Goal: Information Seeking & Learning: Learn about a topic

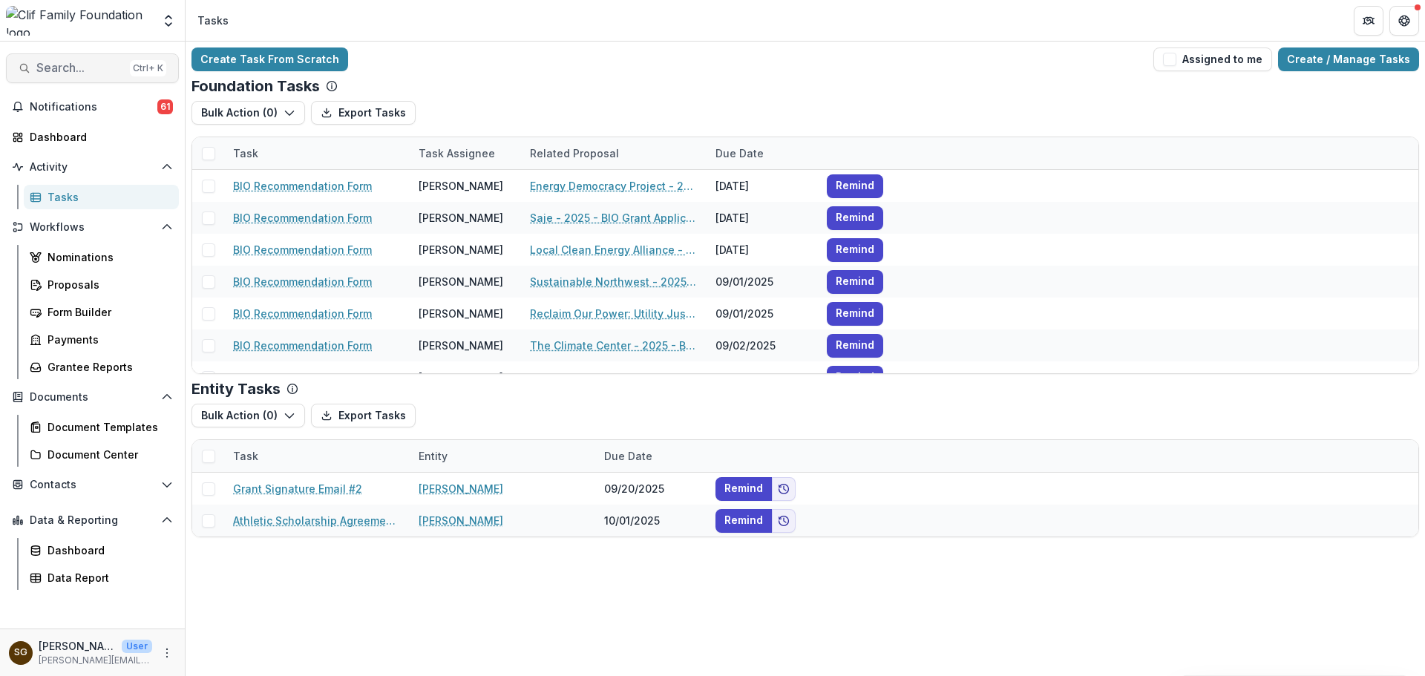
click at [96, 60] on button "Search... Ctrl + K" at bounding box center [92, 68] width 173 height 30
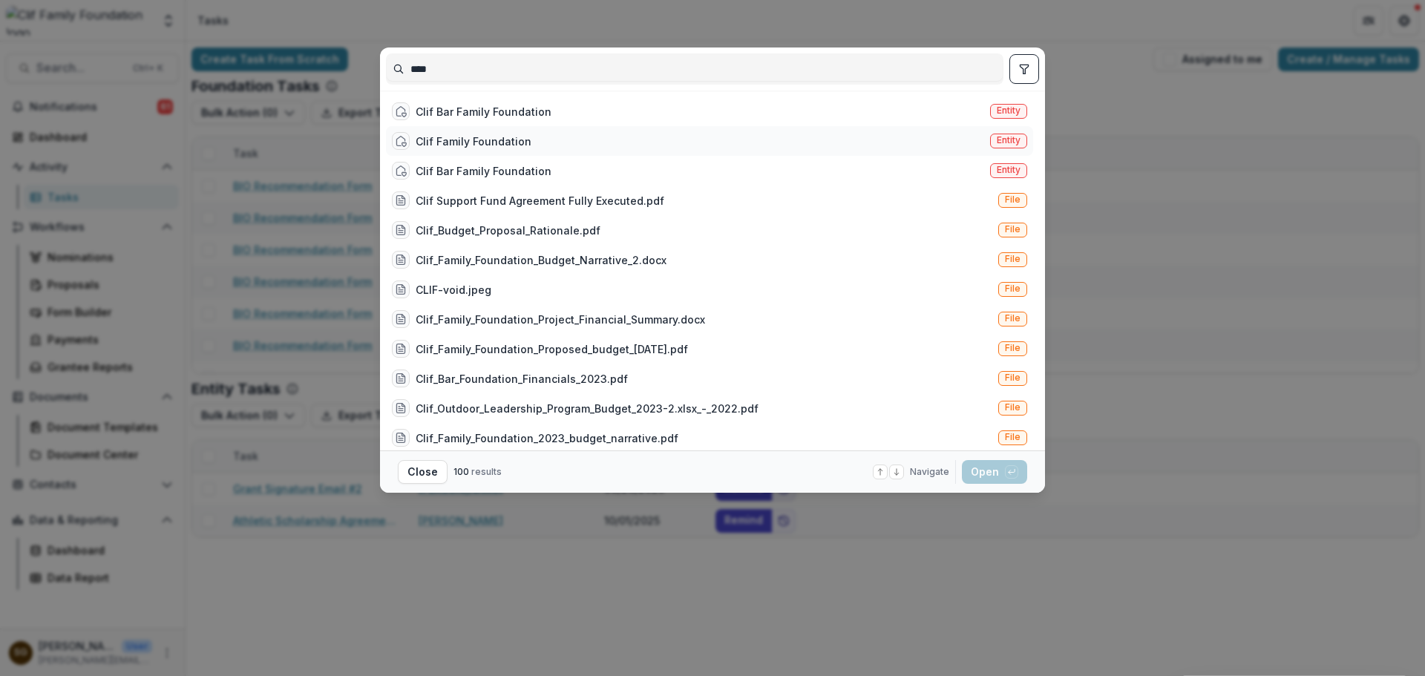
type input "****"
click at [577, 142] on div "Clif Family Foundation Entity" at bounding box center [709, 141] width 647 height 30
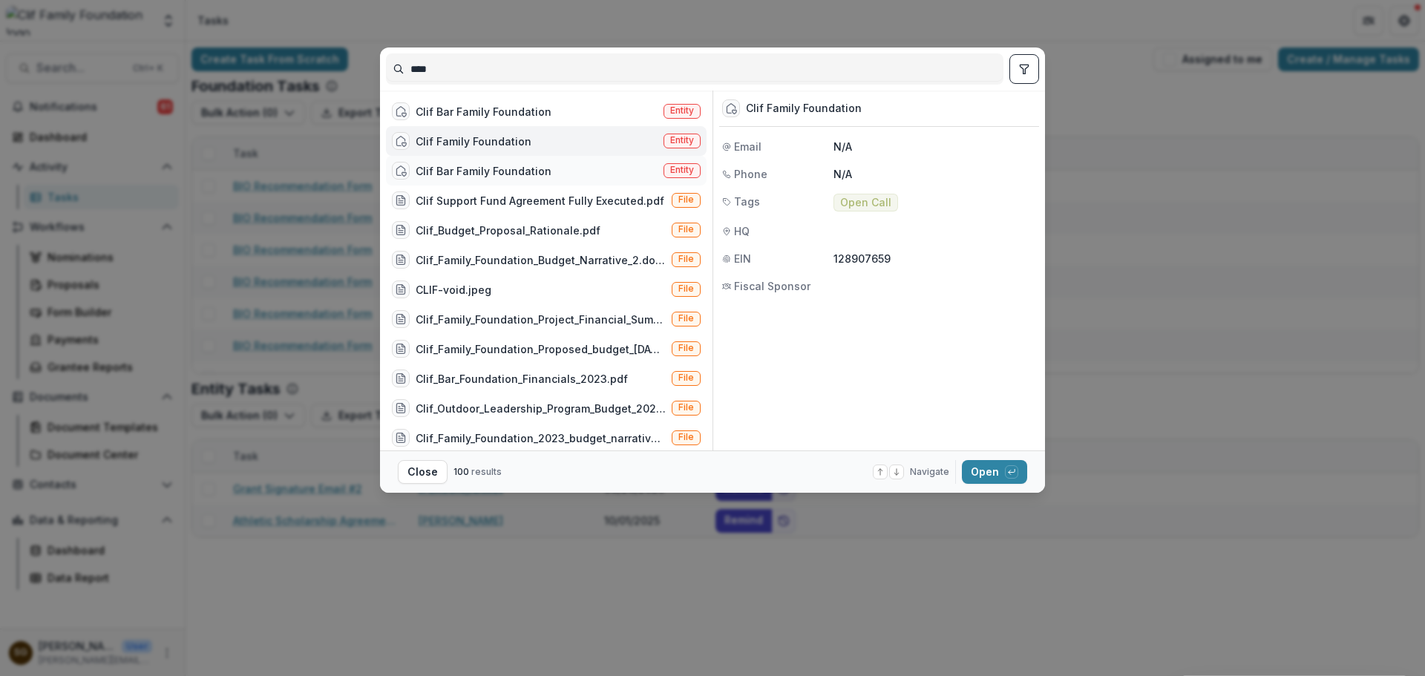
click at [519, 171] on div "Clif Bar Family Foundation" at bounding box center [484, 171] width 136 height 16
click at [516, 141] on div "Clif Family Foundation" at bounding box center [474, 142] width 116 height 16
click at [507, 119] on div "Clif Bar Family Foundation" at bounding box center [472, 111] width 160 height 18
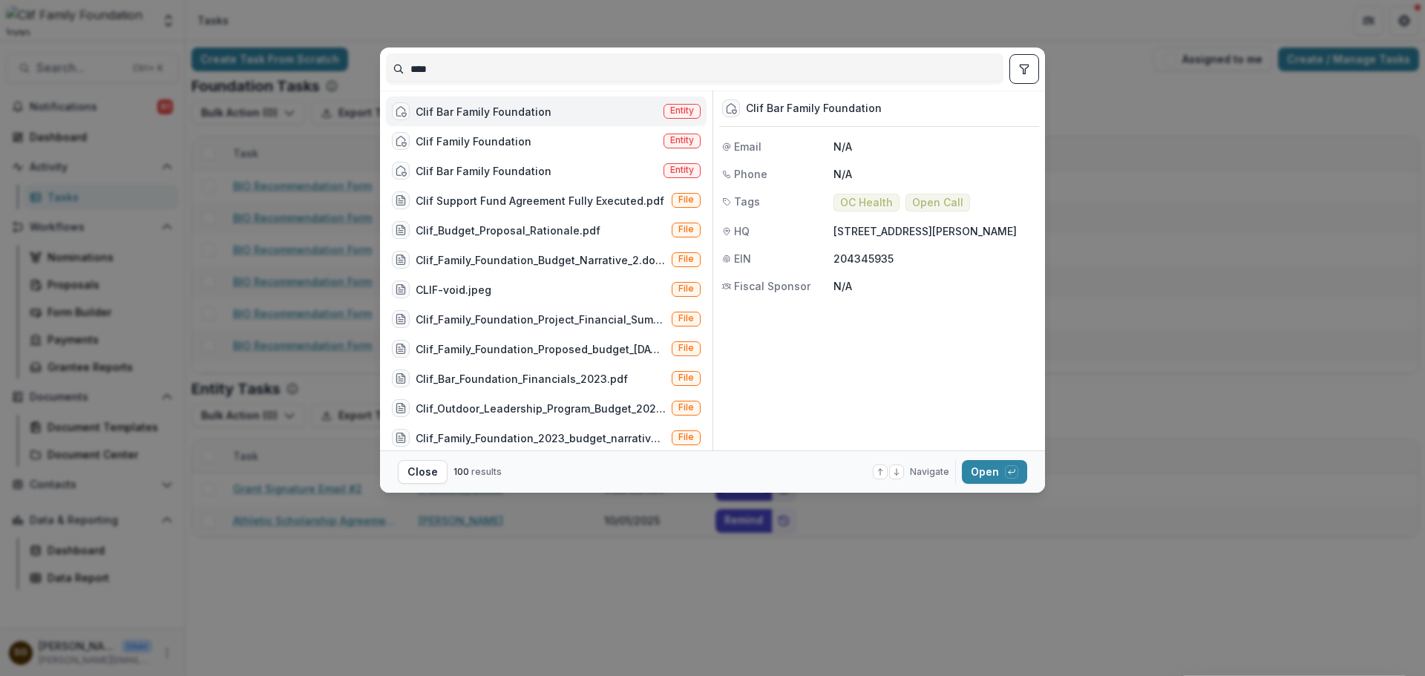
click at [988, 459] on footer "Close 100 results Navigate up and down with arrow keys Open with enter key" at bounding box center [712, 471] width 665 height 42
click at [988, 470] on button "Open with enter key" at bounding box center [994, 472] width 65 height 24
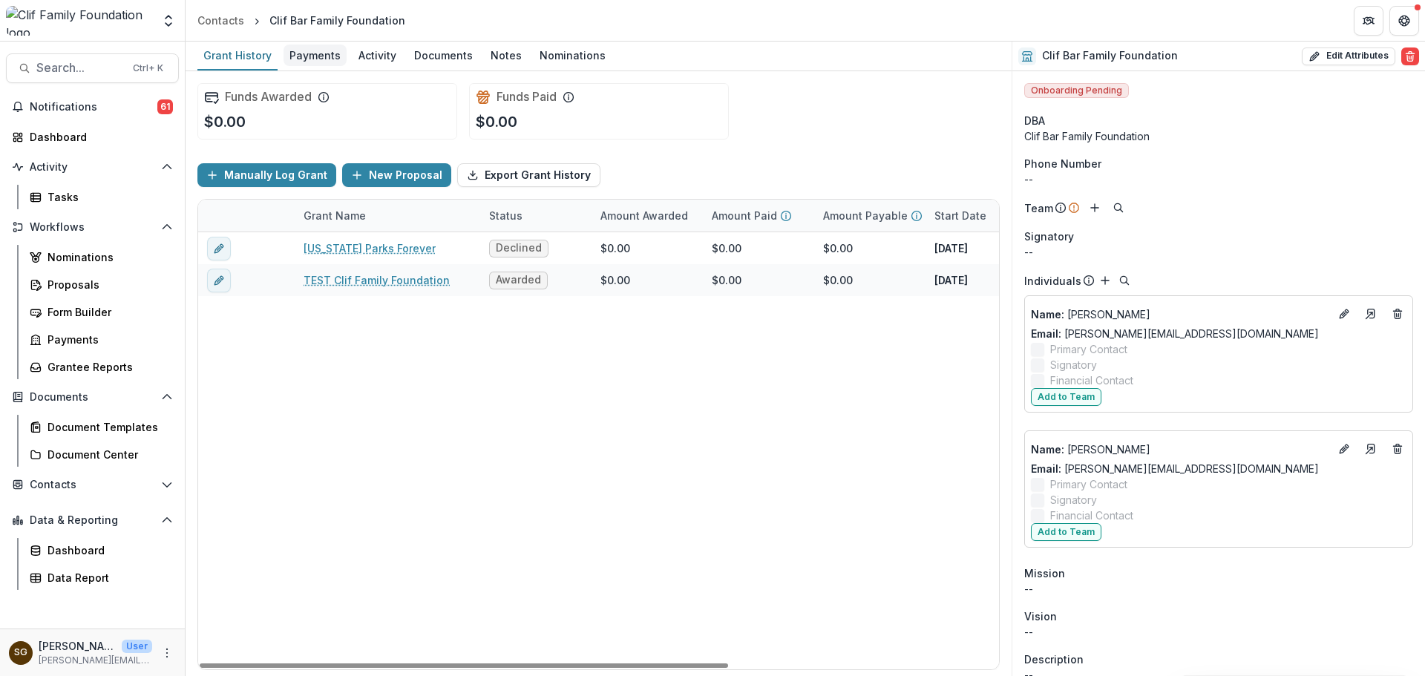
click at [290, 47] on div "Payments" at bounding box center [314, 56] width 63 height 22
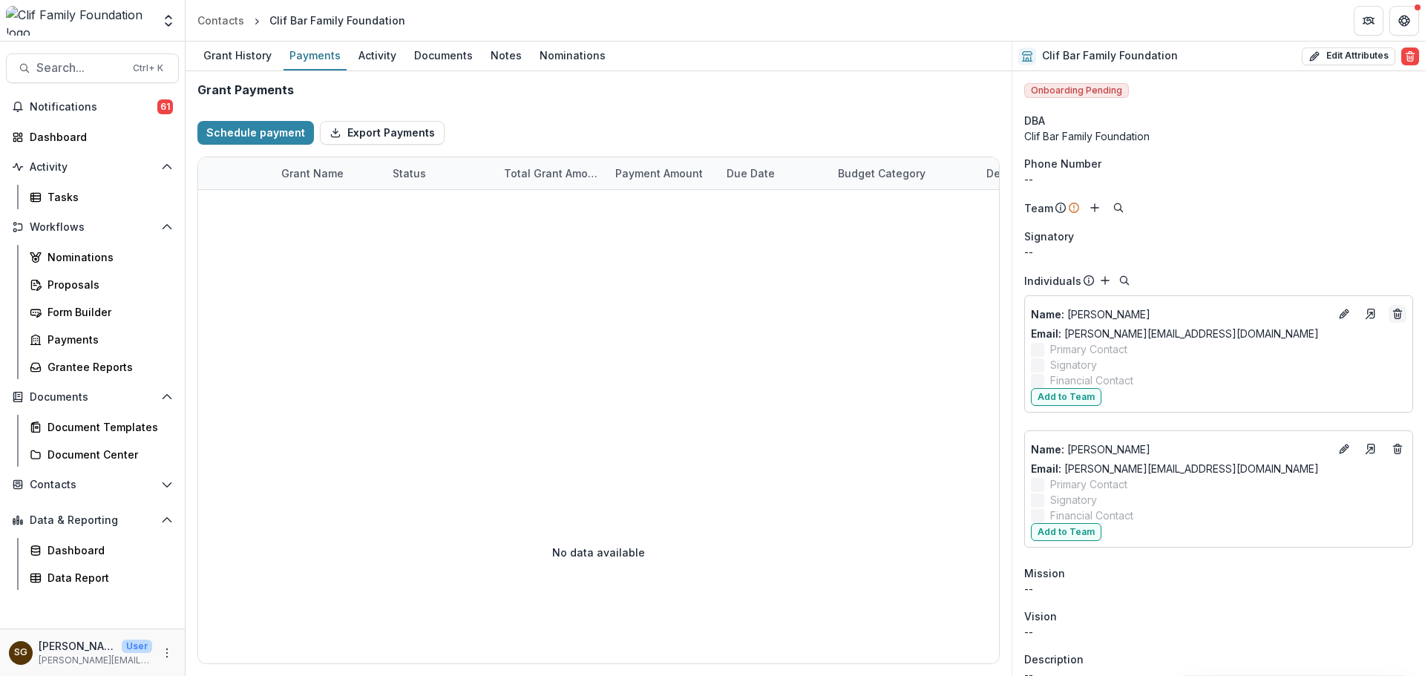
click at [1399, 313] on button "Deletes" at bounding box center [1397, 314] width 18 height 18
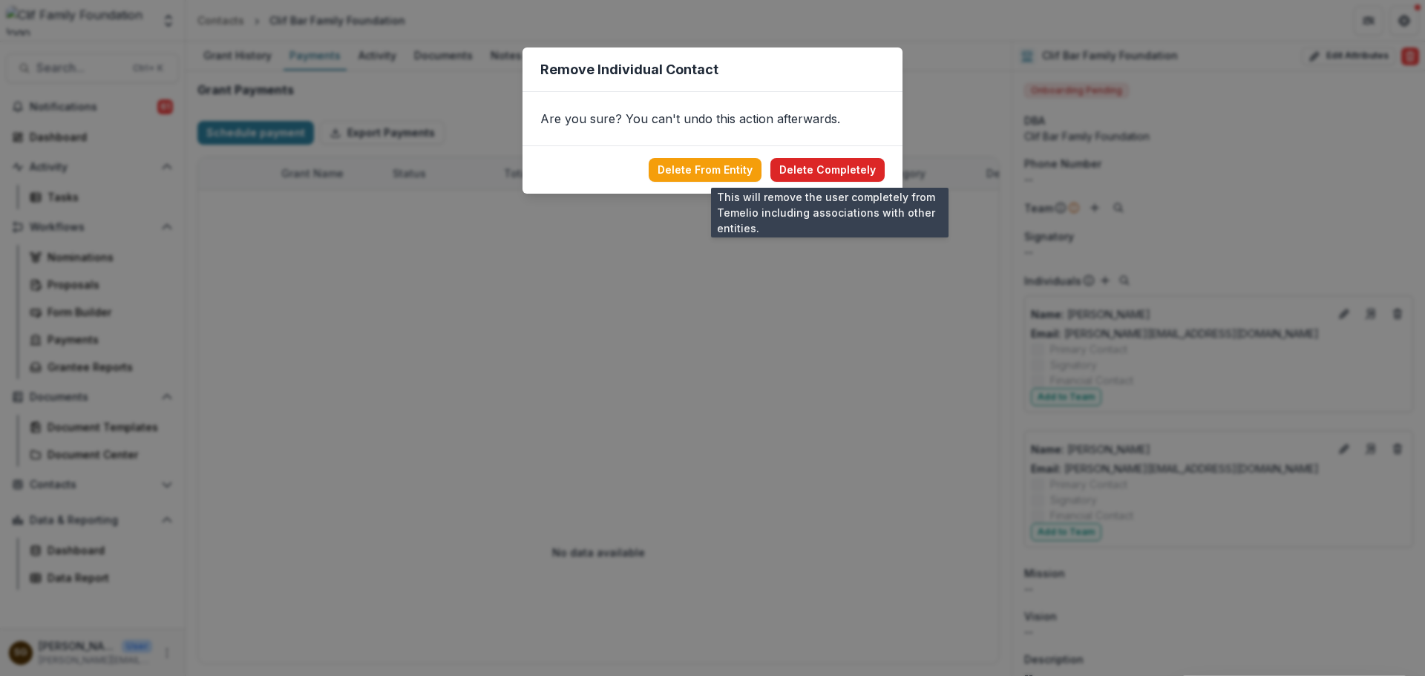
click at [850, 169] on button "Delete Completely" at bounding box center [827, 170] width 114 height 24
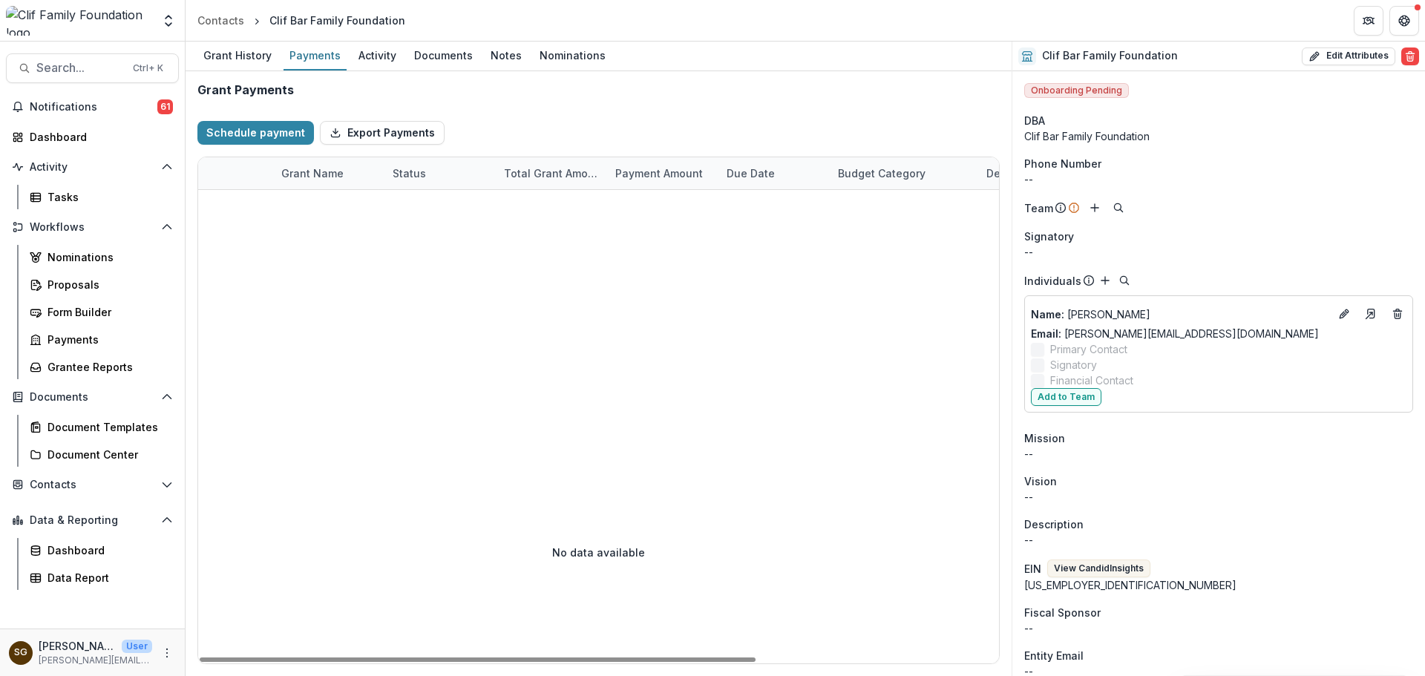
drag, startPoint x: 63, startPoint y: 50, endPoint x: 38, endPoint y: 85, distance: 43.6
click at [63, 50] on div "Search... Ctrl + K Notifications 61 Dashboard Activity Tasks Workflows Nominati…" at bounding box center [93, 359] width 186 height 634
click at [45, 72] on span "Search..." at bounding box center [80, 68] width 88 height 14
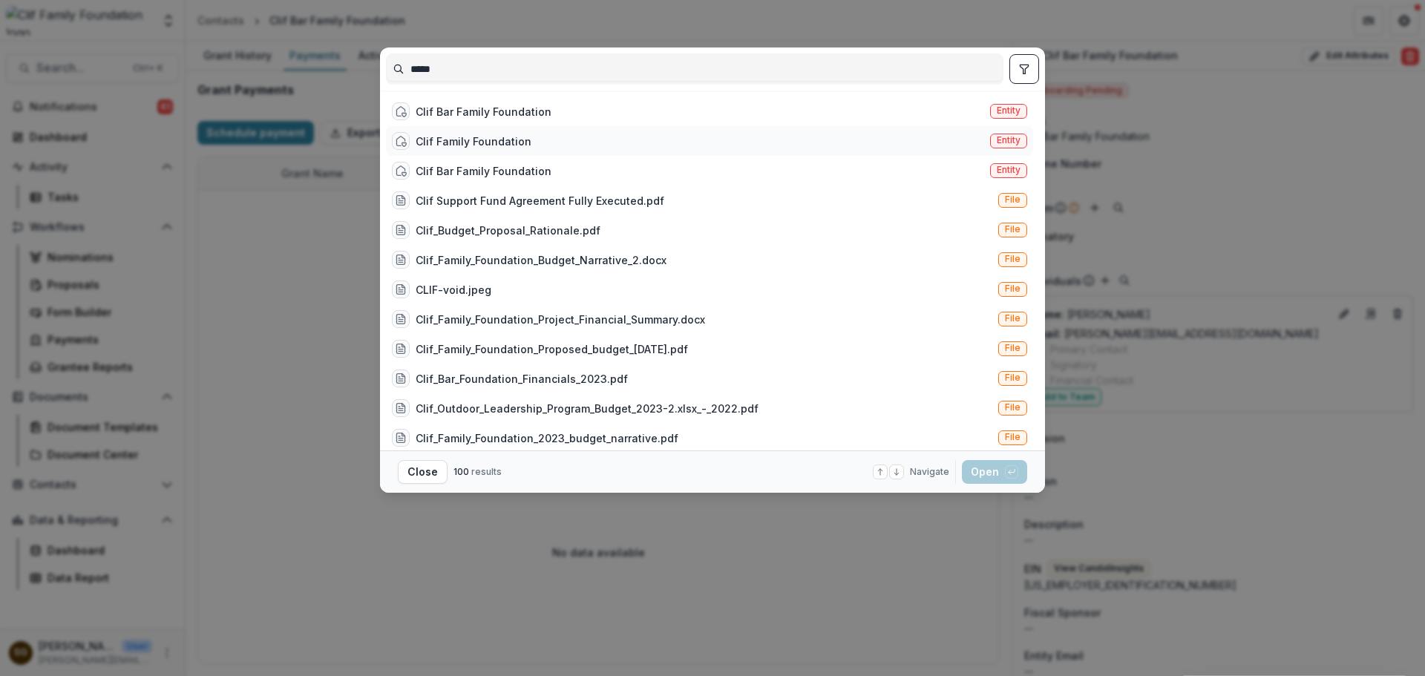
type input "****"
click at [501, 135] on div "Clif Family Foundation" at bounding box center [474, 142] width 116 height 16
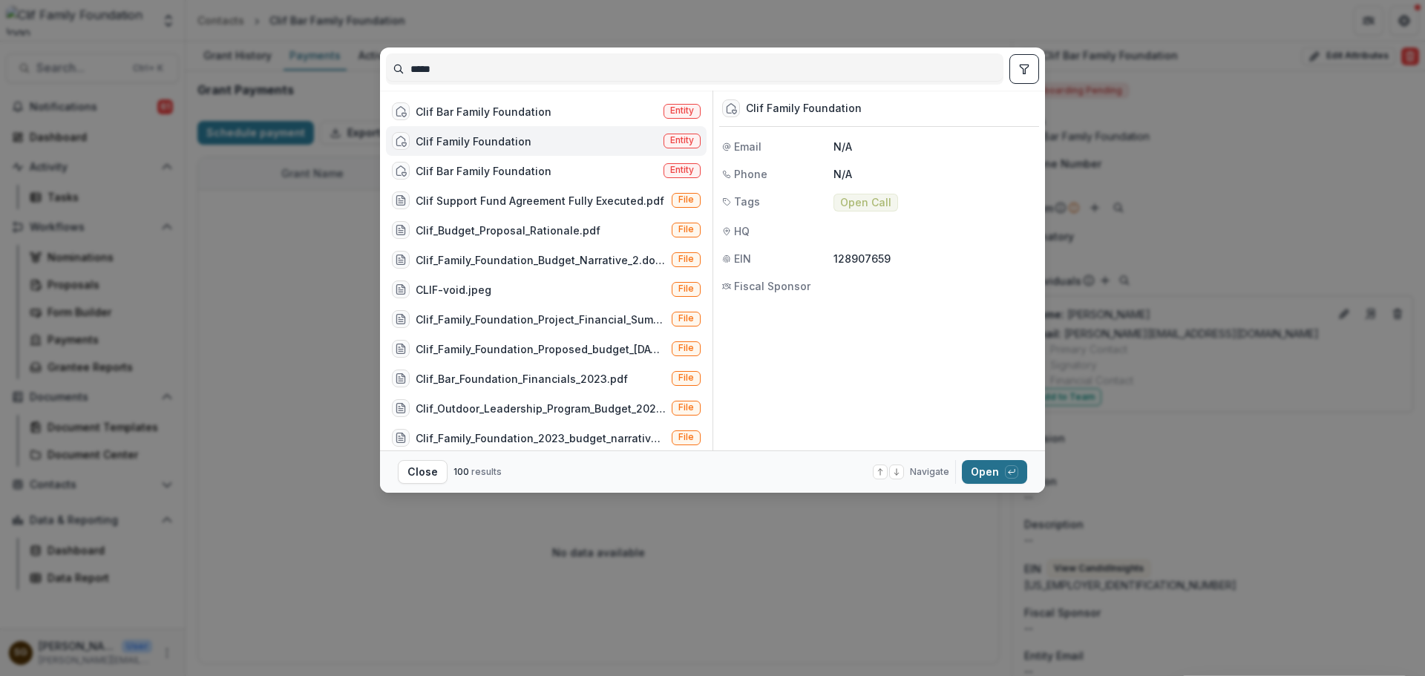
click at [1005, 473] on div "button" at bounding box center [1011, 471] width 13 height 13
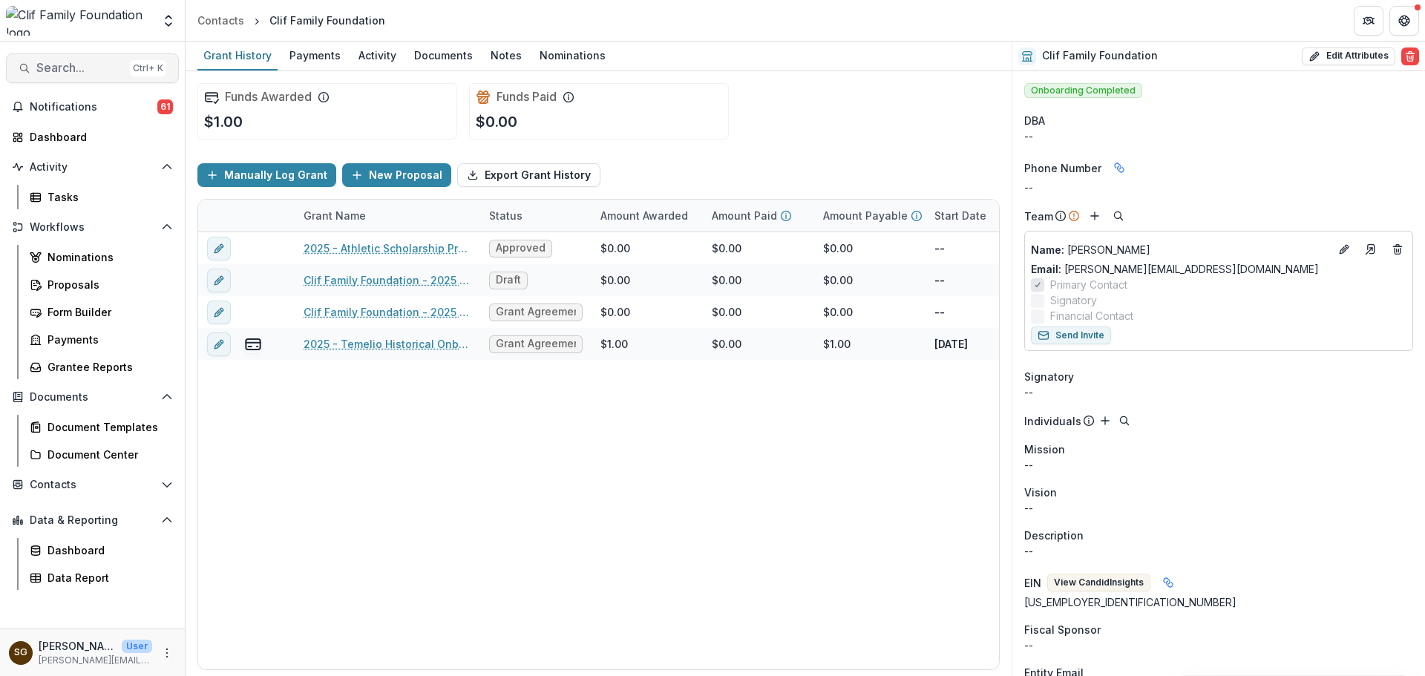
click at [65, 70] on span "Search..." at bounding box center [80, 68] width 88 height 14
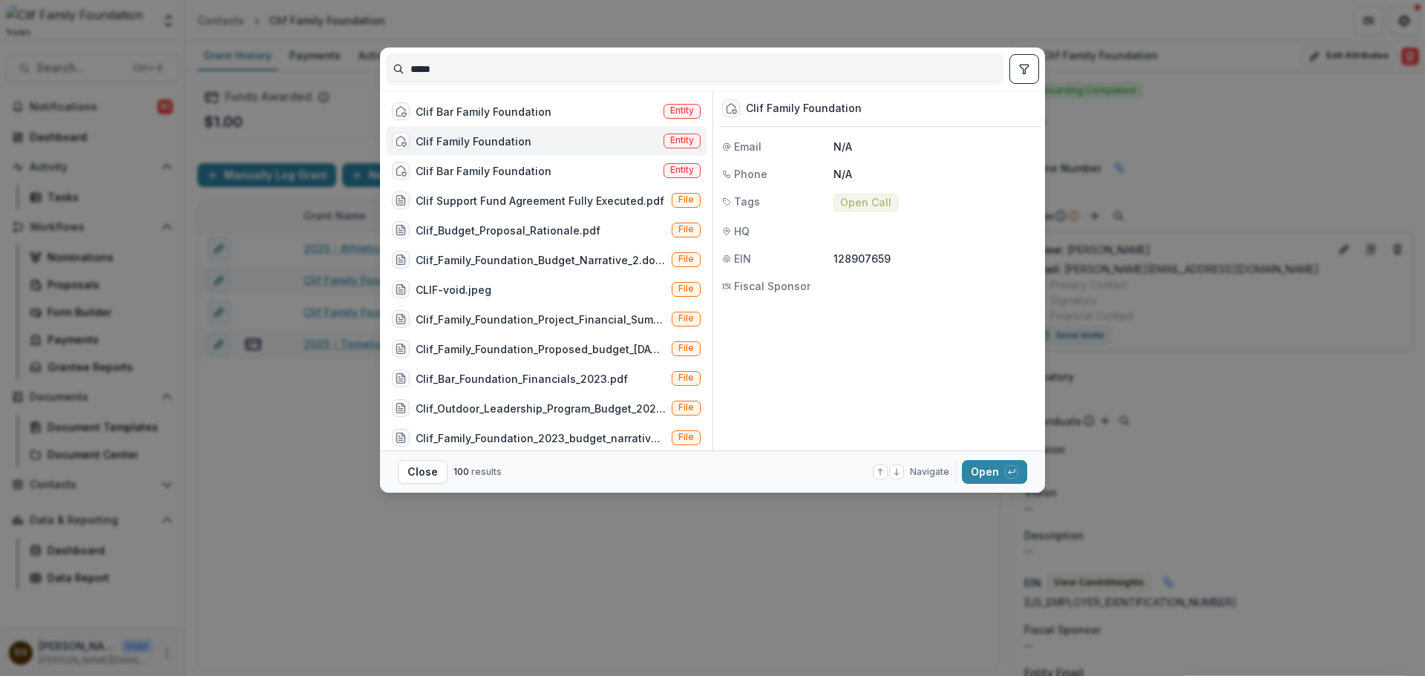
click at [1115, 147] on div "**** Clif Bar Family Foundation Entity Clif Family Foundation Entity Clif Bar F…" at bounding box center [712, 338] width 1425 height 676
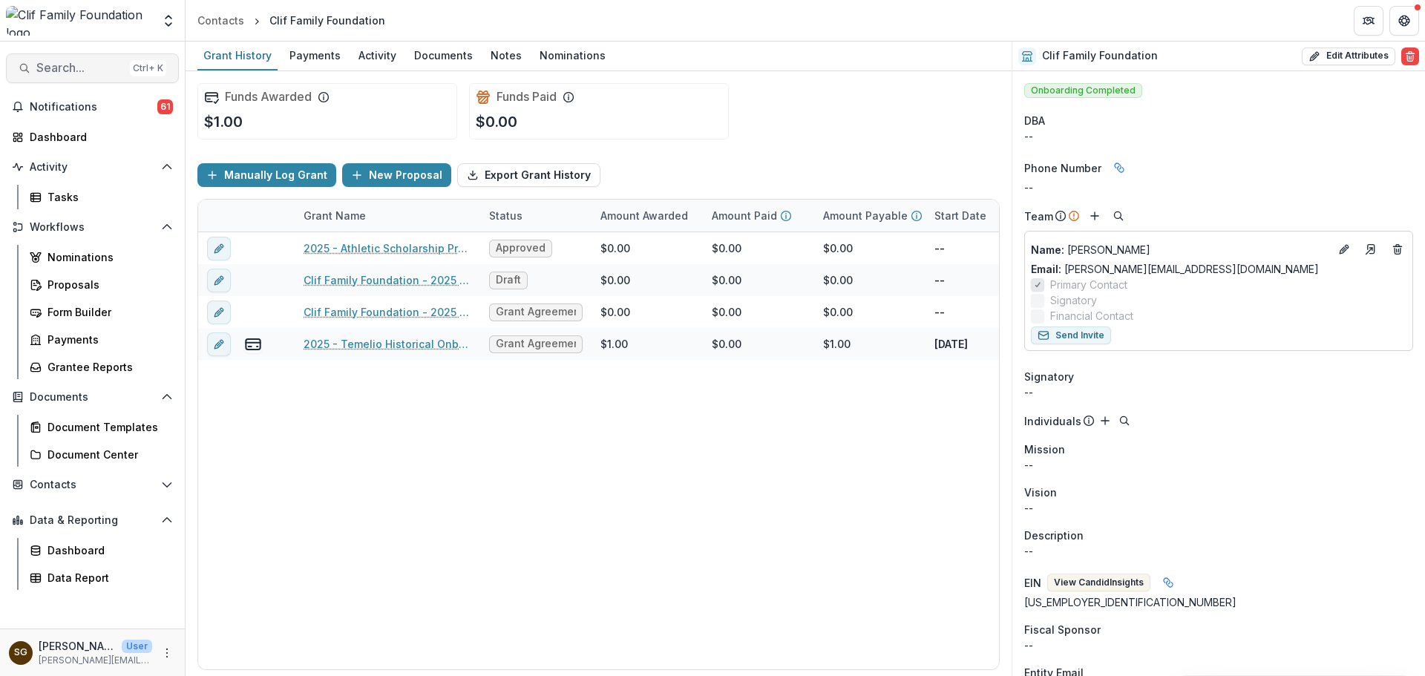
click at [55, 65] on span "Search..." at bounding box center [80, 68] width 88 height 14
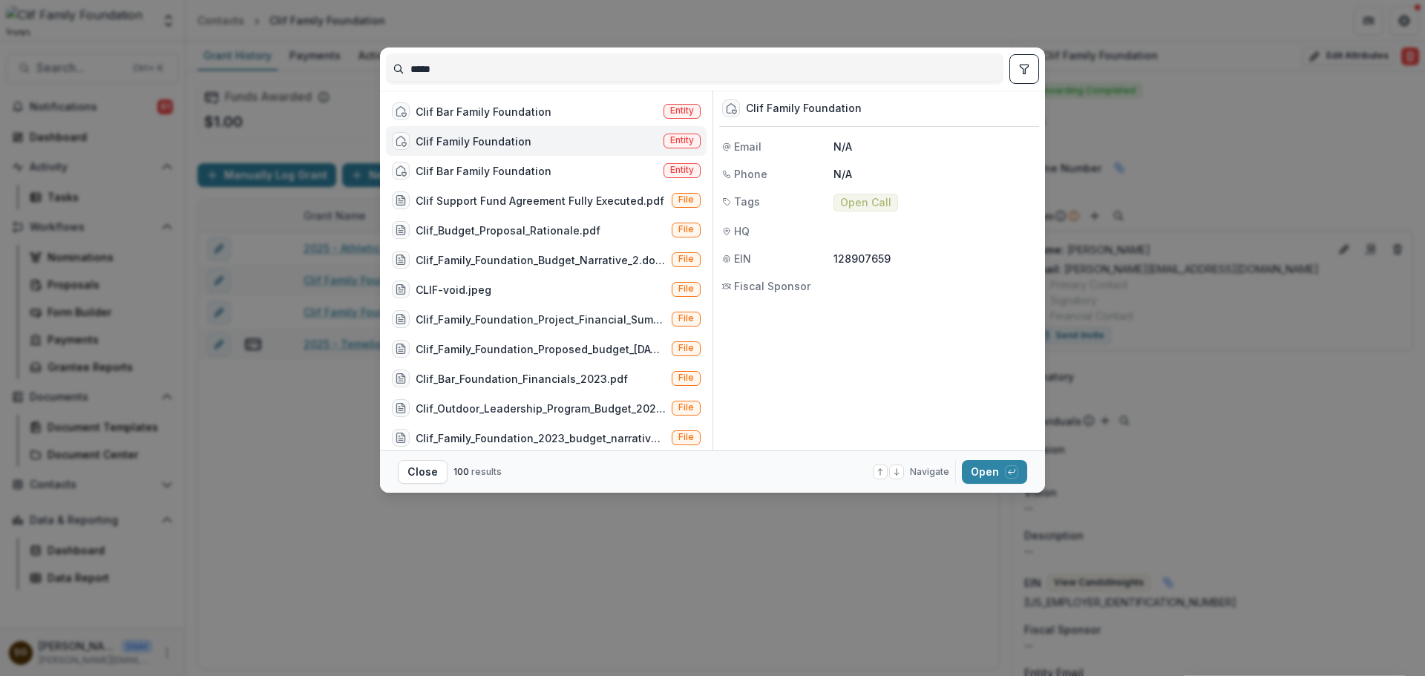
click at [340, 451] on div "**** Clif Bar Family Foundation Entity Clif Family Foundation Entity Clif Bar F…" at bounding box center [712, 338] width 1425 height 676
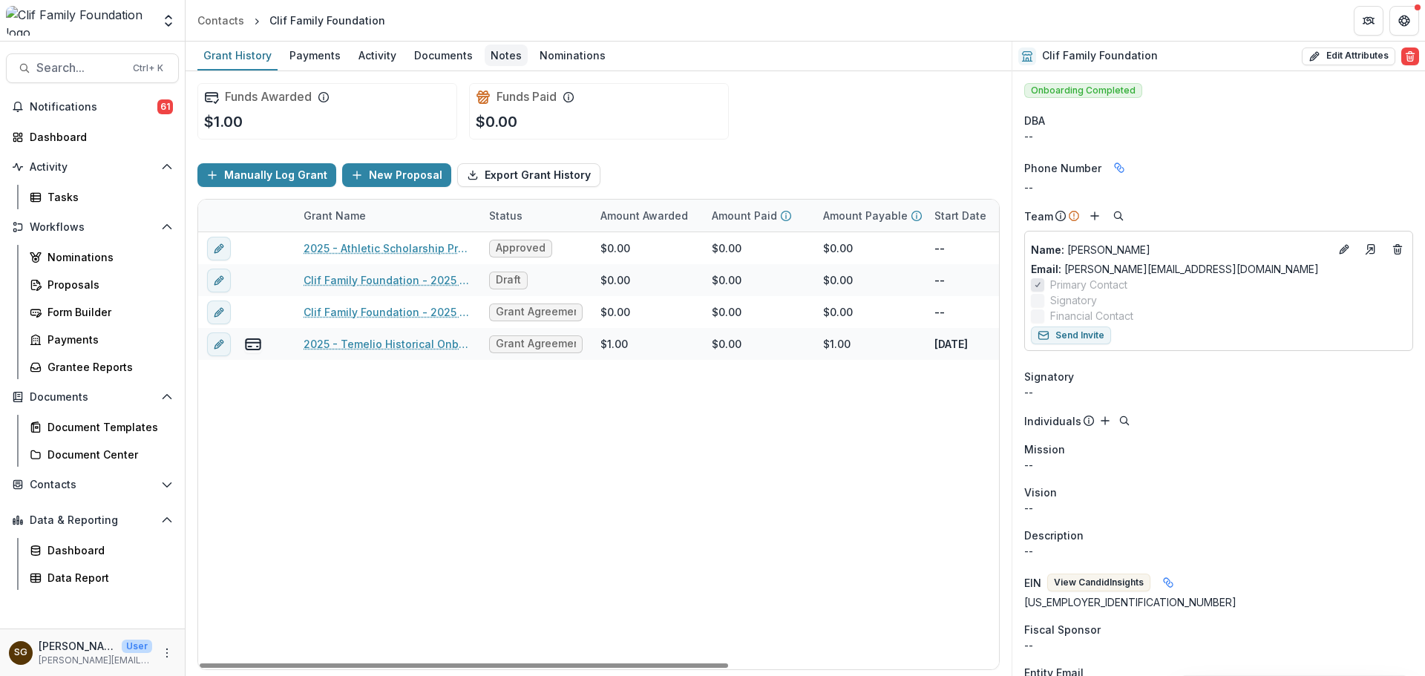
click at [502, 52] on div "Notes" at bounding box center [506, 56] width 43 height 22
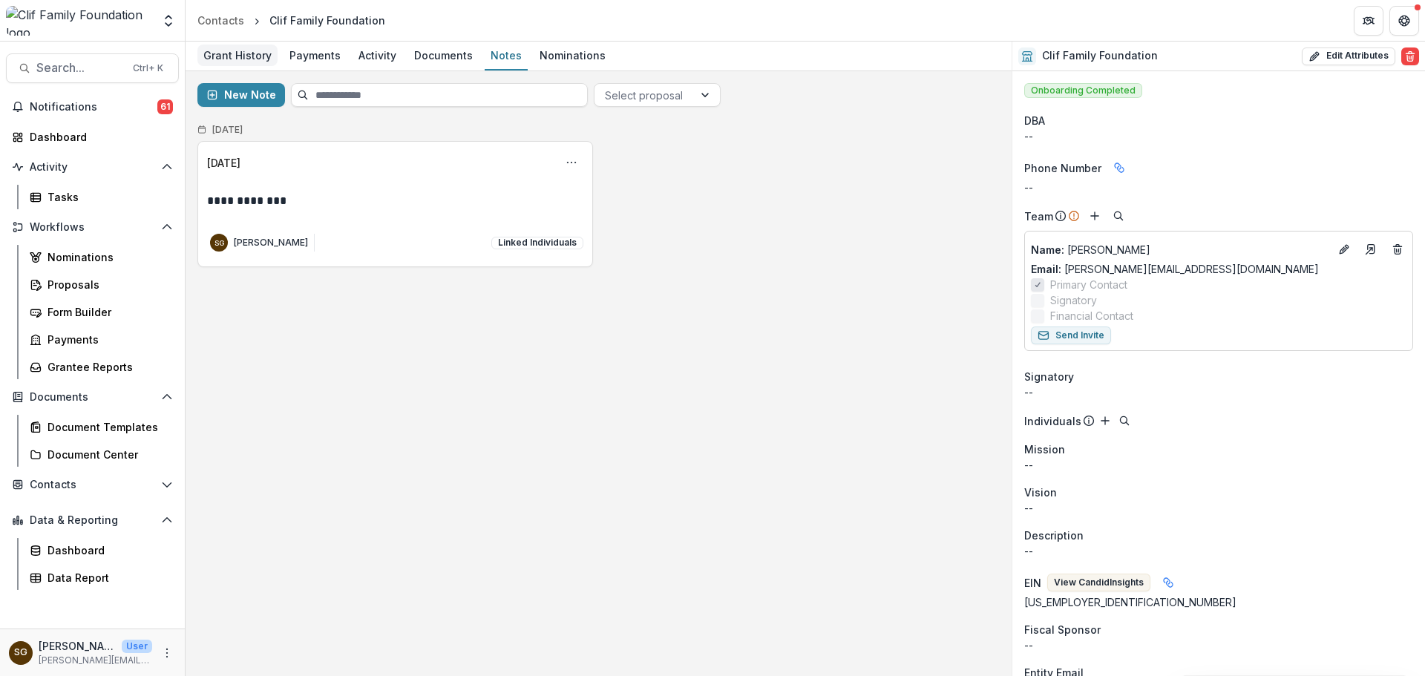
click at [244, 54] on div "Grant History" at bounding box center [237, 56] width 80 height 22
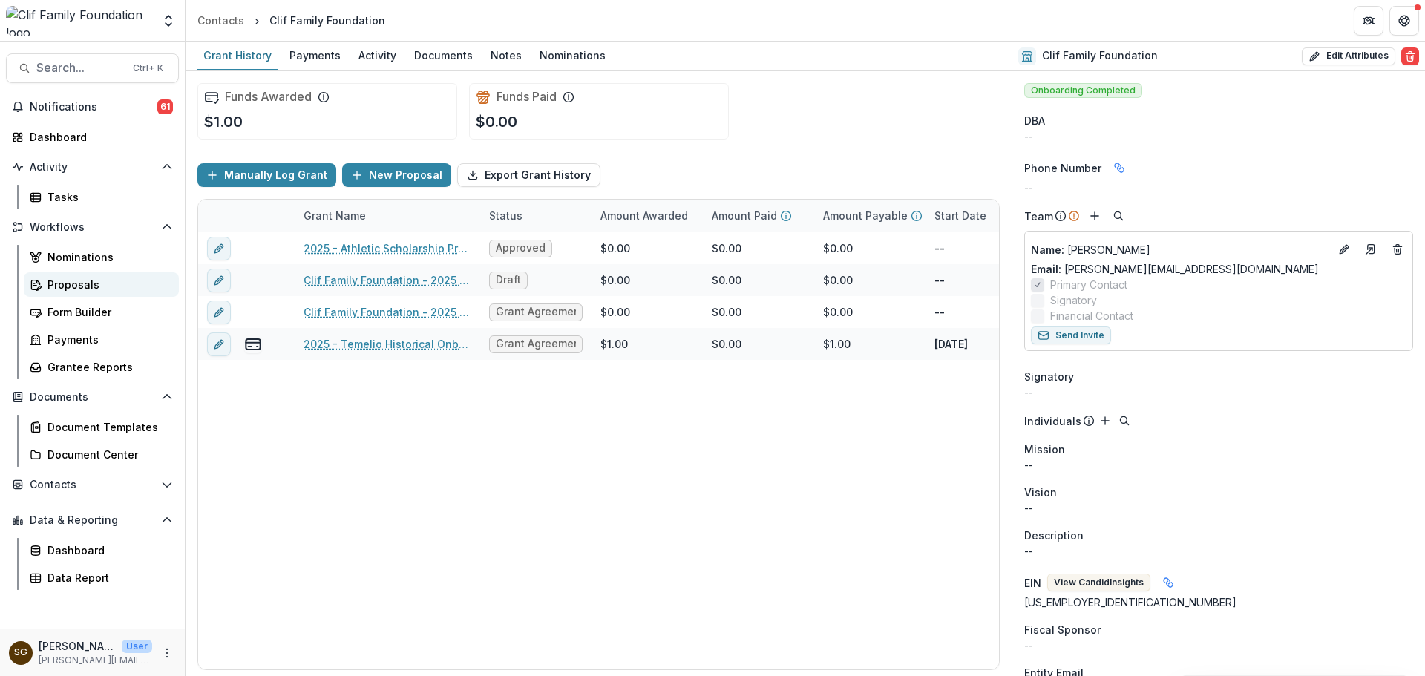
click at [89, 280] on div "Proposals" at bounding box center [106, 285] width 119 height 16
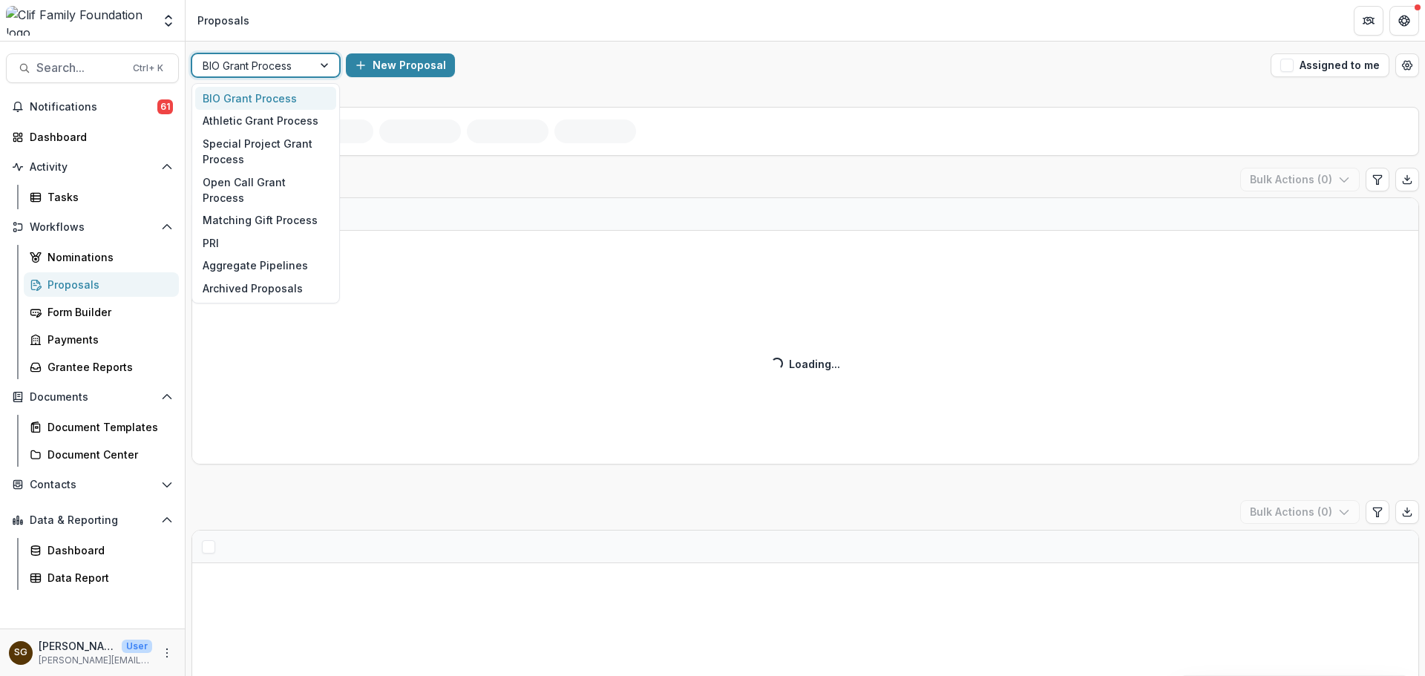
click at [324, 68] on div at bounding box center [325, 65] width 27 height 22
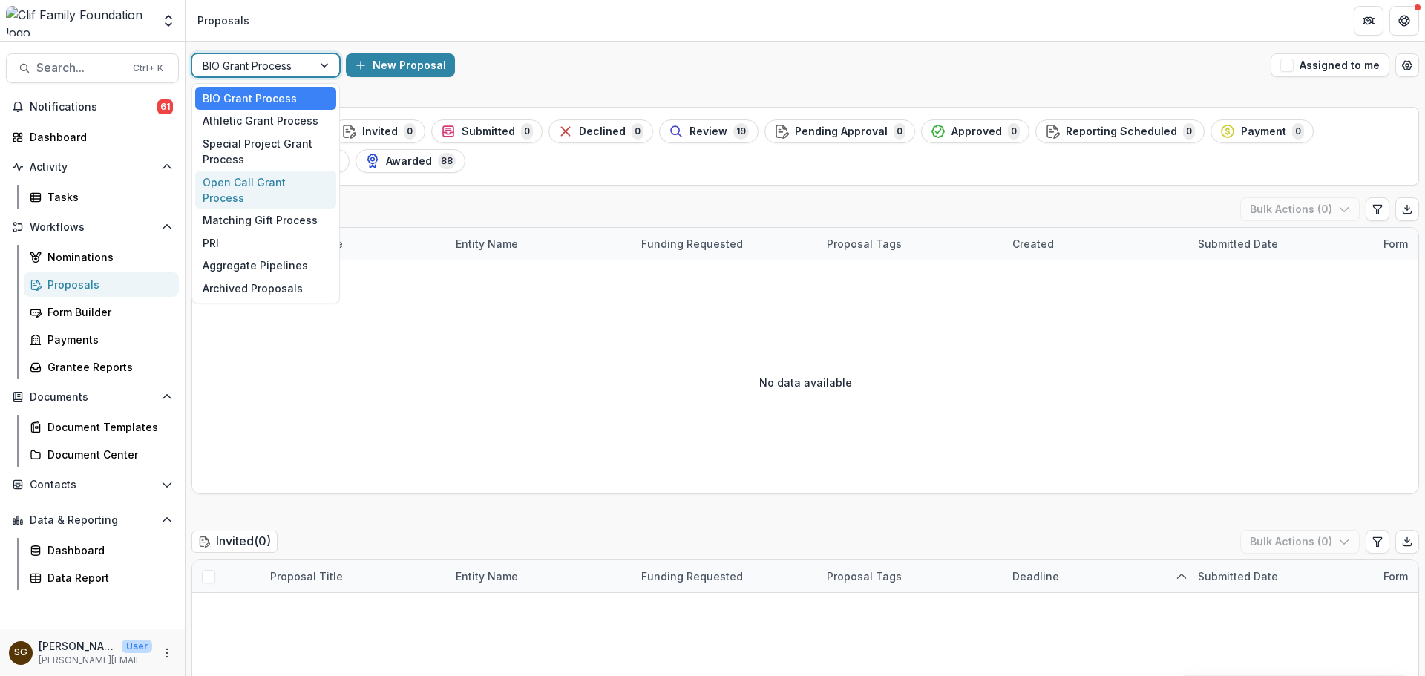
click at [260, 185] on div "Open Call Grant Process" at bounding box center [265, 190] width 141 height 39
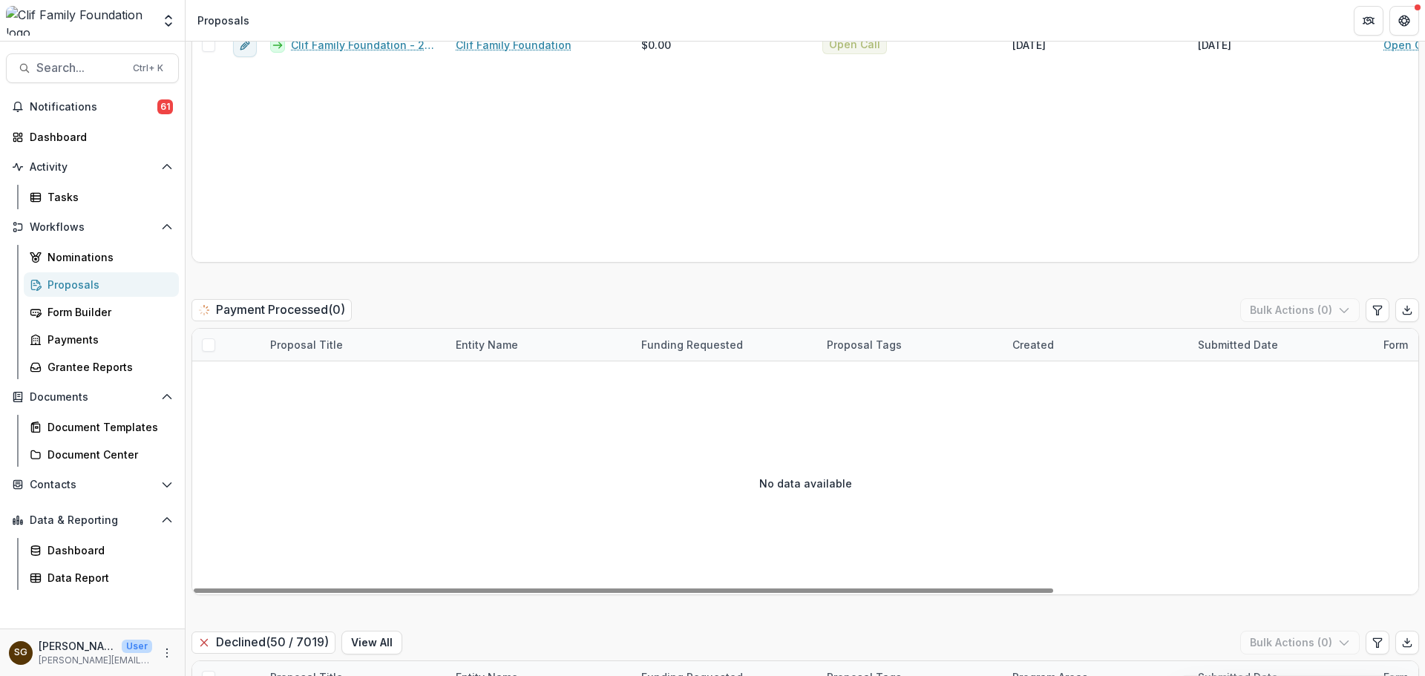
scroll to position [2816, 0]
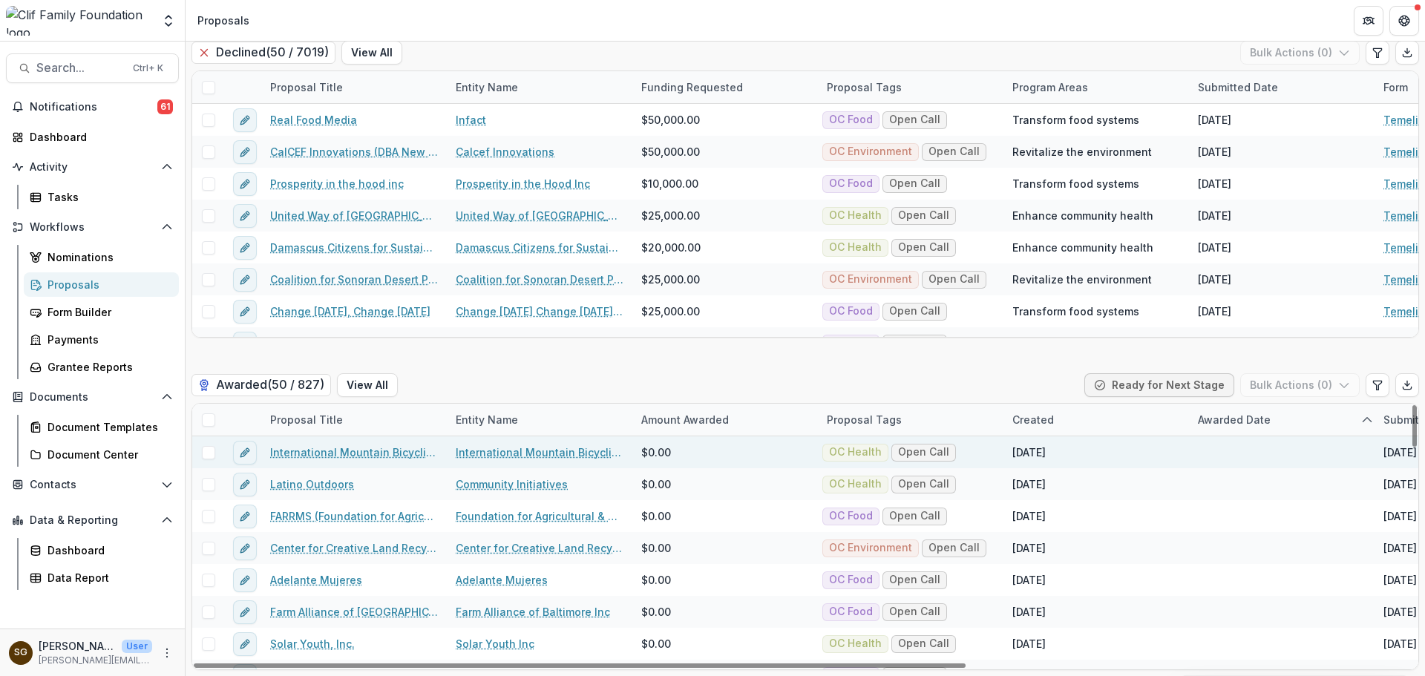
click at [400, 454] on link "International Mountain Bicycling Association" at bounding box center [354, 452] width 168 height 16
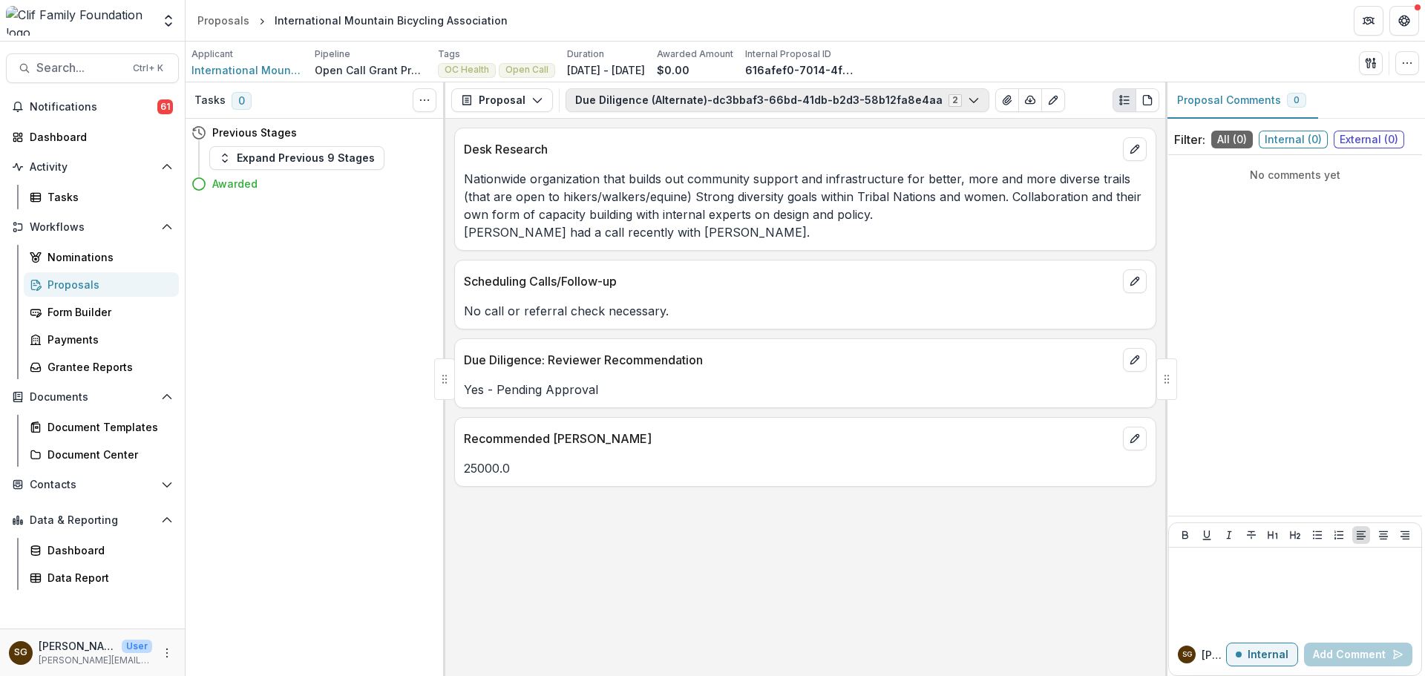
click at [837, 102] on button "Due Diligence (Alternate)-dc3bbaf3-66bd-41db-b2d3-58b12fa8e4aa 2" at bounding box center [777, 100] width 424 height 24
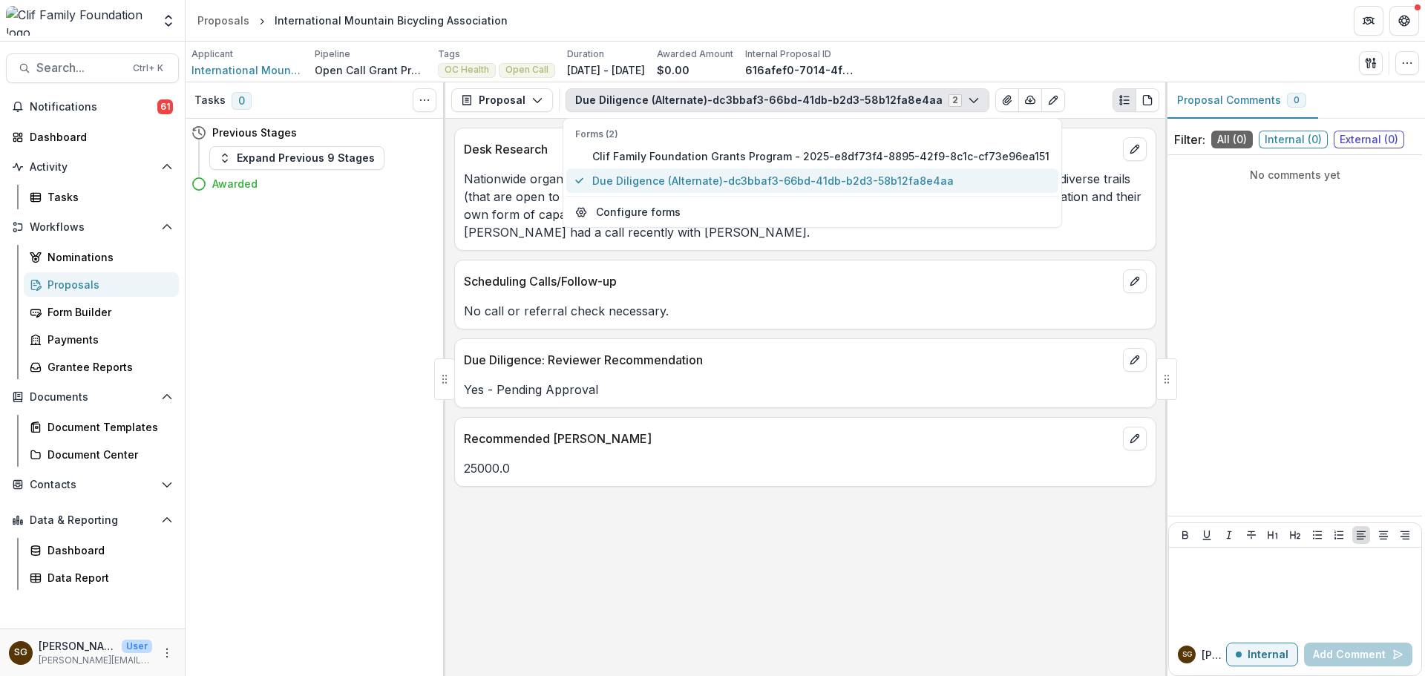
click at [822, 183] on span "Due Diligence (Alternate)-dc3bbaf3-66bd-41db-b2d3-58b12fa8e4aa" at bounding box center [820, 181] width 457 height 16
click at [847, 295] on div "No call or referral check necessary." at bounding box center [805, 306] width 700 height 27
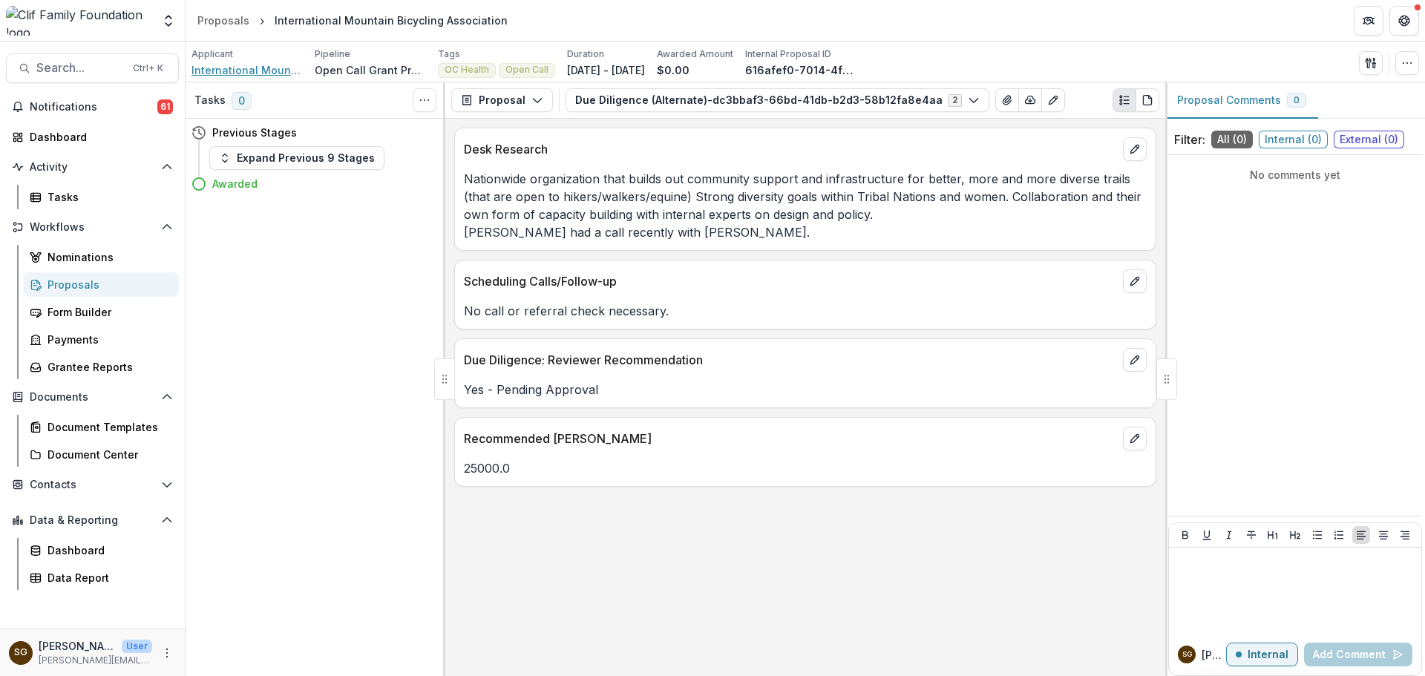
click at [237, 62] on span "International Mountain Bicycling Association" at bounding box center [246, 70] width 111 height 16
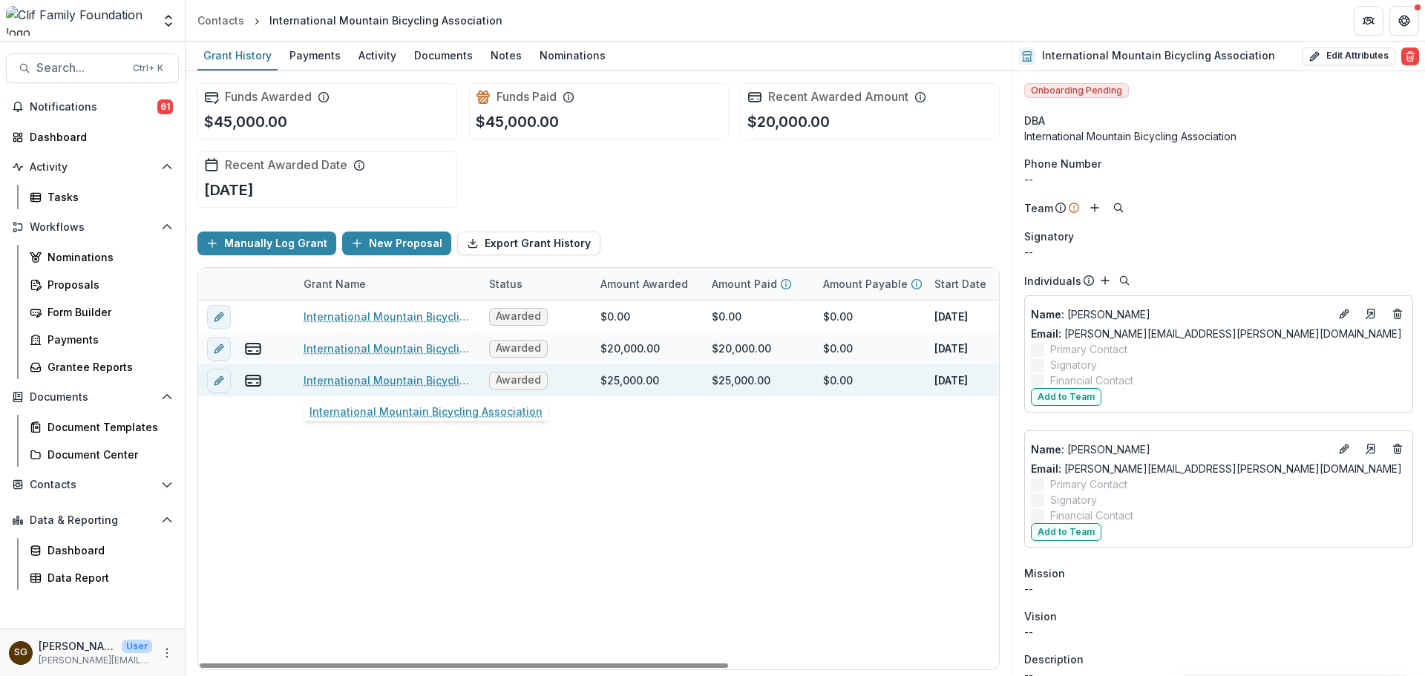
click at [423, 377] on link "International Mountain Bicycling Association" at bounding box center [387, 380] width 168 height 16
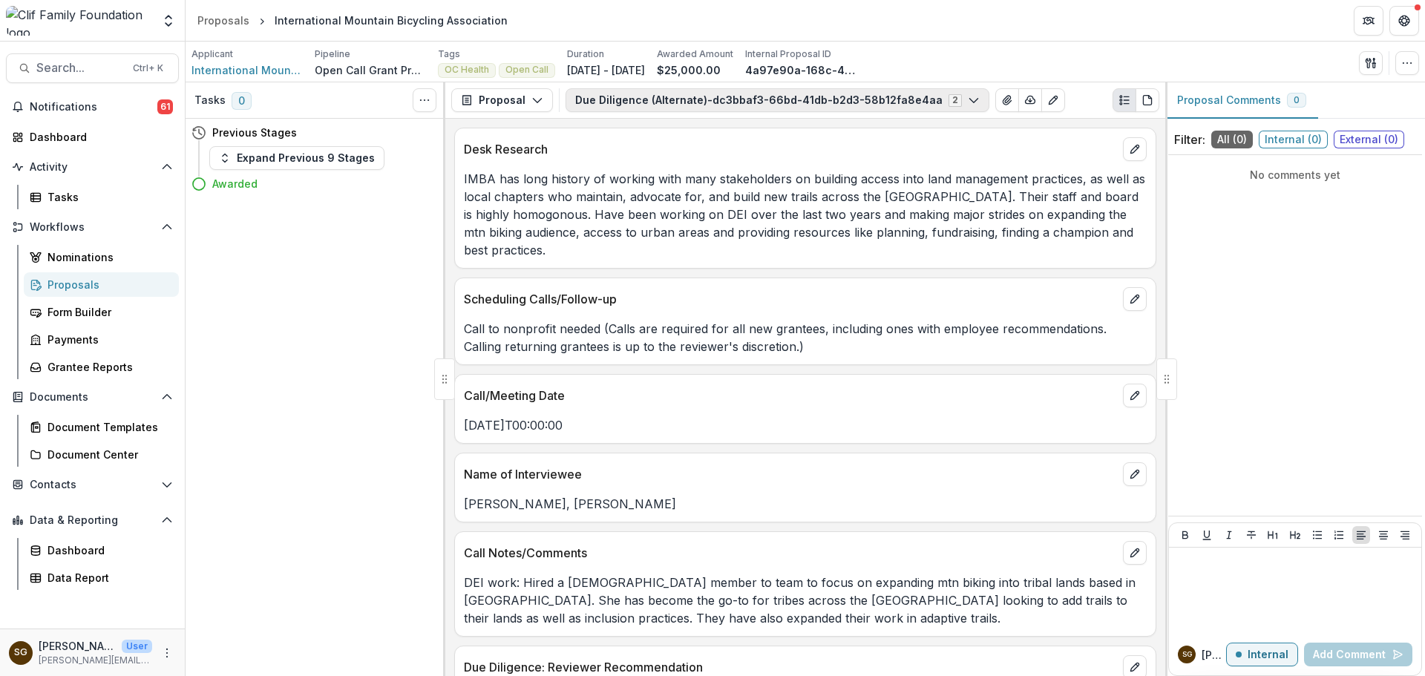
click at [634, 105] on button "Due Diligence (Alternate)-dc3bbaf3-66bd-41db-b2d3-58b12fa8e4aa 2" at bounding box center [777, 100] width 424 height 24
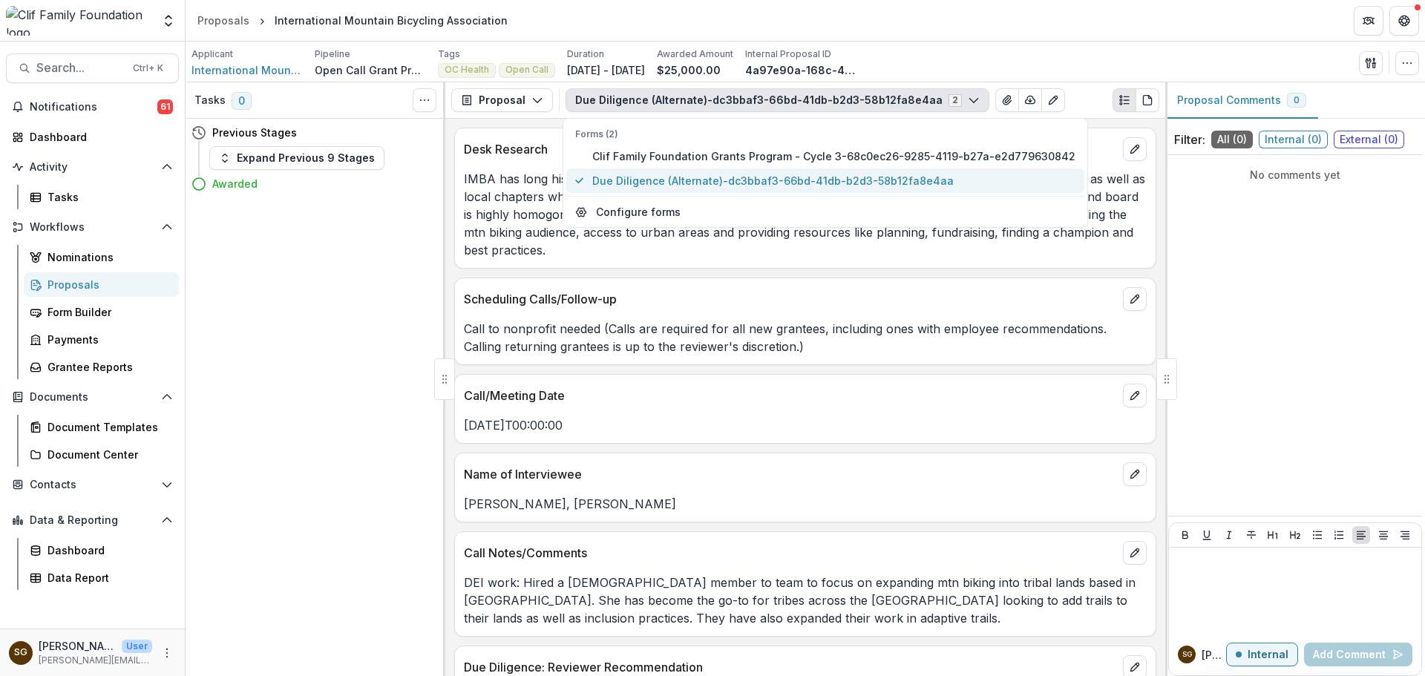
click at [631, 185] on span "Due Diligence (Alternate)-dc3bbaf3-66bd-41db-b2d3-58b12fa8e4aa" at bounding box center [833, 181] width 483 height 16
click at [761, 420] on p "[DATE]T00:00:00" at bounding box center [805, 425] width 683 height 18
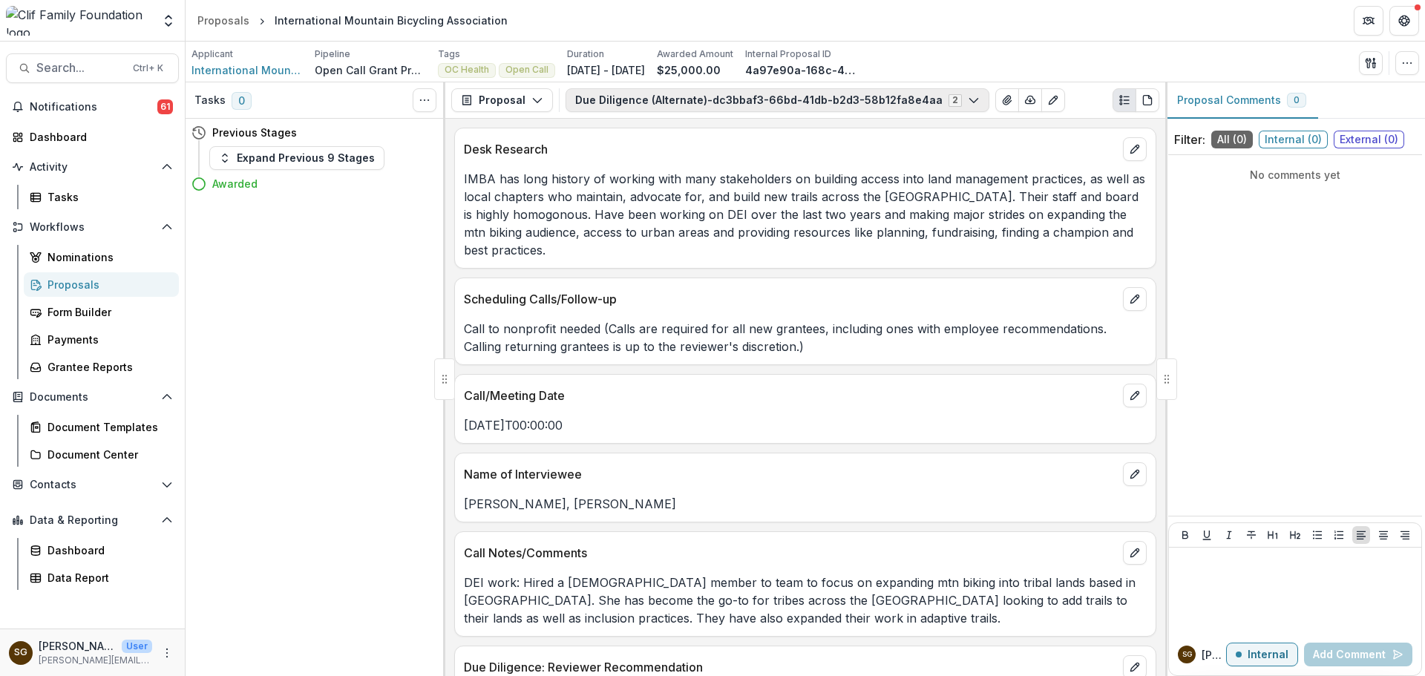
click at [669, 100] on button "Due Diligence (Alternate)-dc3bbaf3-66bd-41db-b2d3-58b12fa8e4aa 2" at bounding box center [777, 100] width 424 height 24
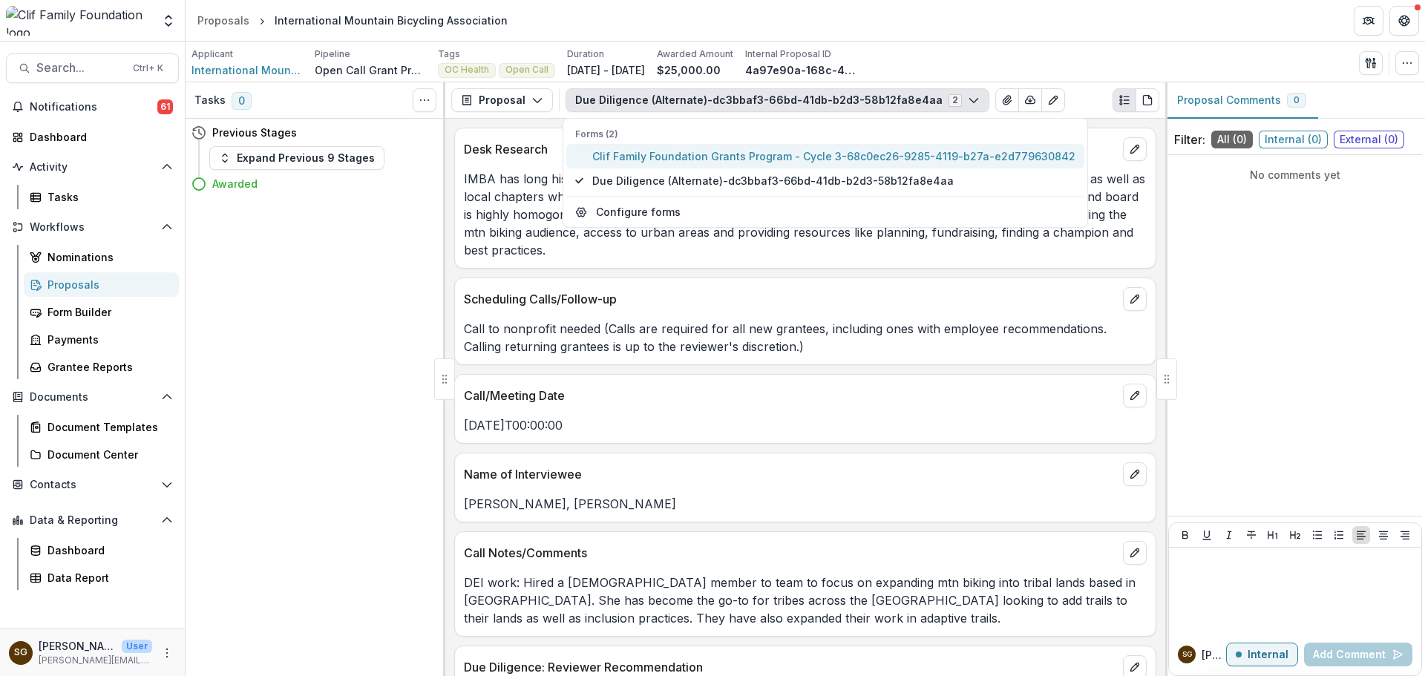
click at [652, 159] on span "Clif Family Foundation Grants Program - Cycle 3-68c0ec26-9285-4119-b27a-e2d7796…" at bounding box center [833, 156] width 483 height 16
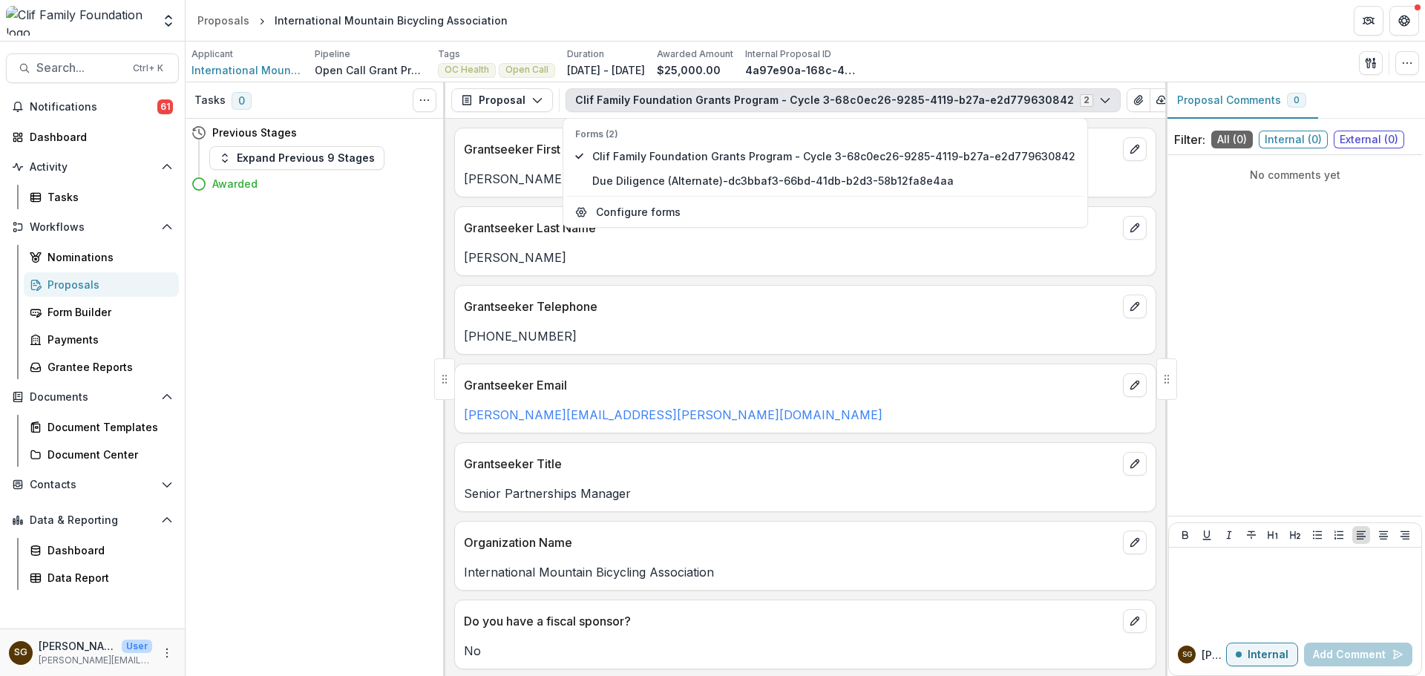
click at [517, 261] on p "[PERSON_NAME]" at bounding box center [805, 258] width 683 height 18
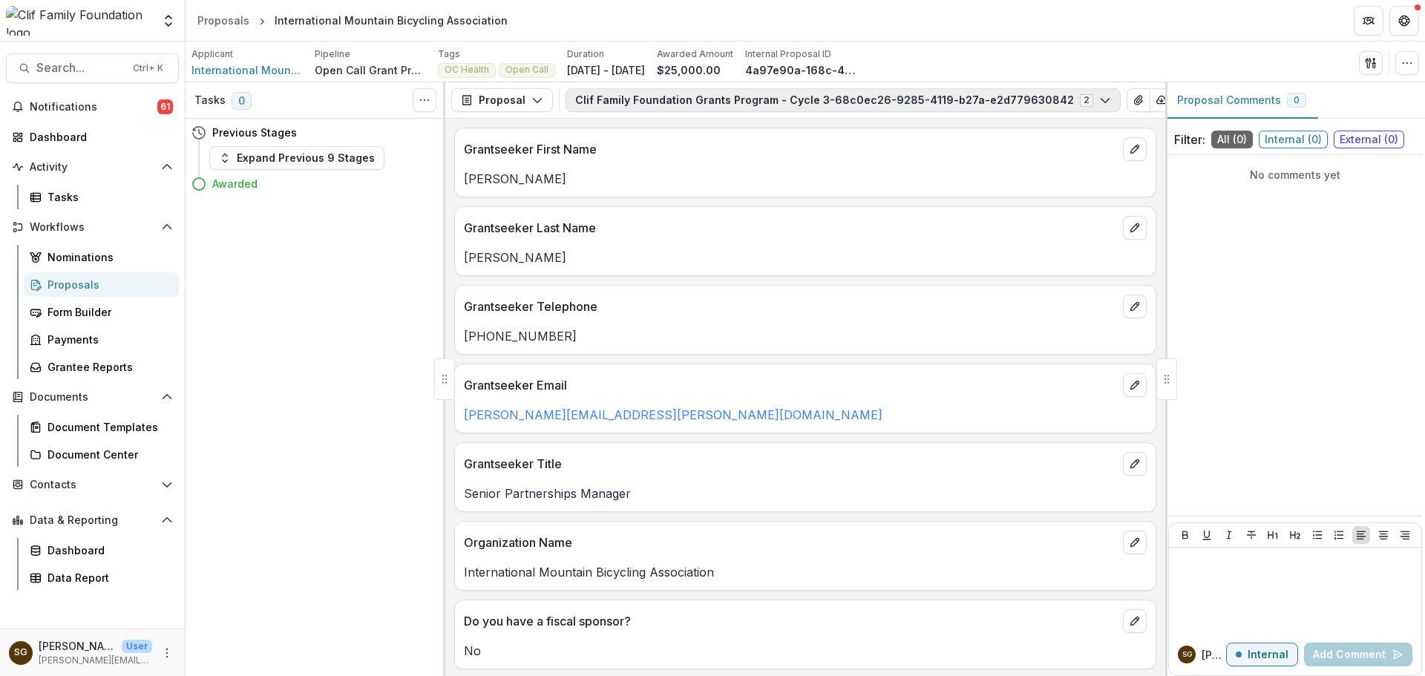
click at [610, 102] on button "Clif Family Foundation Grants Program - Cycle 3-68c0ec26-9285-4119-b27a-e2d7796…" at bounding box center [842, 100] width 555 height 24
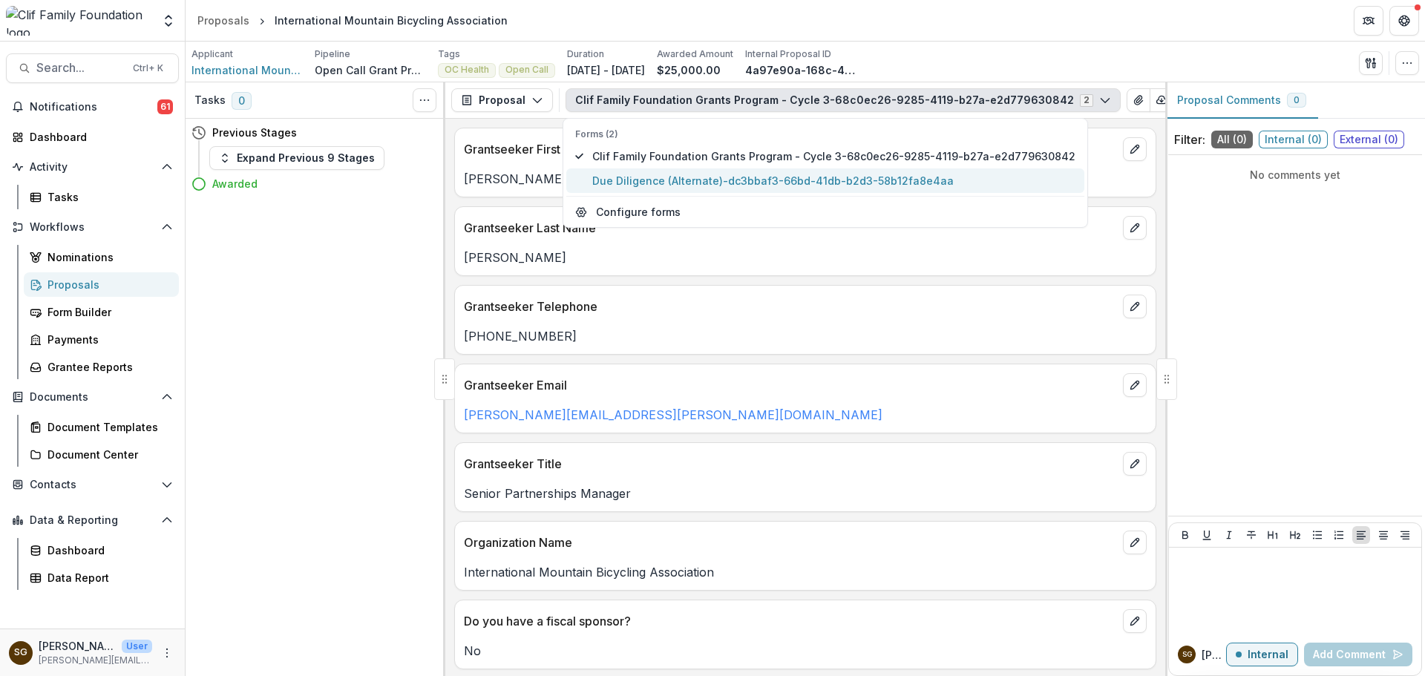
click at [613, 184] on span "Due Diligence (Alternate)-dc3bbaf3-66bd-41db-b2d3-58b12fa8e4aa" at bounding box center [833, 181] width 483 height 16
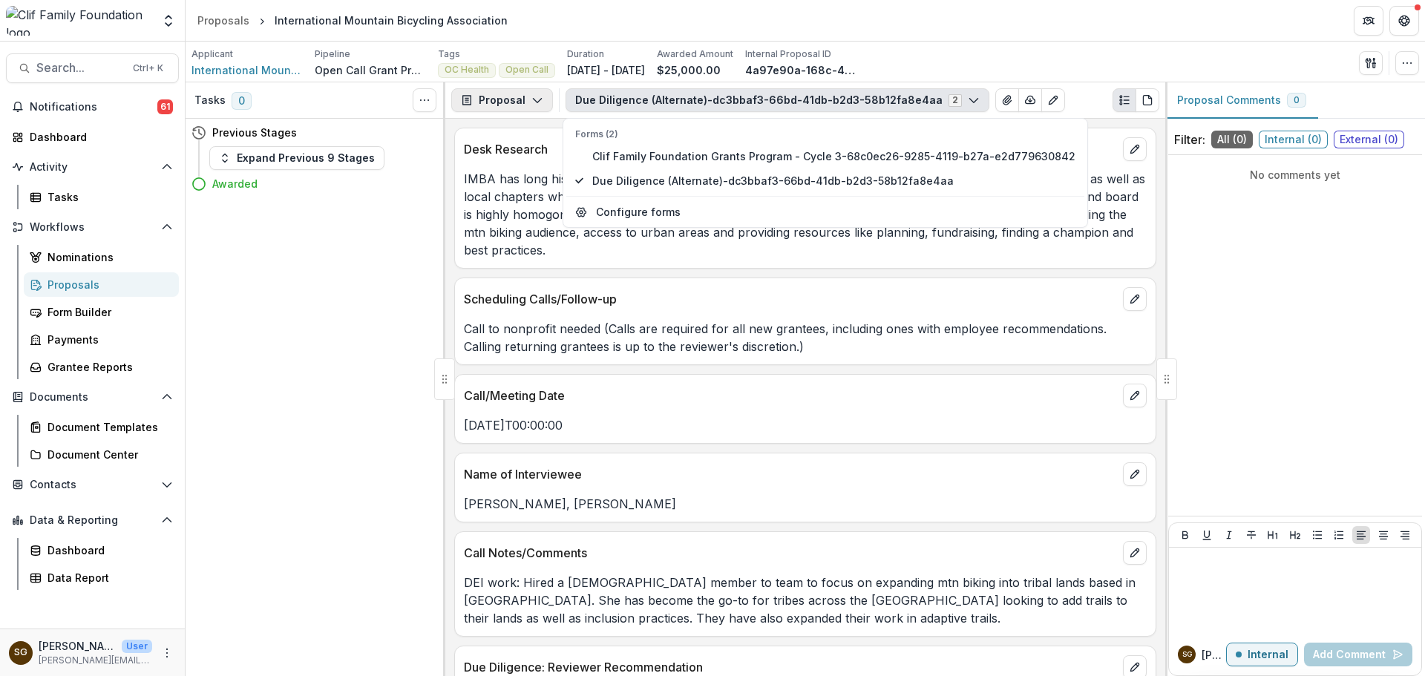
click at [545, 102] on button "Proposal" at bounding box center [502, 100] width 102 height 24
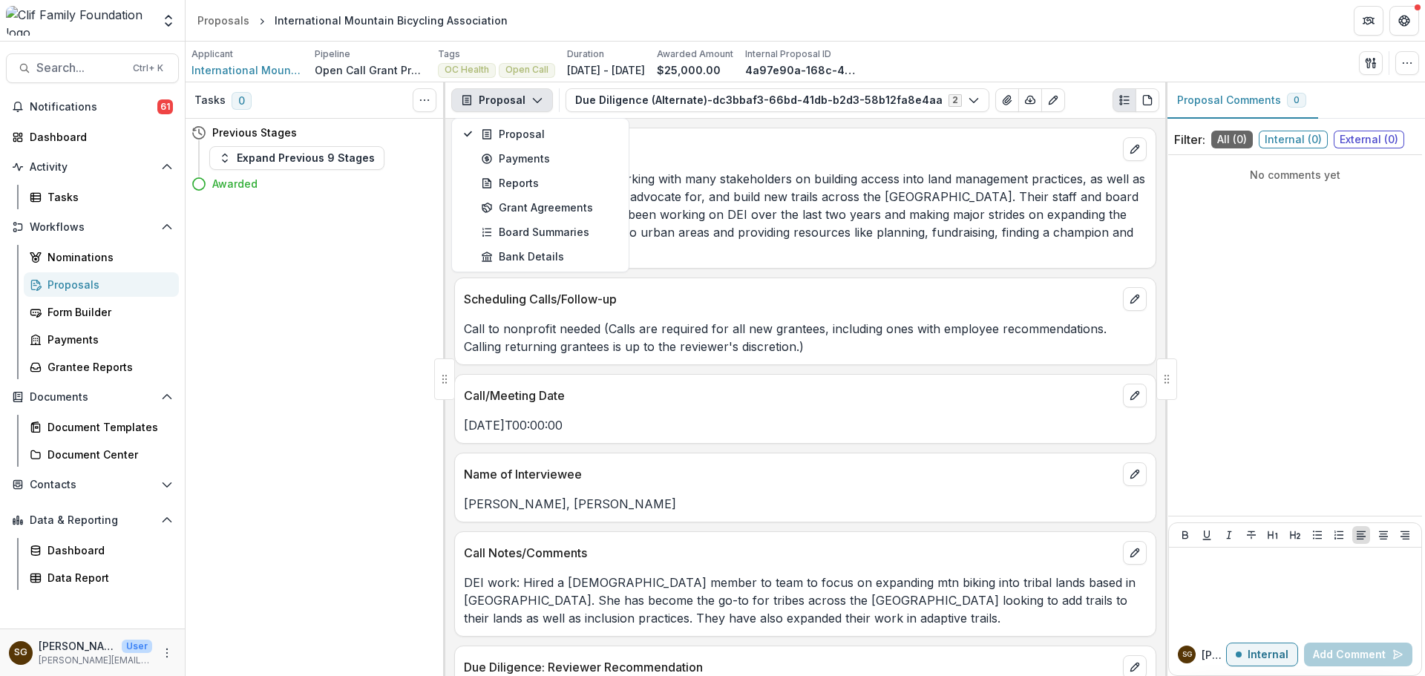
click at [545, 102] on button "Proposal" at bounding box center [502, 100] width 102 height 24
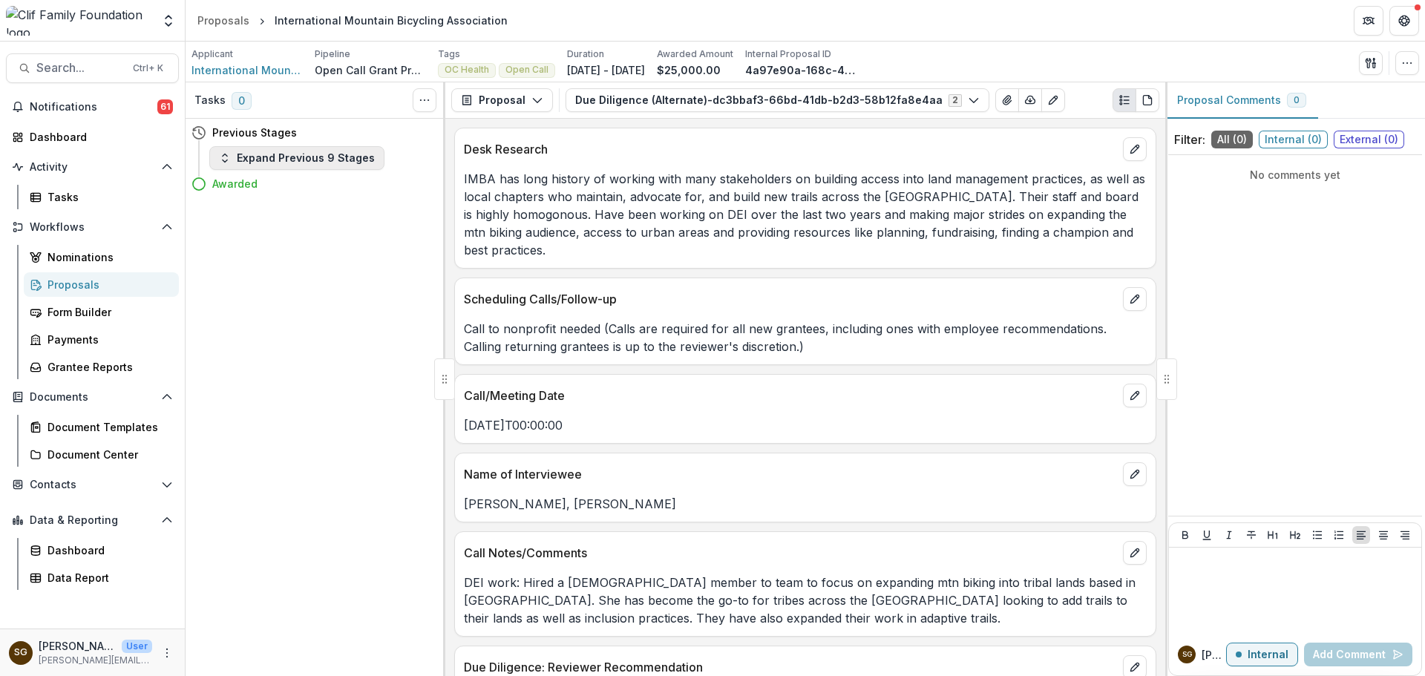
click at [244, 165] on button "Expand Previous 9 Stages" at bounding box center [296, 158] width 175 height 24
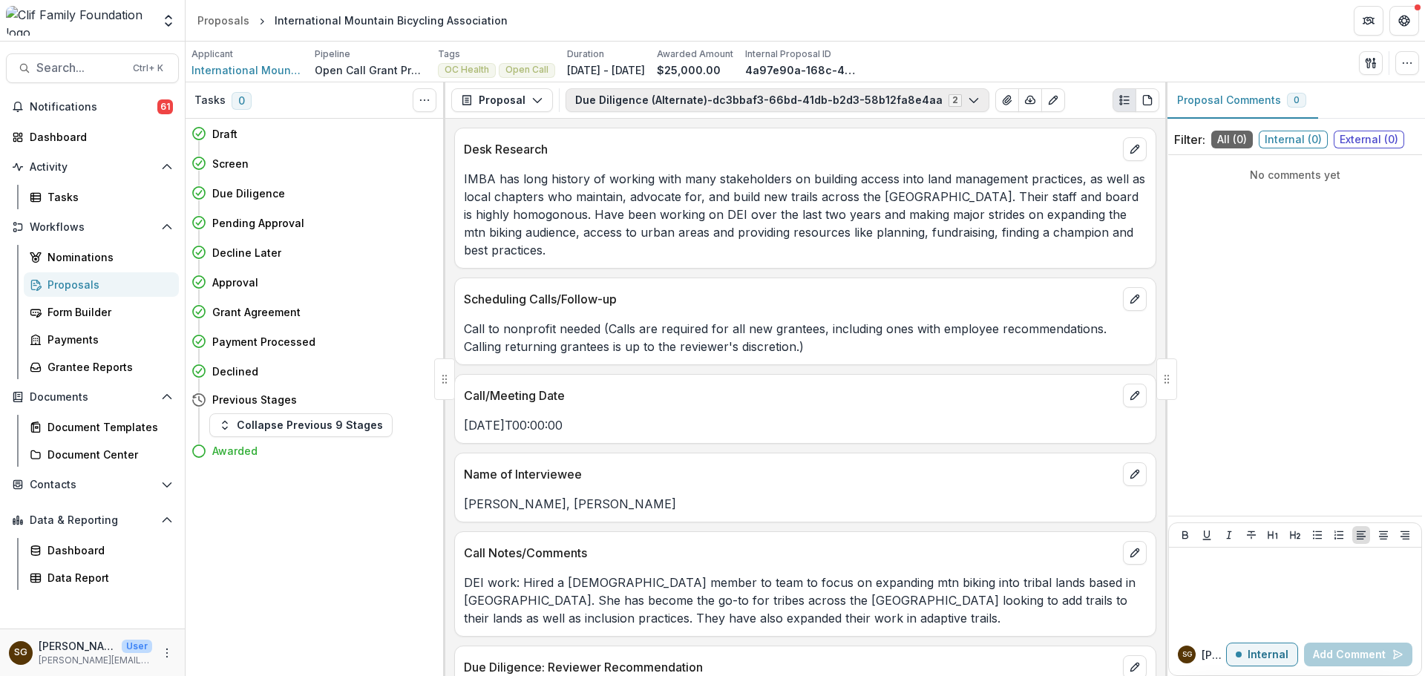
click at [791, 100] on button "Due Diligence (Alternate)-dc3bbaf3-66bd-41db-b2d3-58b12fa8e4aa 2" at bounding box center [777, 100] width 424 height 24
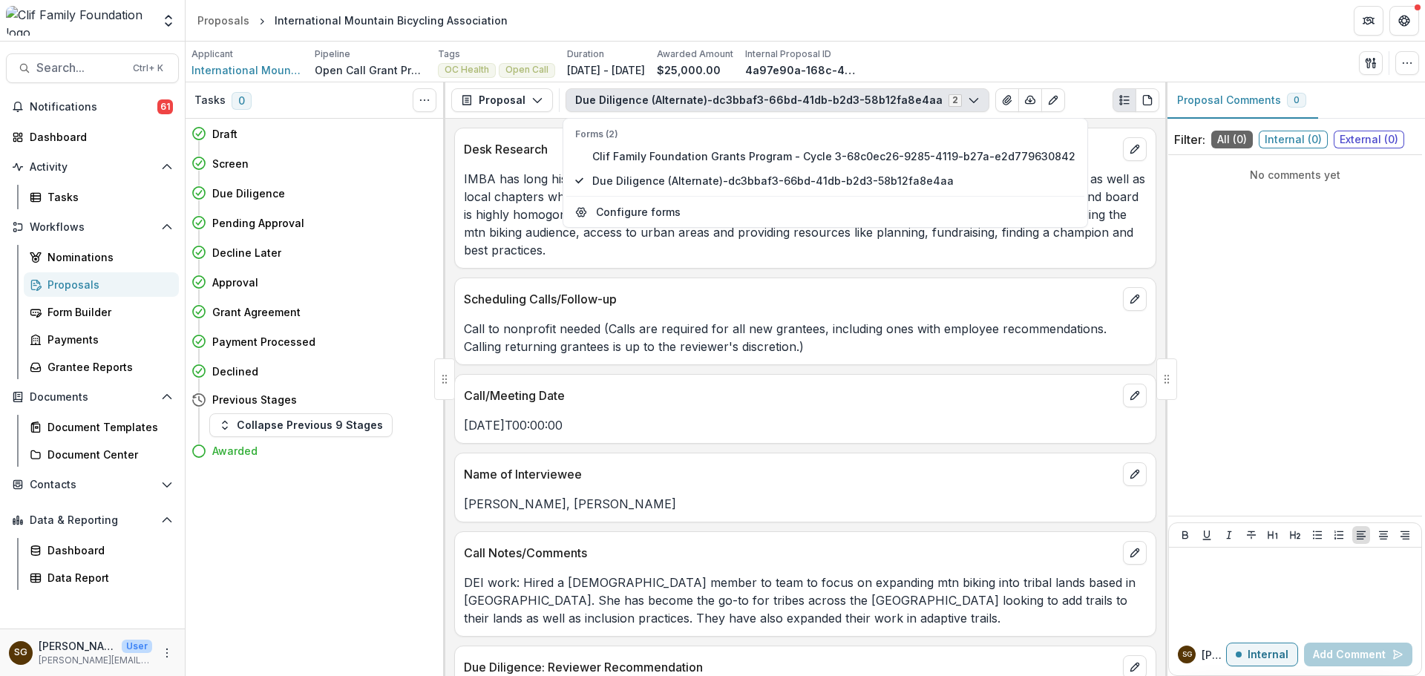
click at [791, 100] on button "Due Diligence (Alternate)-dc3bbaf3-66bd-41db-b2d3-58b12fa8e4aa 2" at bounding box center [777, 100] width 424 height 24
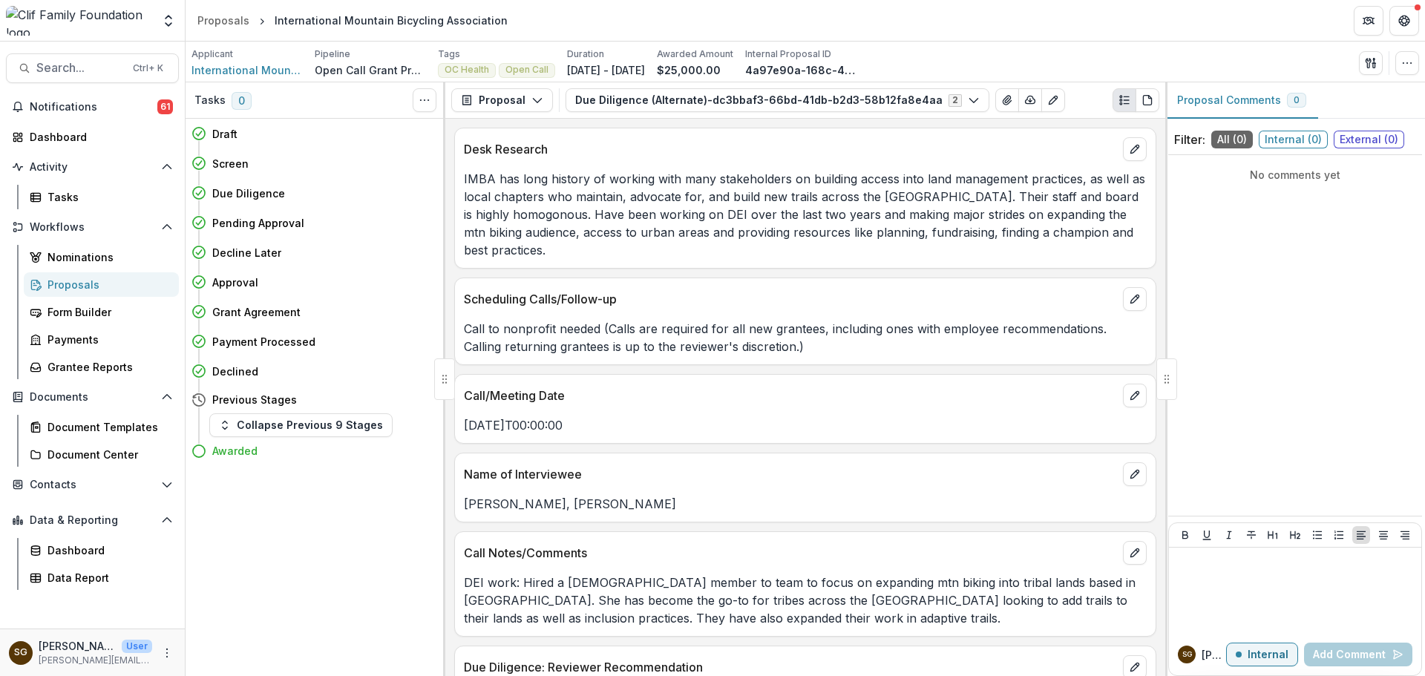
click at [62, 288] on div "Proposals" at bounding box center [106, 285] width 119 height 16
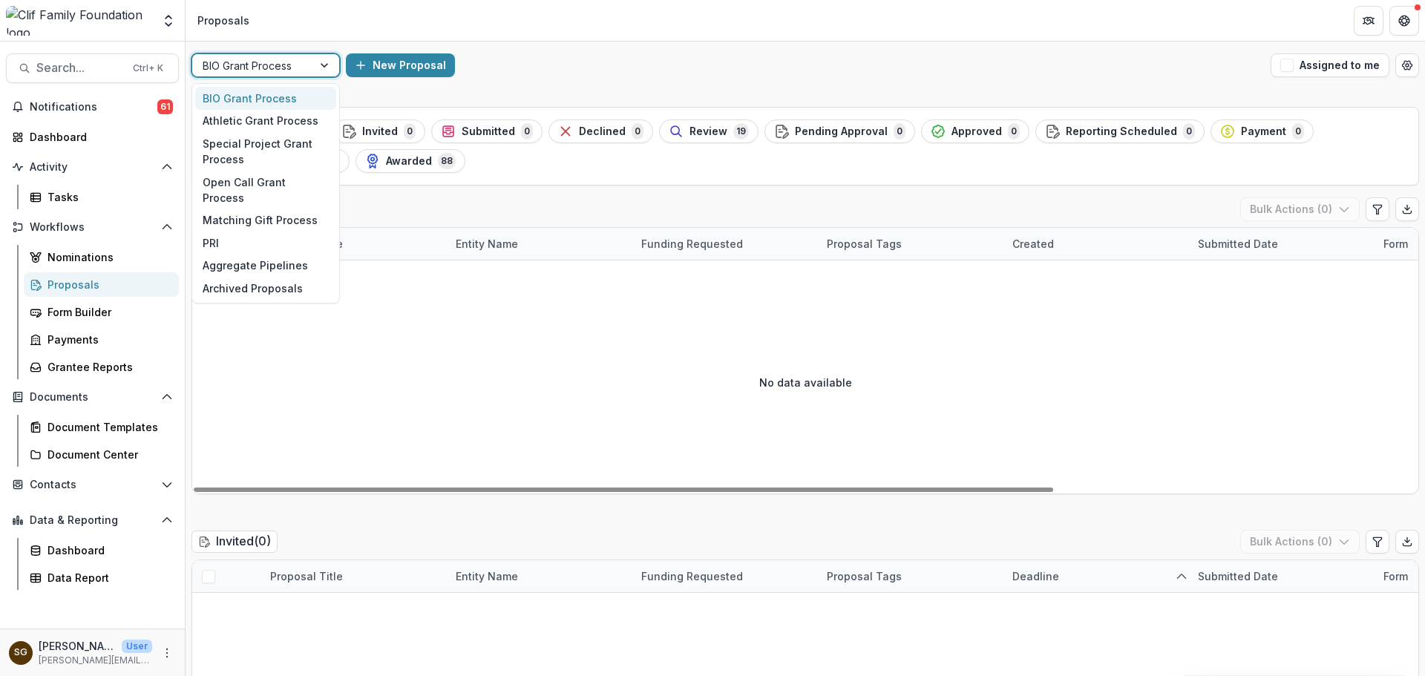
click at [289, 66] on div at bounding box center [252, 65] width 99 height 19
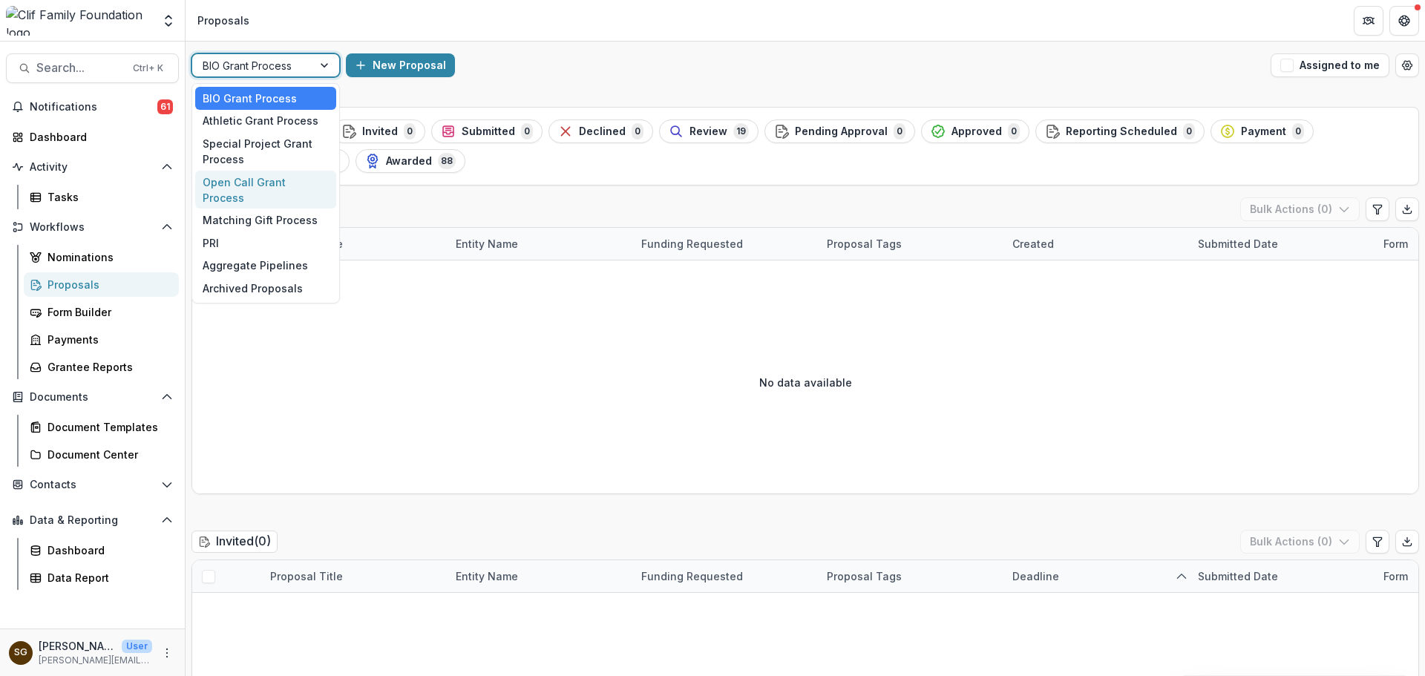
click at [265, 185] on div "Open Call Grant Process" at bounding box center [265, 190] width 141 height 39
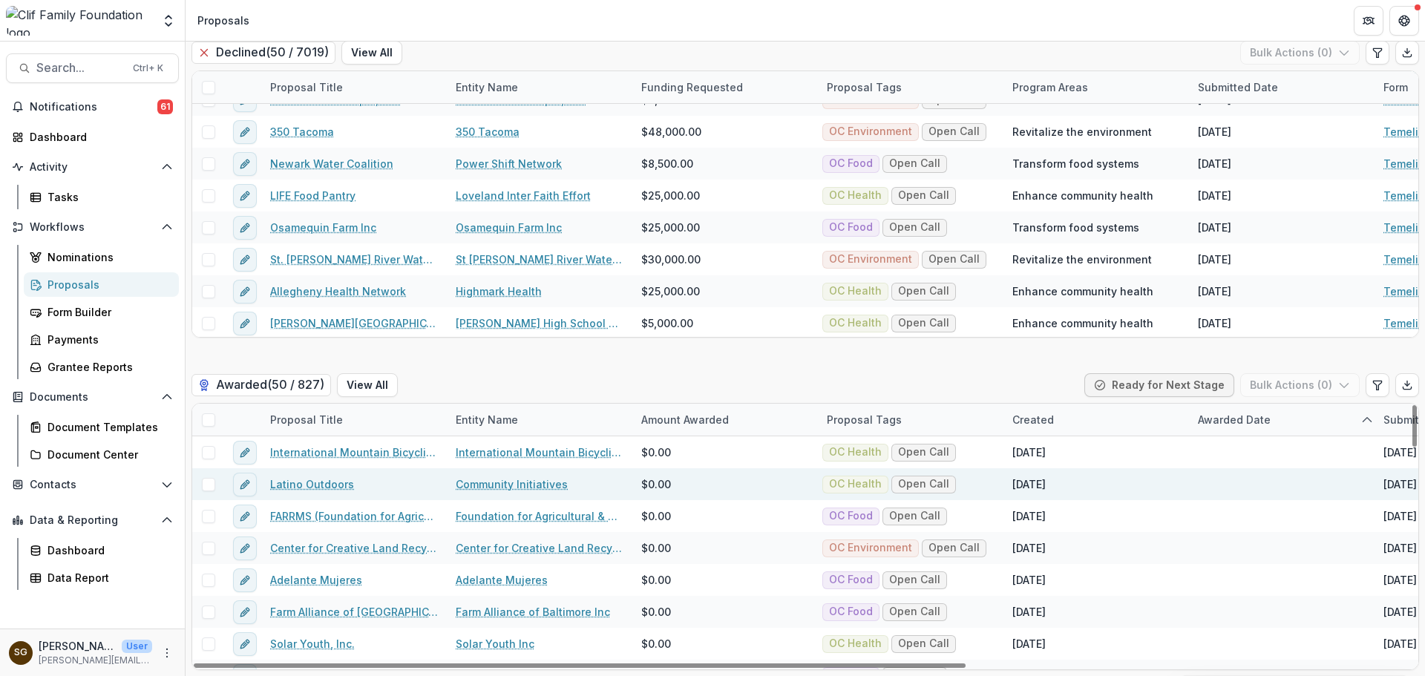
scroll to position [445, 0]
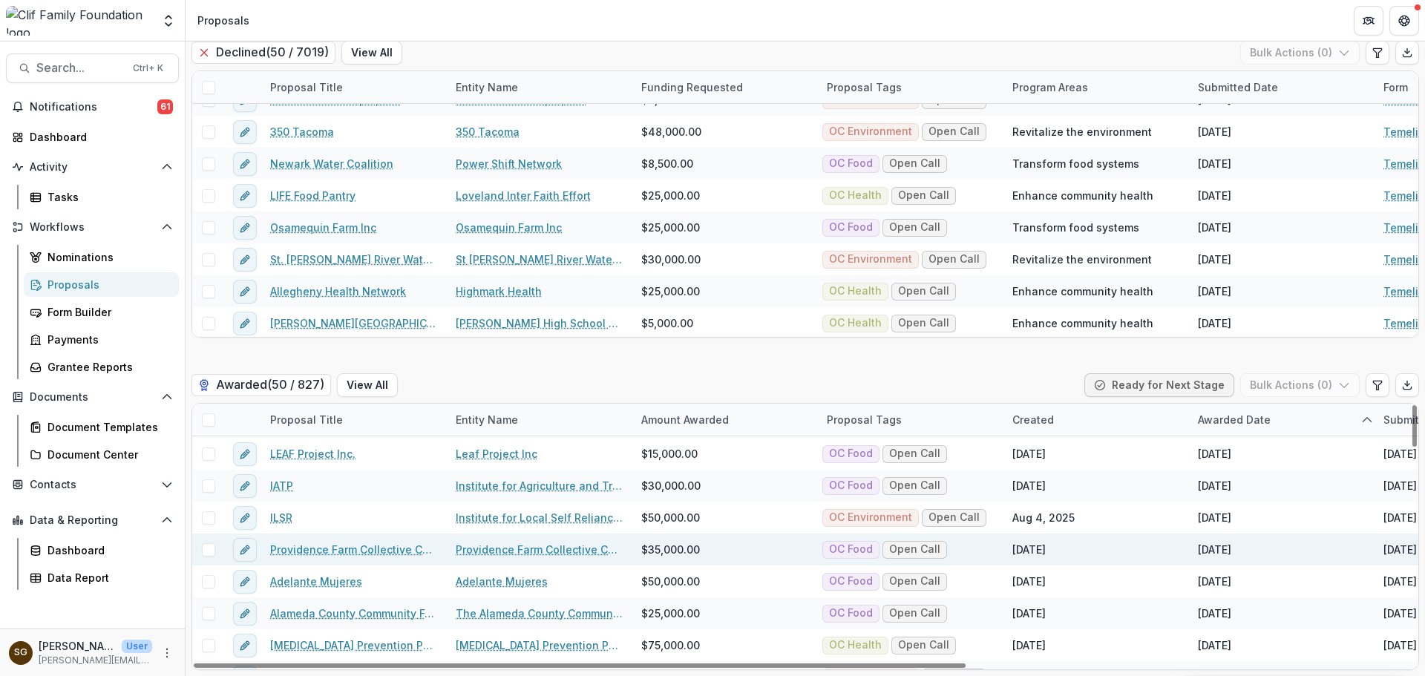
click at [308, 548] on link "Providence Farm Collective Corp (PFC)" at bounding box center [354, 550] width 168 height 16
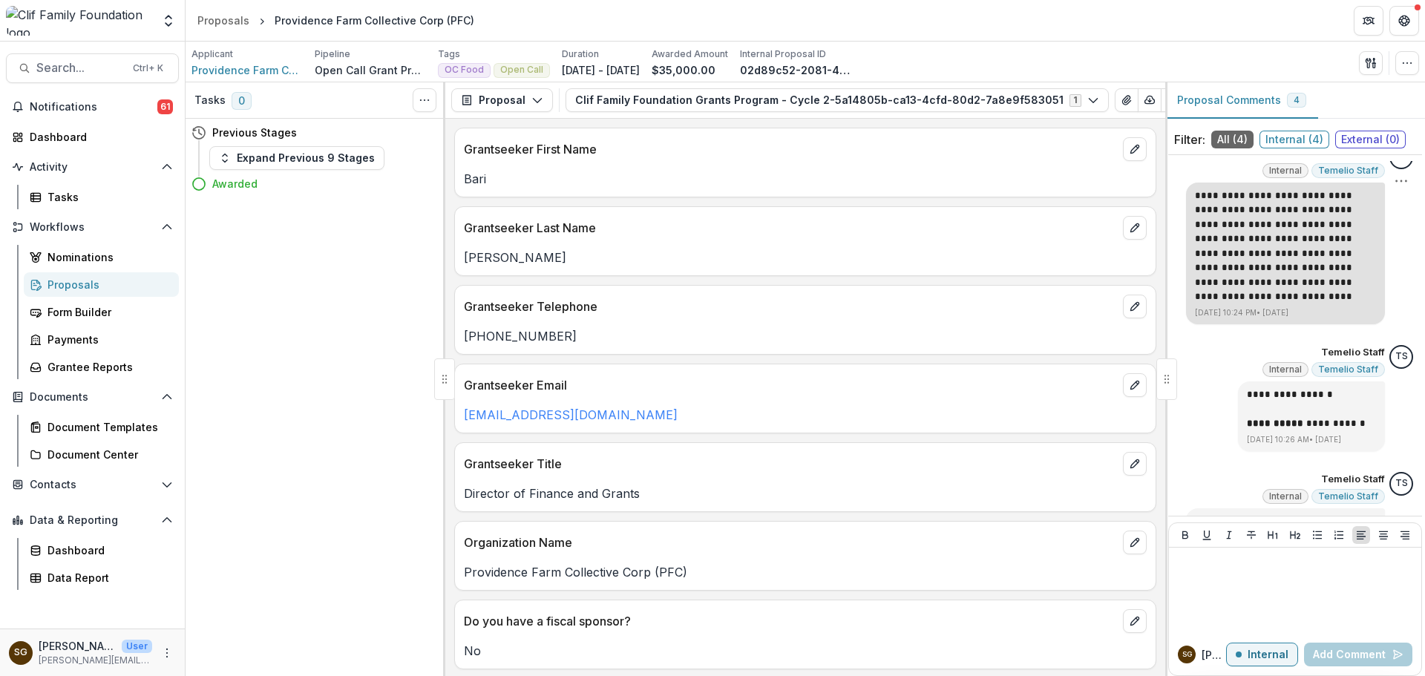
scroll to position [148, 0]
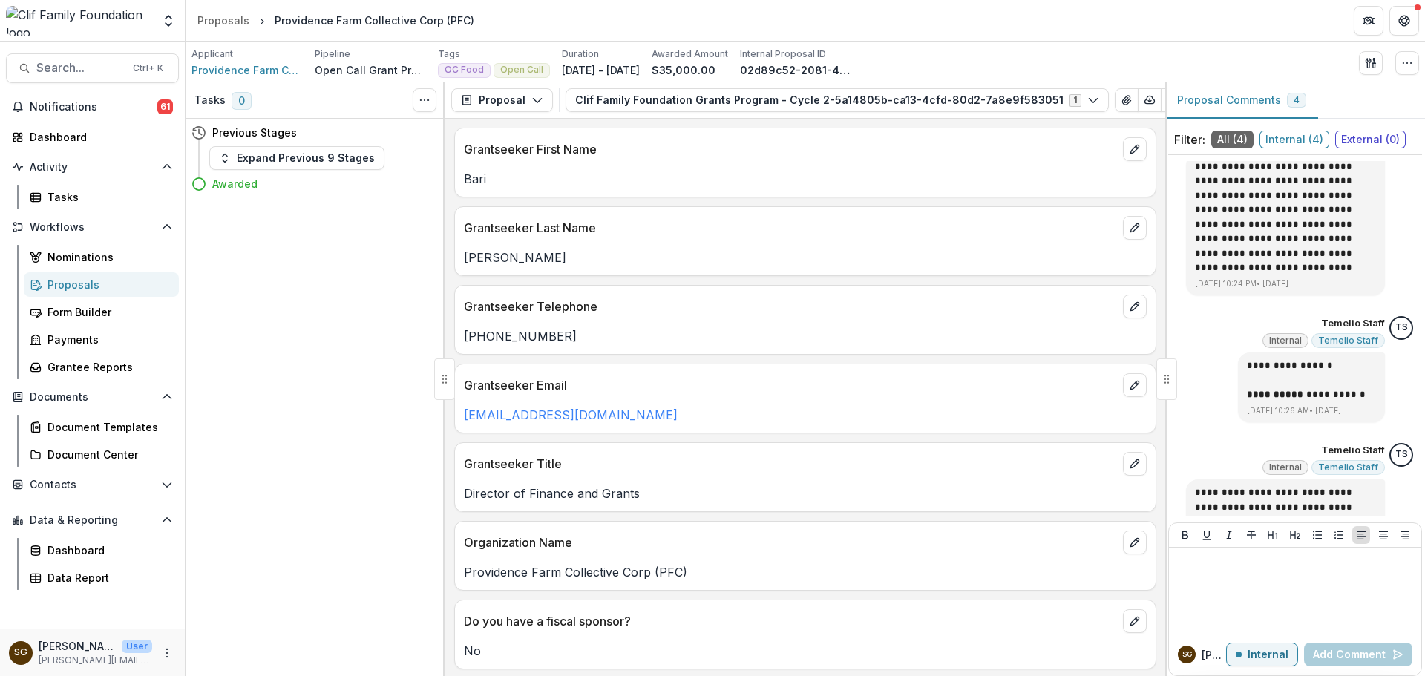
click at [1313, 139] on span "Internal ( 4 )" at bounding box center [1294, 140] width 70 height 18
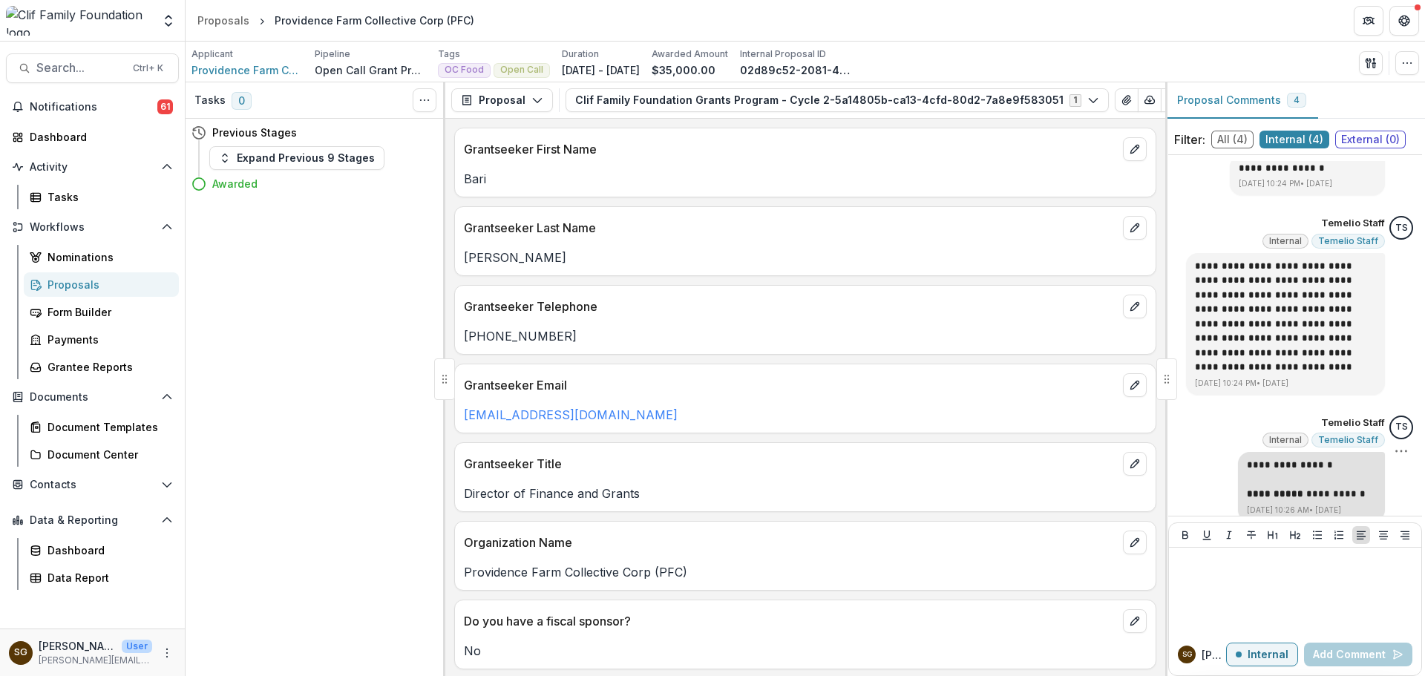
scroll to position [0, 0]
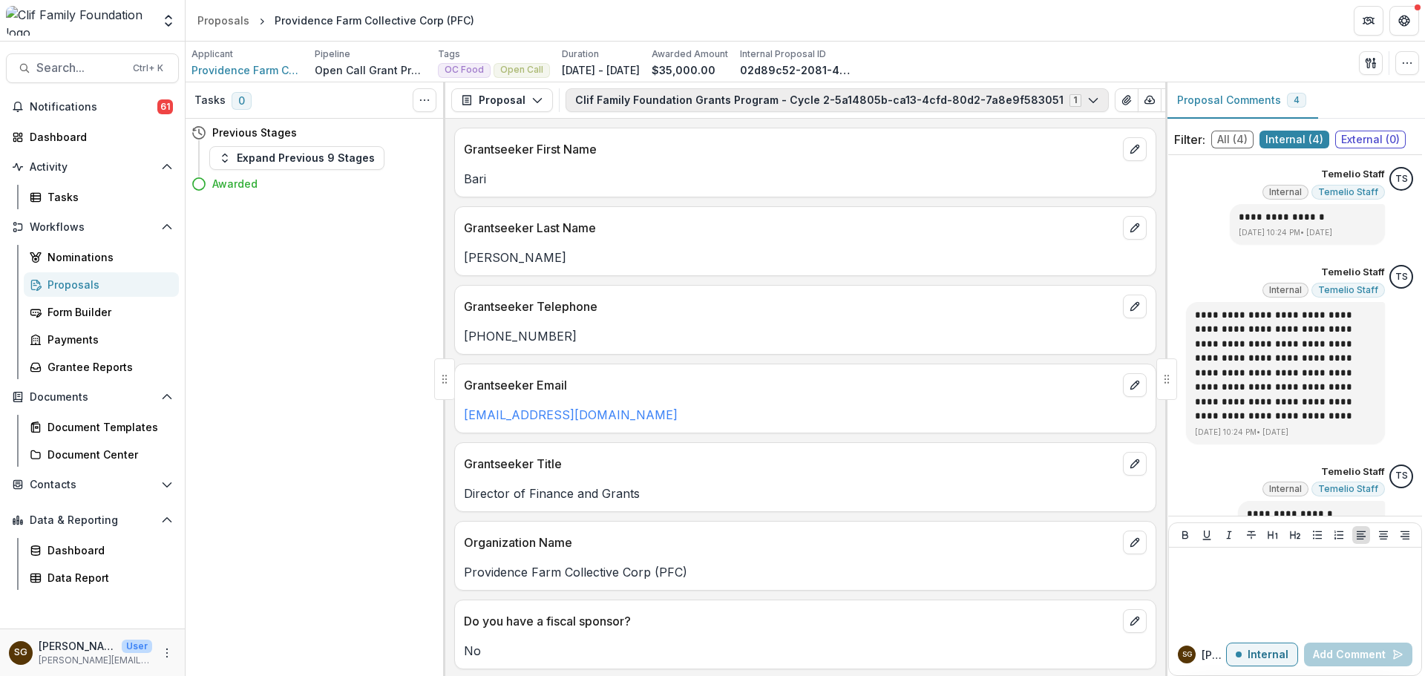
click at [749, 103] on button "Clif Family Foundation Grants Program - Cycle 2-5a14805b-ca13-4cfd-80d2-7a8e9f5…" at bounding box center [836, 100] width 543 height 24
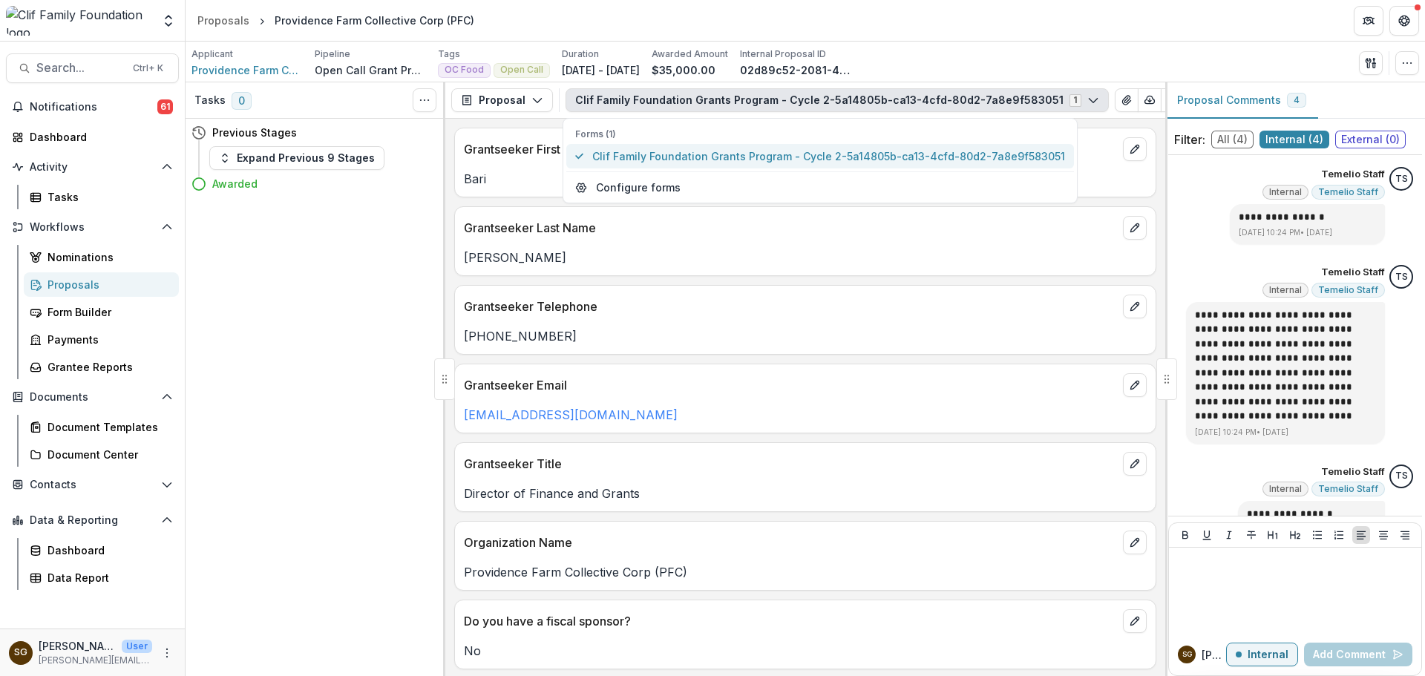
click at [735, 159] on span "Clif Family Foundation Grants Program - Cycle 2-5a14805b-ca13-4cfd-80d2-7a8e9f5…" at bounding box center [828, 156] width 473 height 16
click at [790, 144] on button "Clif Family Foundation Grants Program - Cycle 2-5a14805b-ca13-4cfd-80d2-7a8e9f5…" at bounding box center [820, 156] width 508 height 24
click at [775, 255] on p "[PERSON_NAME]" at bounding box center [805, 258] width 683 height 18
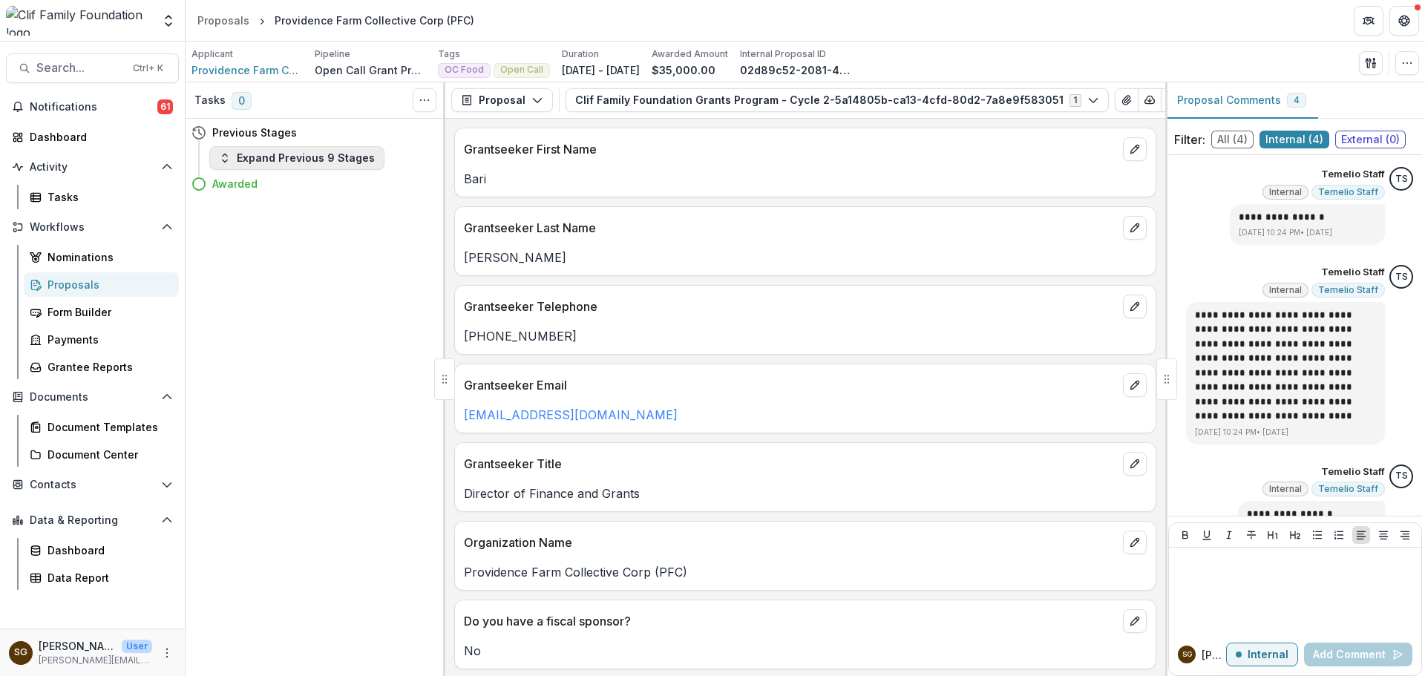
click at [312, 157] on button "Expand Previous 9 Stages" at bounding box center [296, 158] width 175 height 24
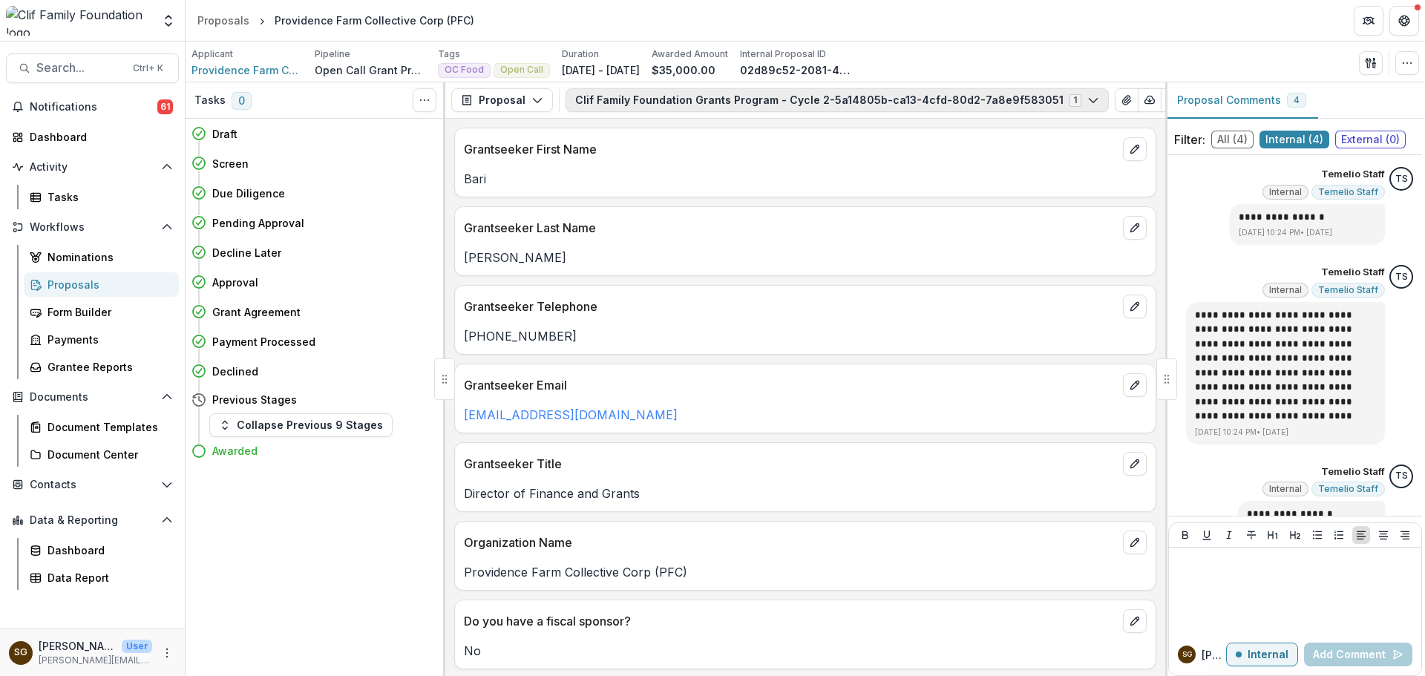
click at [783, 111] on button "Clif Family Foundation Grants Program - Cycle 2-5a14805b-ca13-4cfd-80d2-7a8e9f5…" at bounding box center [836, 100] width 543 height 24
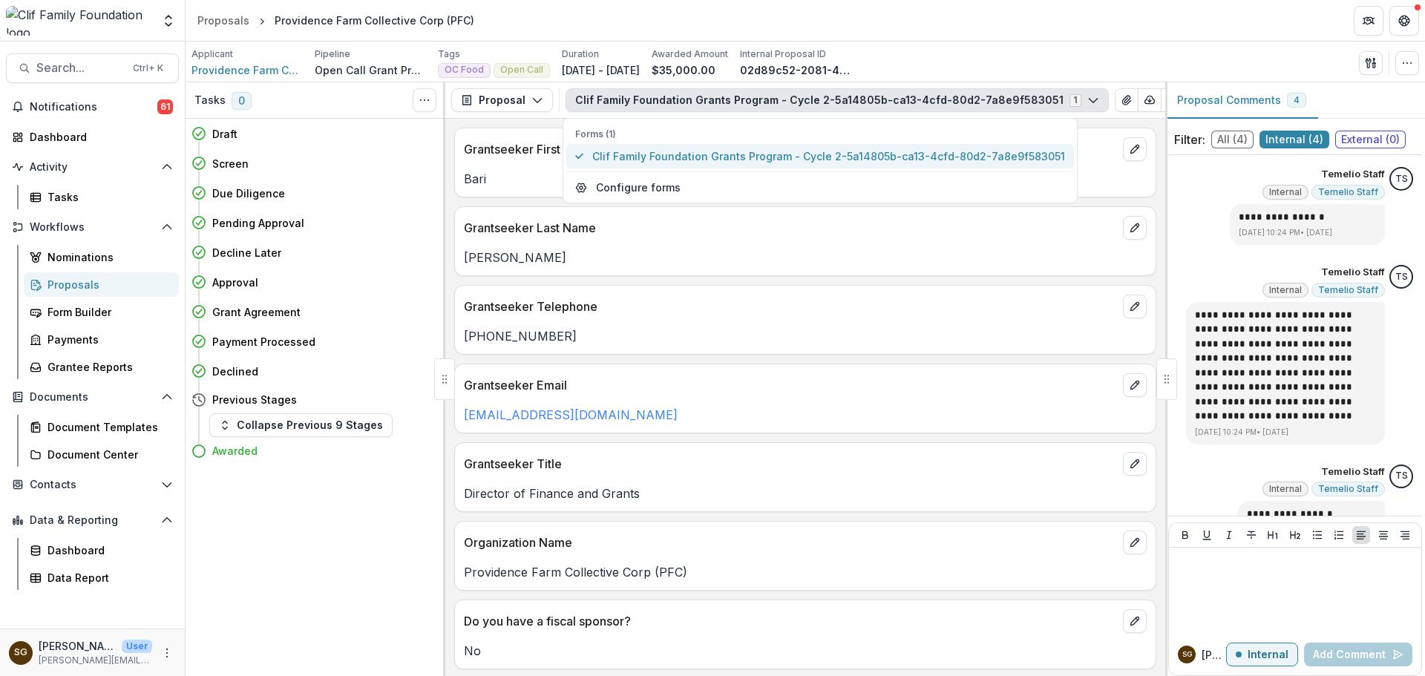
click at [690, 161] on span "Clif Family Foundation Grants Program - Cycle 2-5a14805b-ca13-4cfd-80d2-7a8e9f5…" at bounding box center [828, 156] width 473 height 16
click at [677, 153] on span "Clif Family Foundation Grants Program - Cycle 2-5a14805b-ca13-4cfd-80d2-7a8e9f5…" at bounding box center [828, 156] width 473 height 16
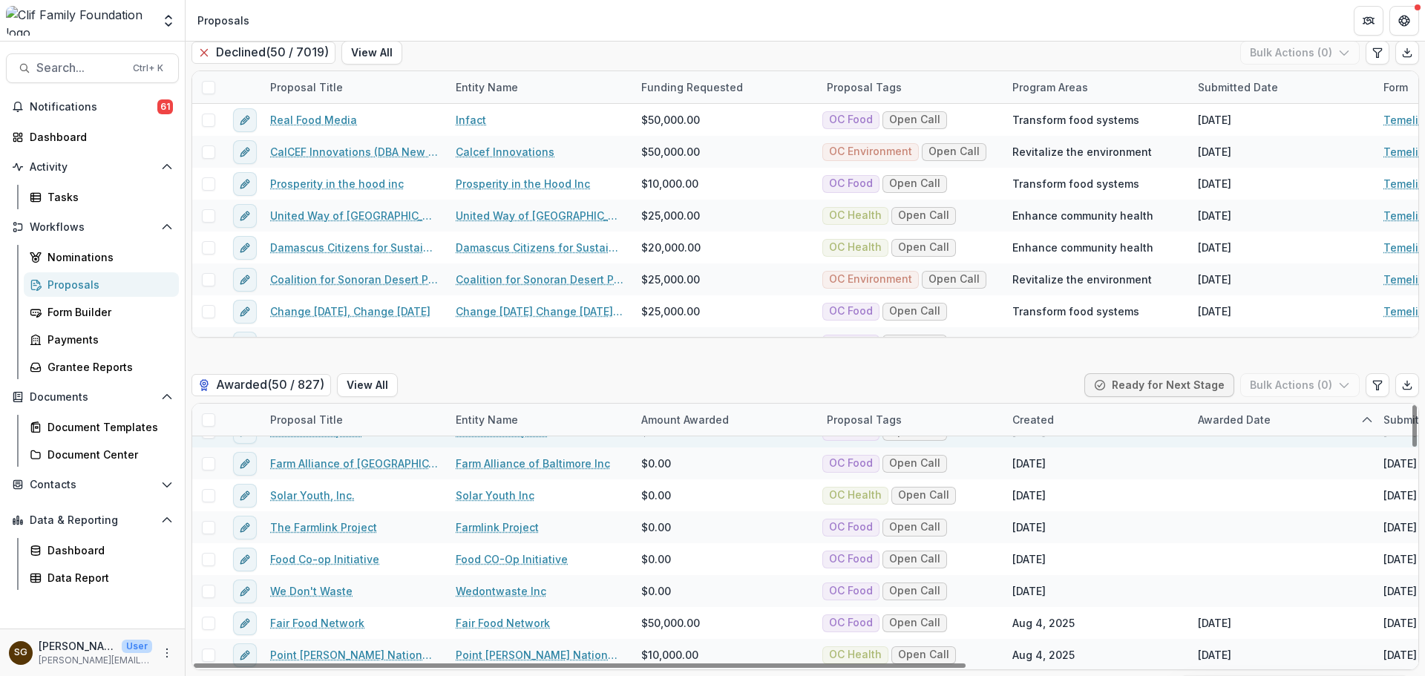
scroll to position [297, 0]
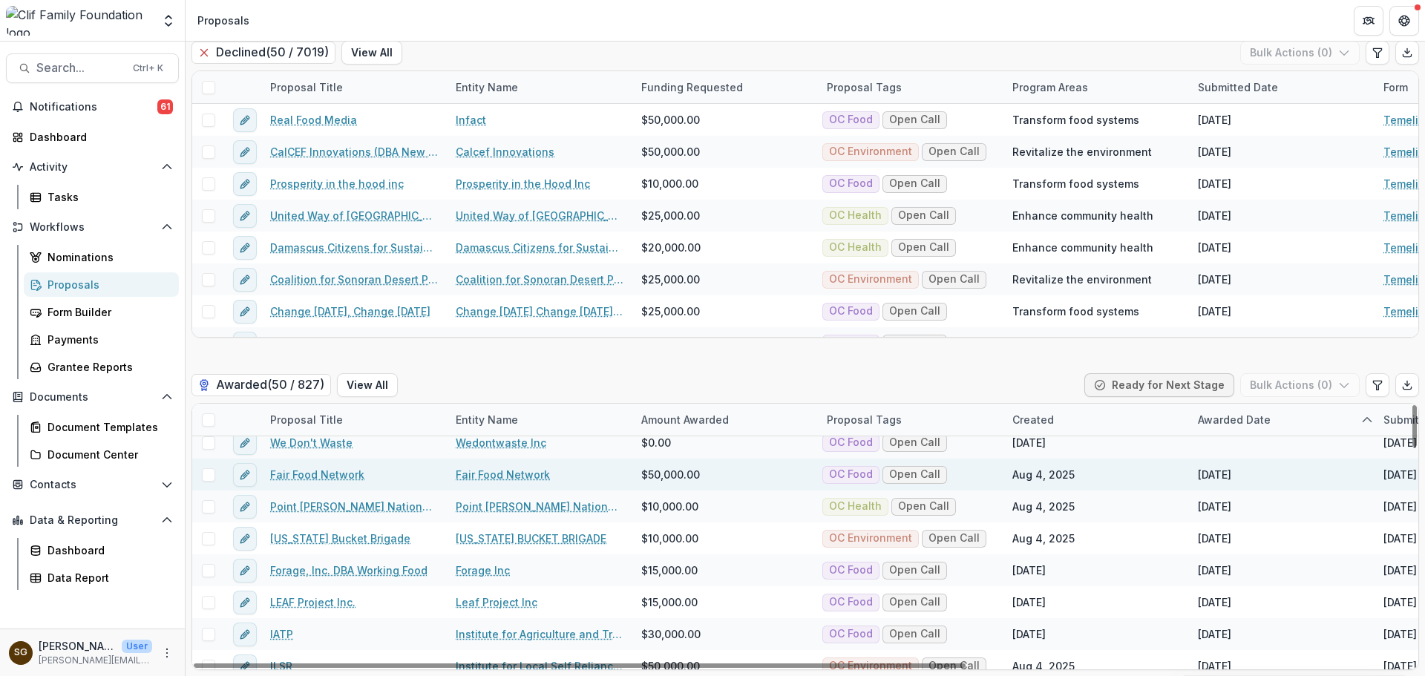
click at [322, 471] on link "Fair Food Network" at bounding box center [317, 475] width 94 height 16
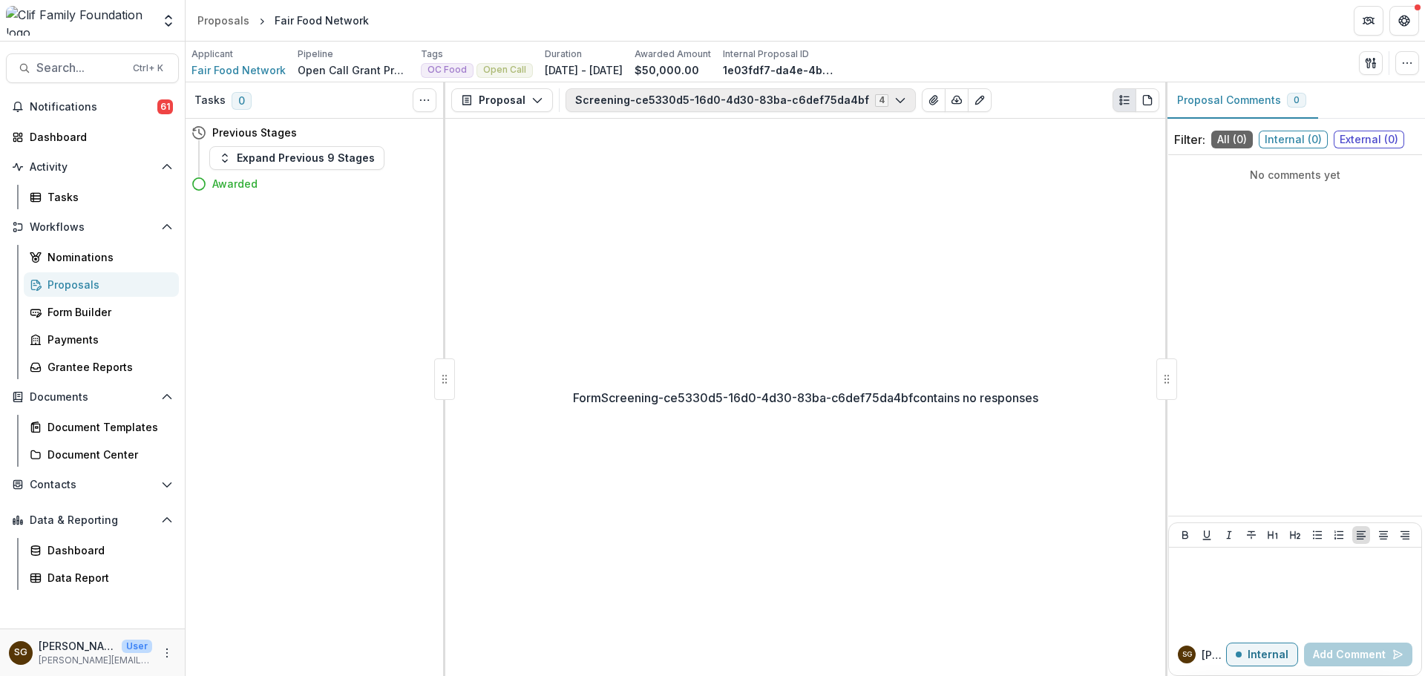
click at [618, 105] on button "Screening-ce5330d5-16d0-4d30-83ba-c6def75da4bf 4" at bounding box center [740, 100] width 350 height 24
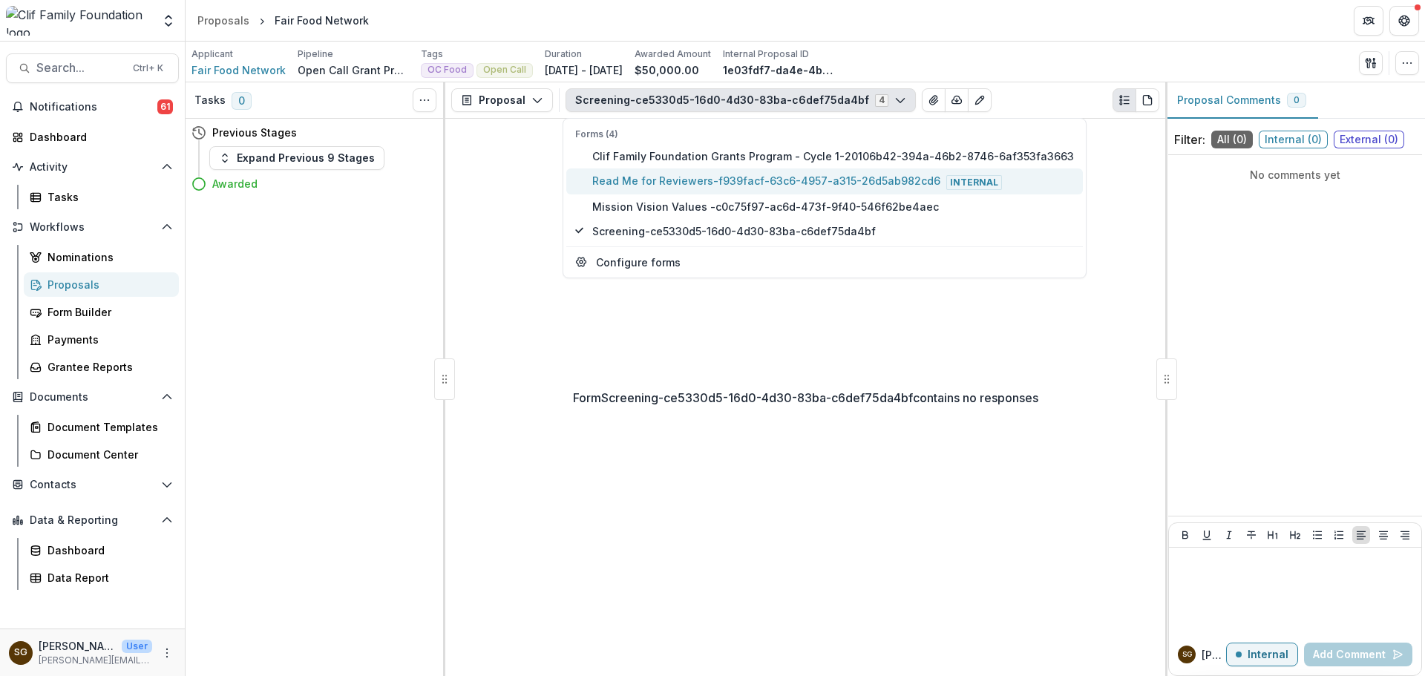
click at [623, 182] on span "Read Me for Reviewers-f939facf-63c6-4957-a315-26d5ab982cd6 Internal" at bounding box center [833, 181] width 482 height 16
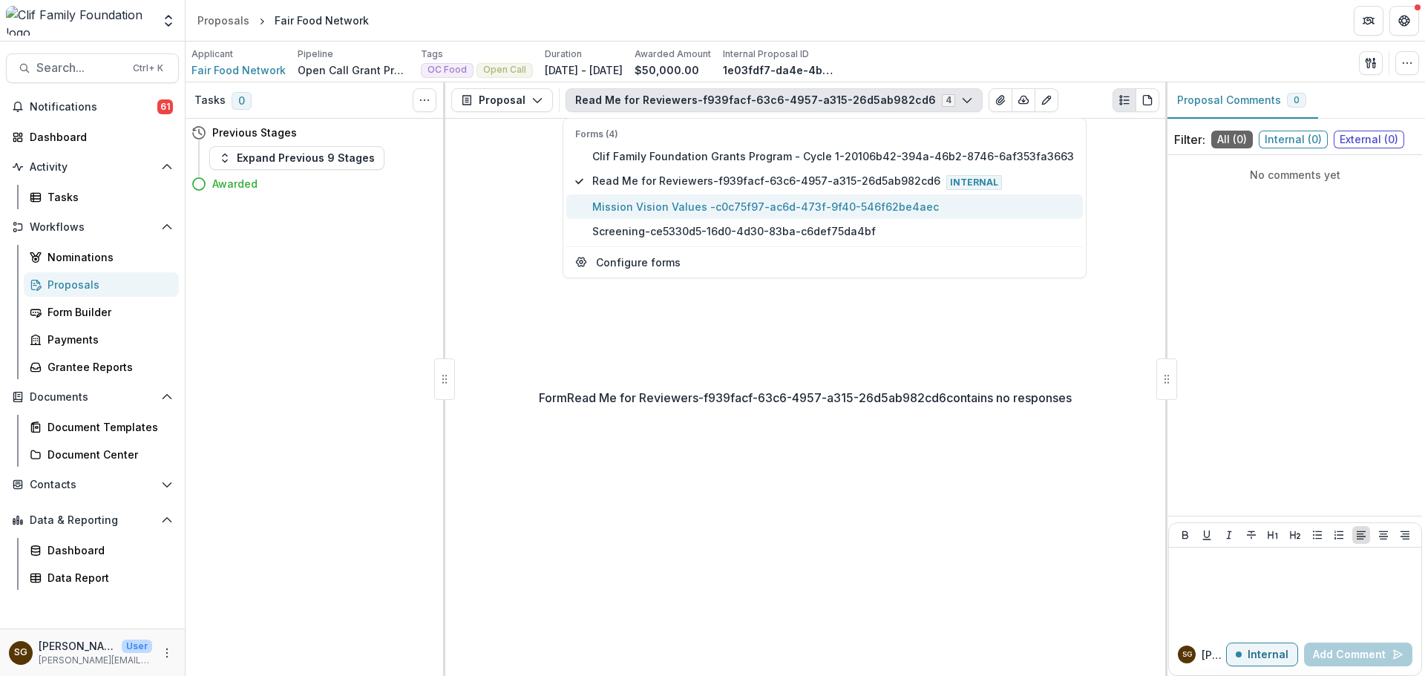
click at [625, 214] on button "Mission Vision Values -c0c75f97-ac6d-473f-9f40-546f62be4aec" at bounding box center [824, 206] width 516 height 24
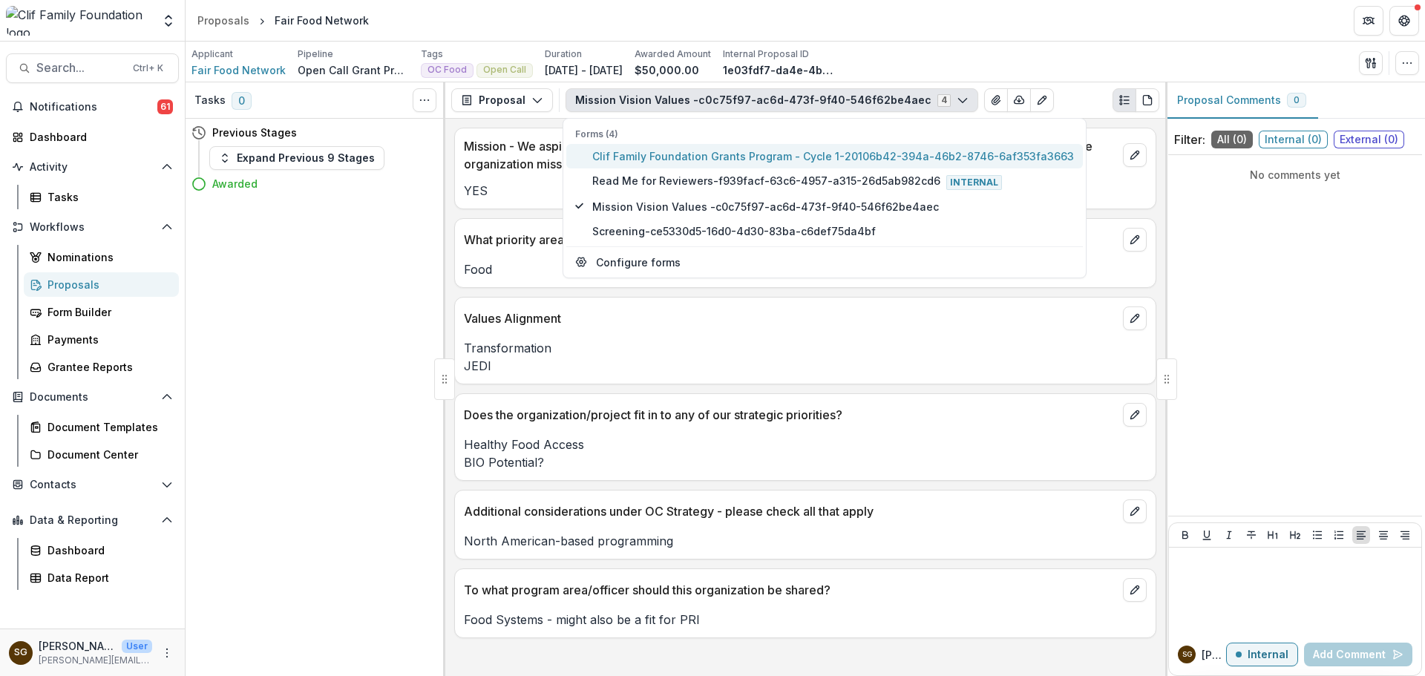
click at [631, 157] on span "Clif Family Foundation Grants Program - Cycle 1-20106b42-394a-46b2-8746-6af353f…" at bounding box center [833, 156] width 482 height 16
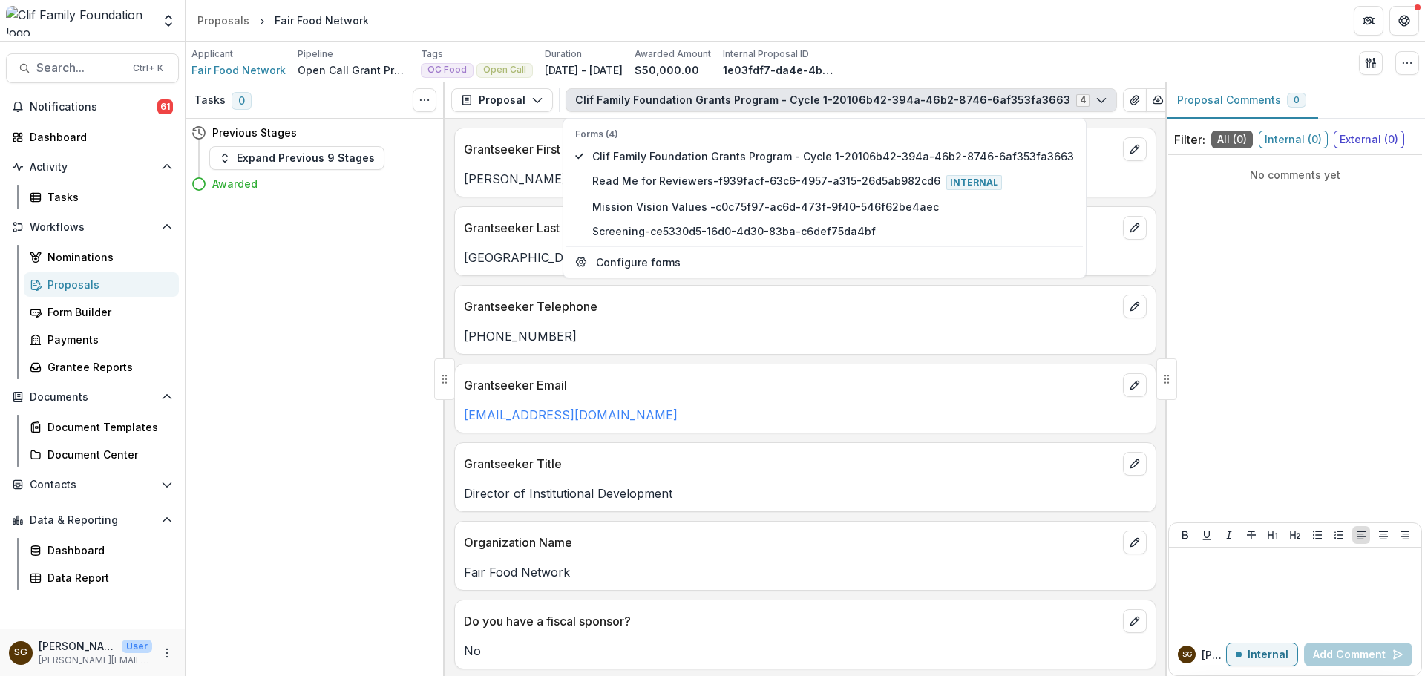
click at [784, 361] on div "Grantseeker First Name [PERSON_NAME] Last Name Strasburg Grantseeker Telephone …" at bounding box center [805, 397] width 720 height 557
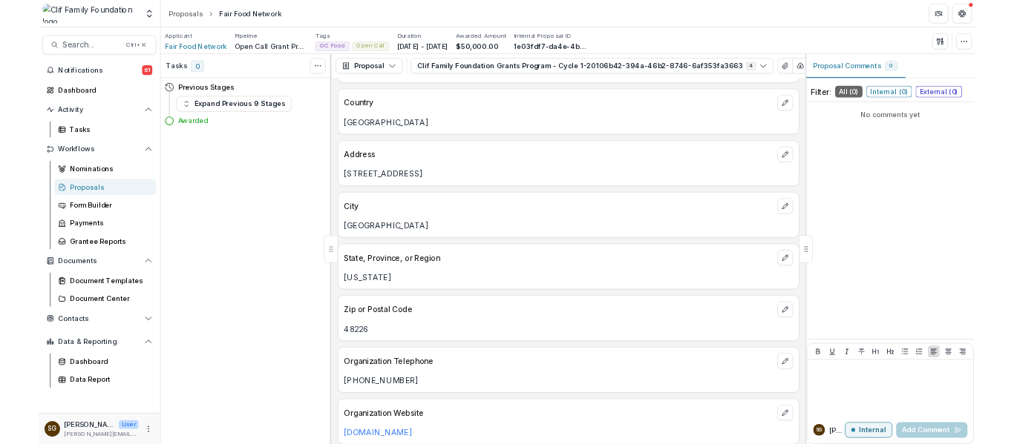
scroll to position [890, 0]
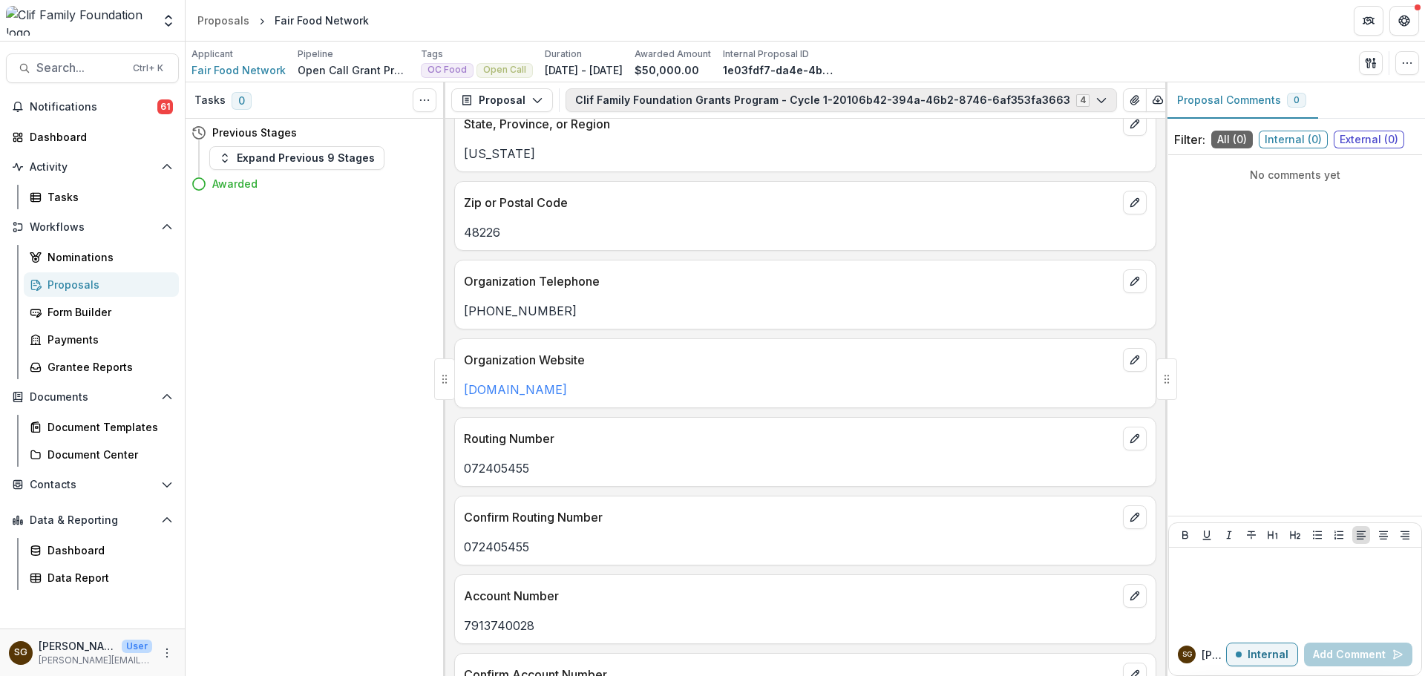
click at [817, 99] on button "Clif Family Foundation Grants Program - Cycle 1-20106b42-394a-46b2-8746-6af353f…" at bounding box center [840, 100] width 551 height 24
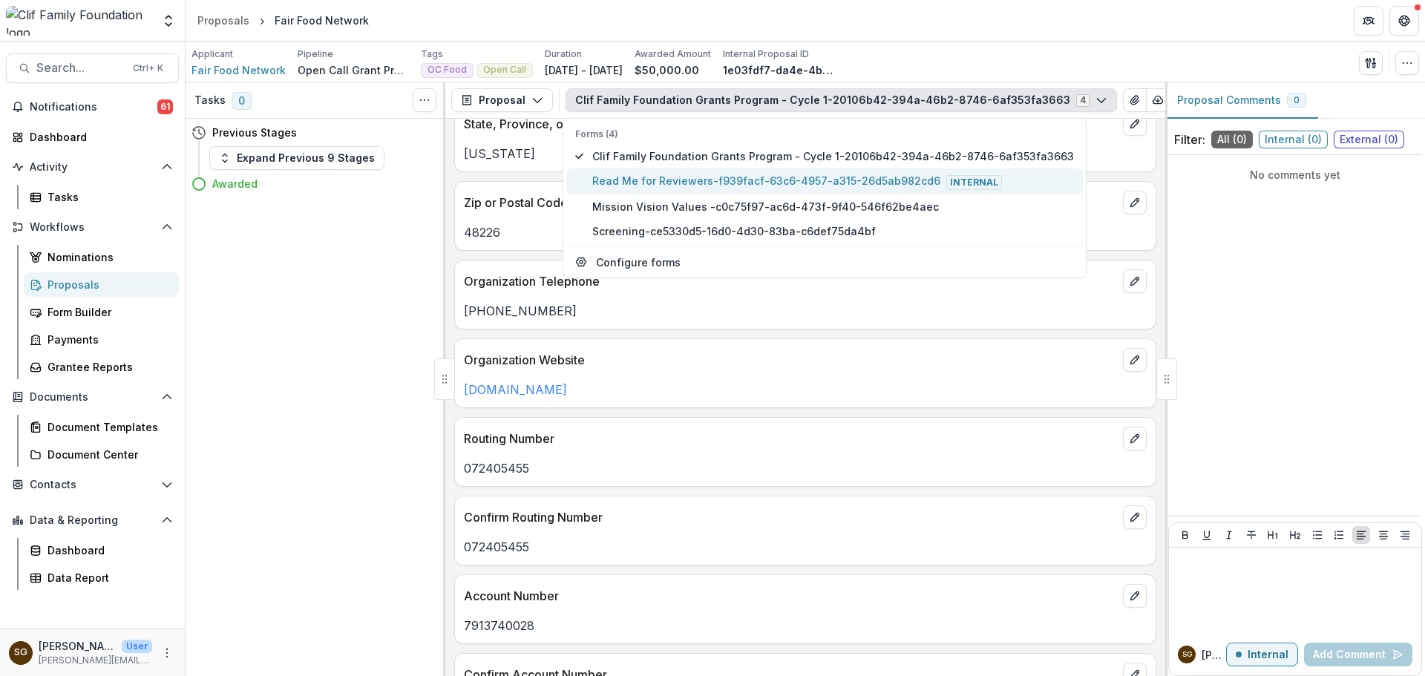
click at [802, 182] on span "Read Me for Reviewers-f939facf-63c6-4957-a315-26d5ab982cd6 Internal" at bounding box center [833, 181] width 482 height 16
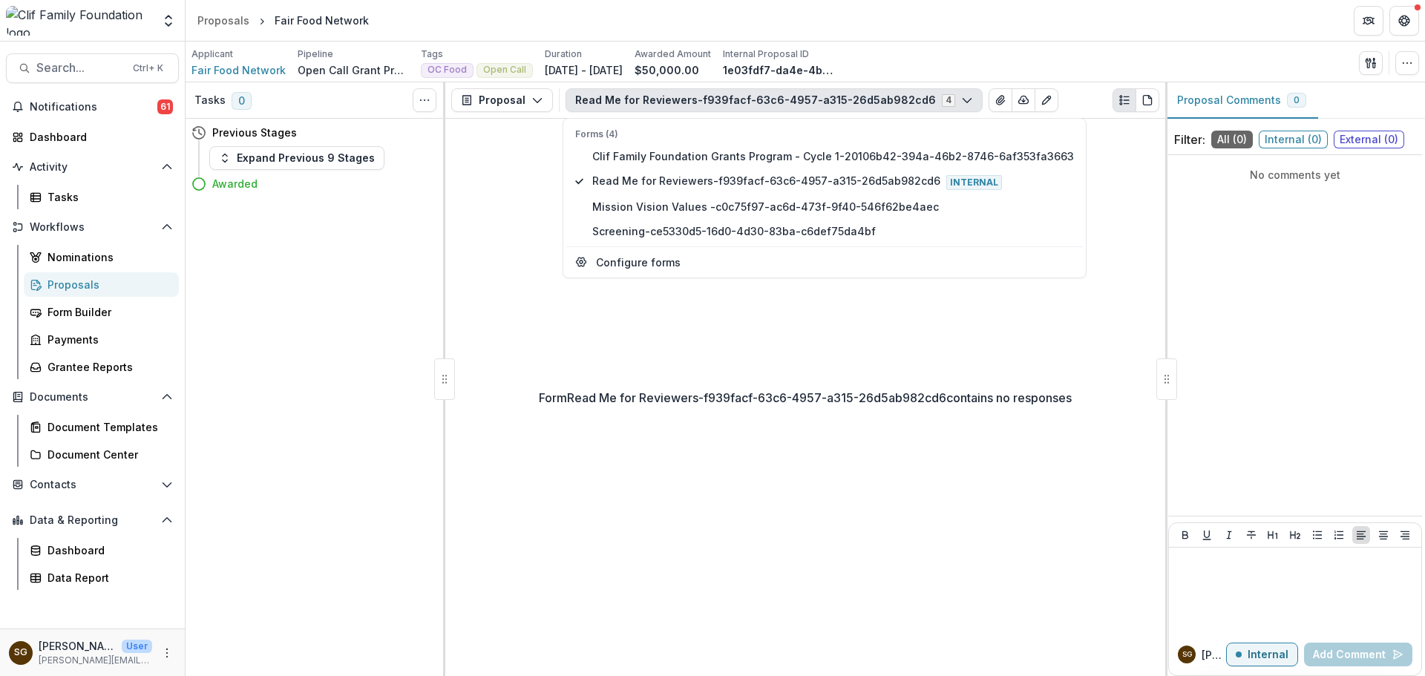
click at [801, 104] on button "Read Me for Reviewers-f939facf-63c6-4957-a315-26d5ab982cd6 4" at bounding box center [773, 100] width 417 height 24
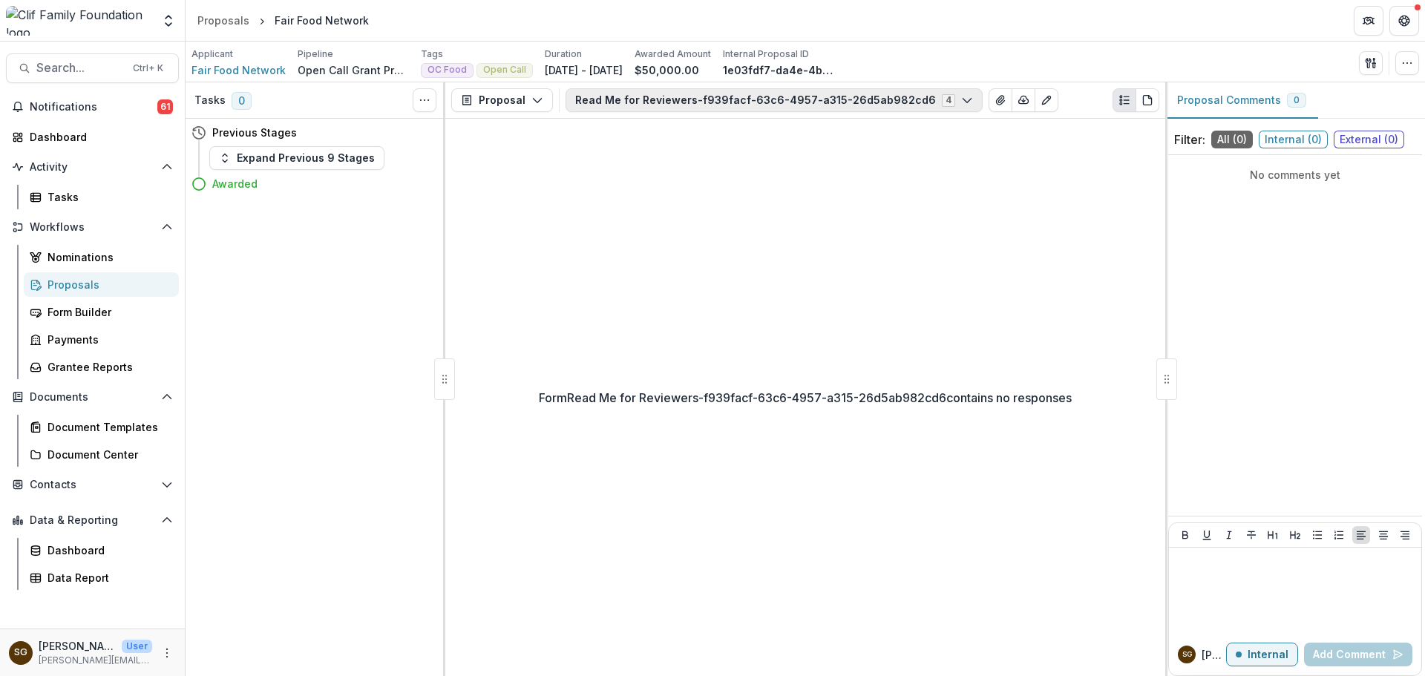
click at [780, 103] on button "Read Me for Reviewers-f939facf-63c6-4957-a315-26d5ab982cd6 4" at bounding box center [773, 100] width 417 height 24
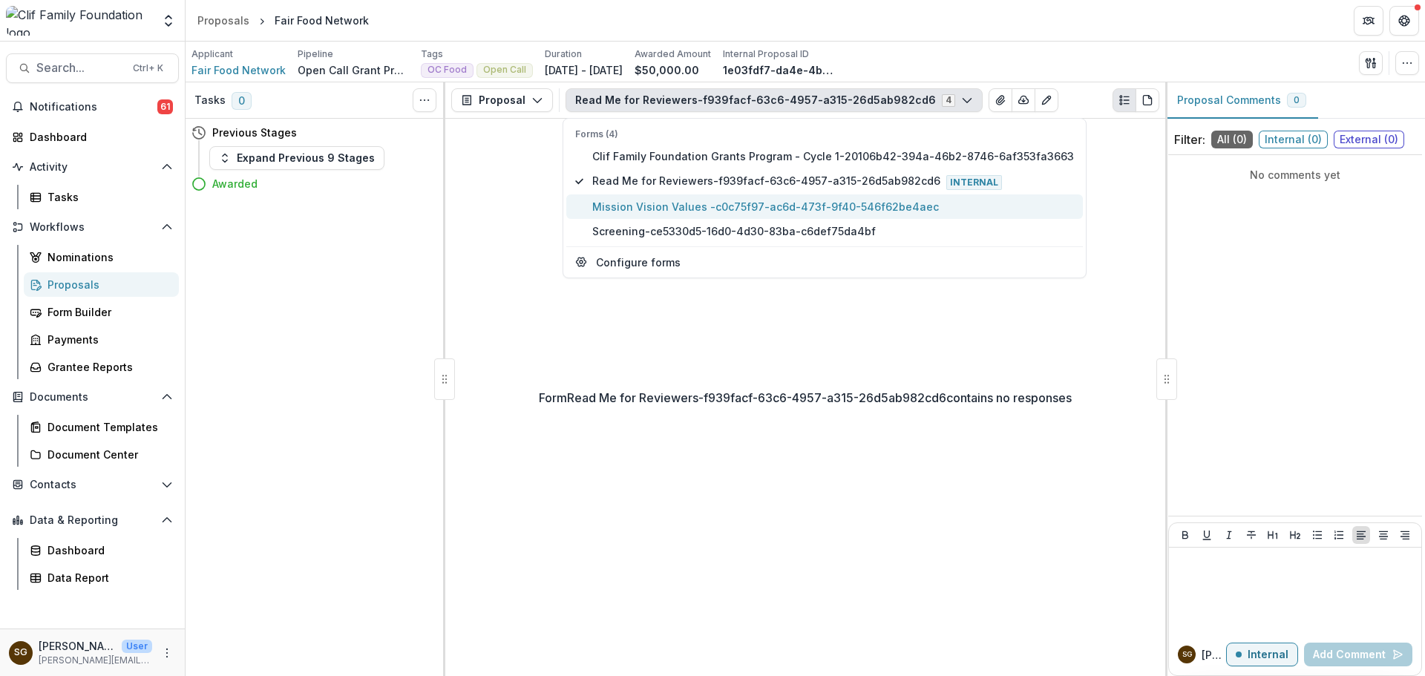
click at [754, 208] on span "Mission Vision Values -c0c75f97-ac6d-473f-9f40-546f62be4aec" at bounding box center [833, 207] width 482 height 16
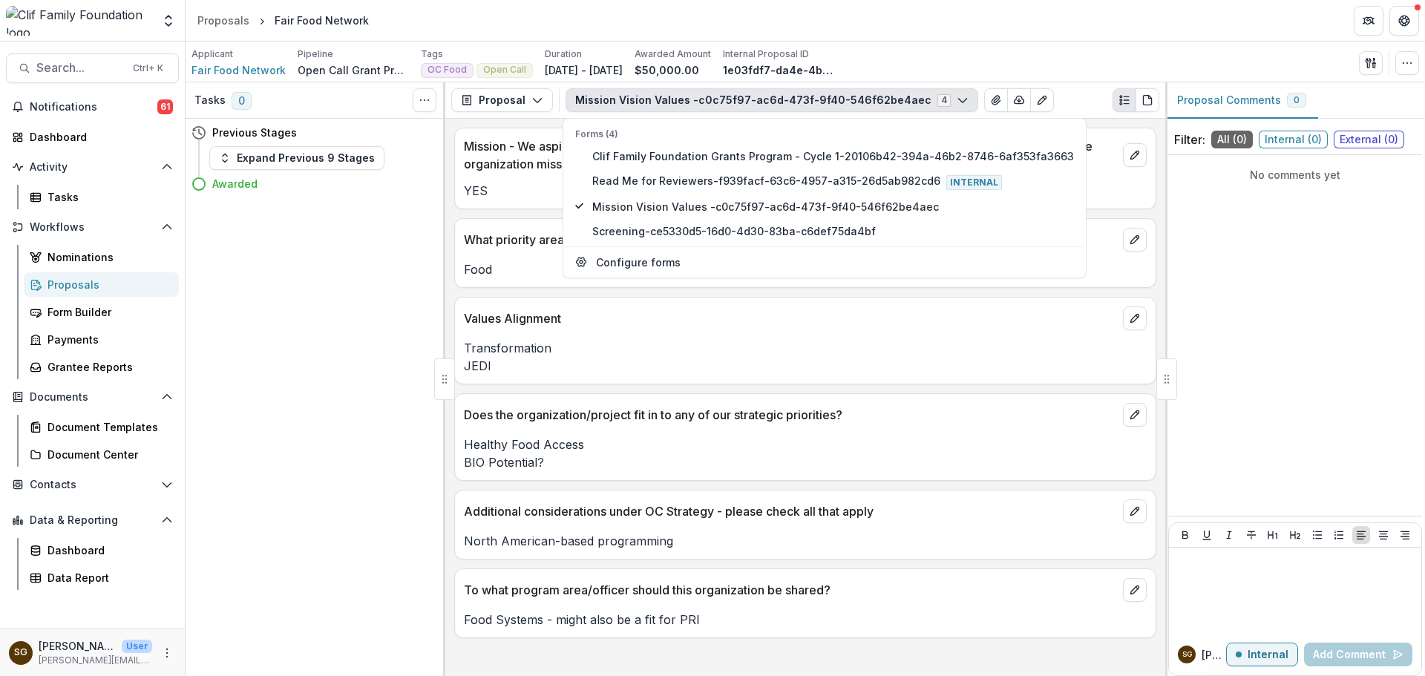
click at [715, 418] on p "Does the organization/project fit in to any of our strategic priorities?" at bounding box center [790, 415] width 653 height 18
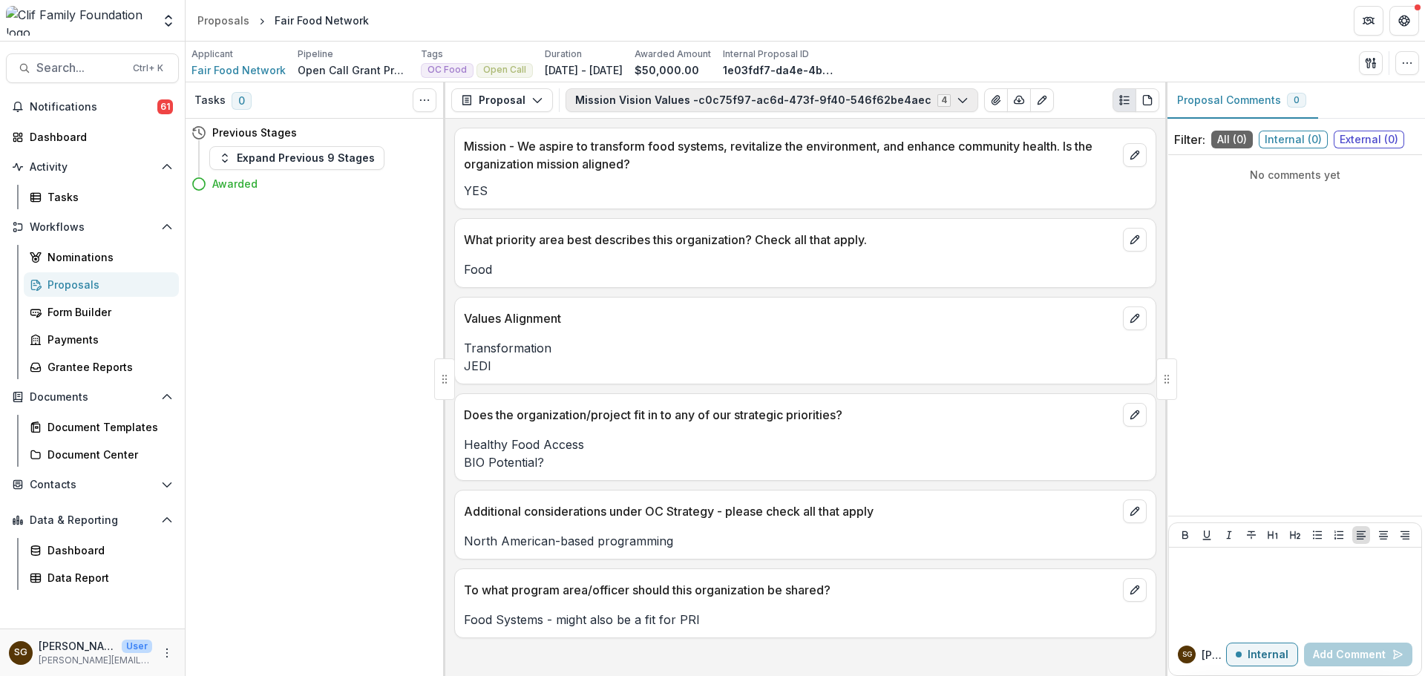
click at [769, 108] on button "Mission Vision Values -c0c75f97-ac6d-473f-9f40-546f62be4aec 4" at bounding box center [771, 100] width 413 height 24
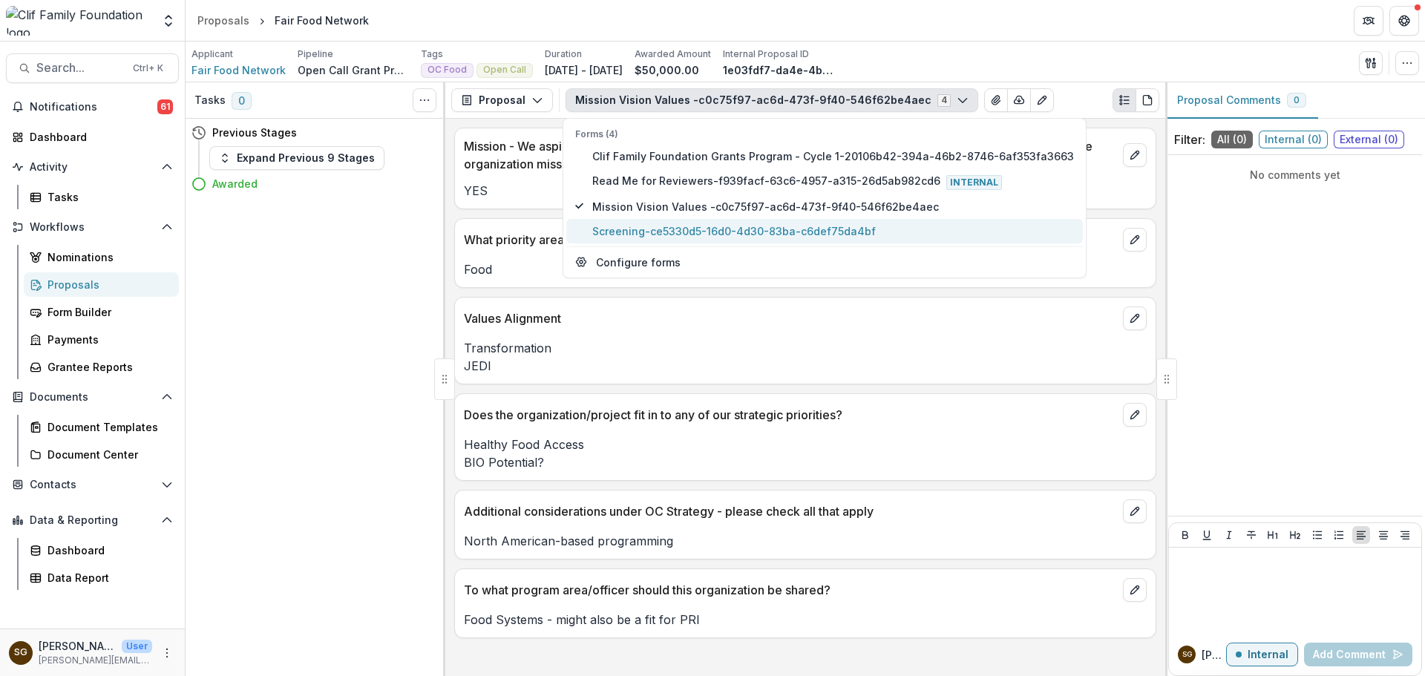
click at [716, 234] on span "Screening-ce5330d5-16d0-4d30-83ba-c6def75da4bf" at bounding box center [833, 231] width 482 height 16
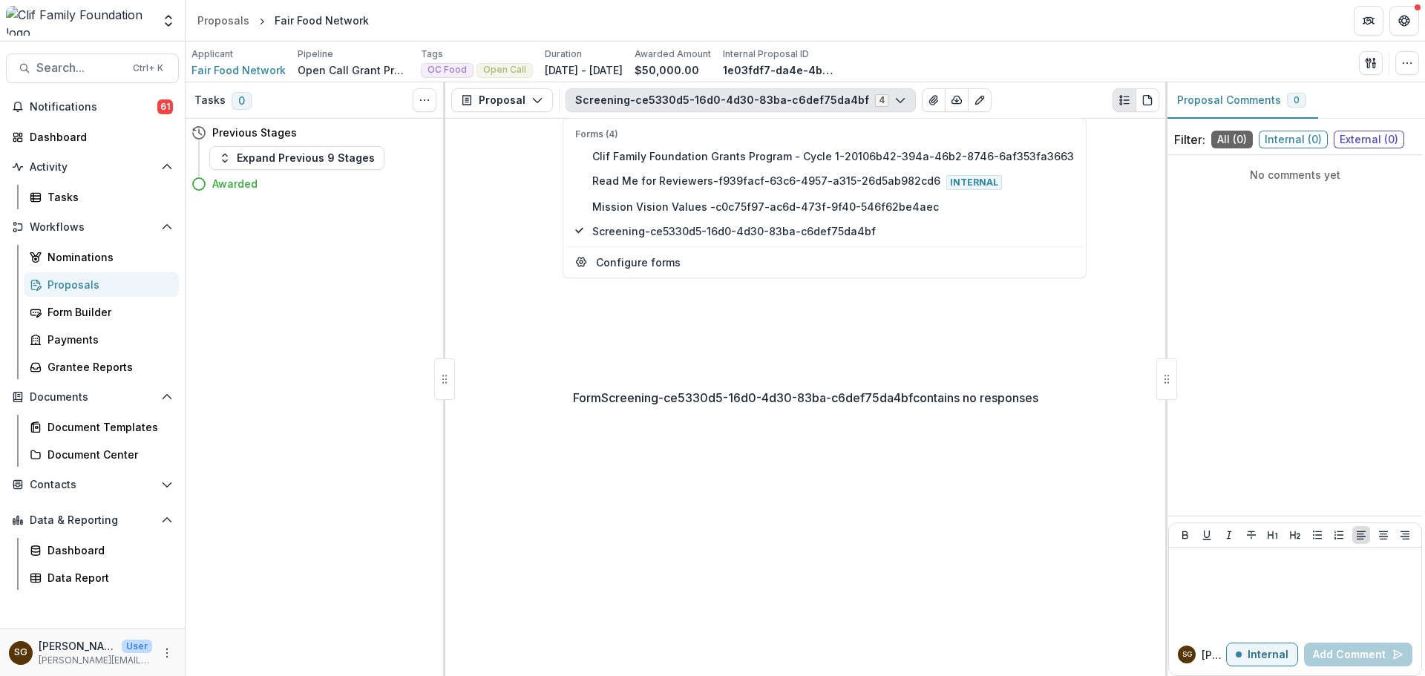
click at [687, 354] on div "Form Screening-ce5330d5-16d0-4d30-83ba-c6def75da4bf contains no responses" at bounding box center [805, 397] width 720 height 557
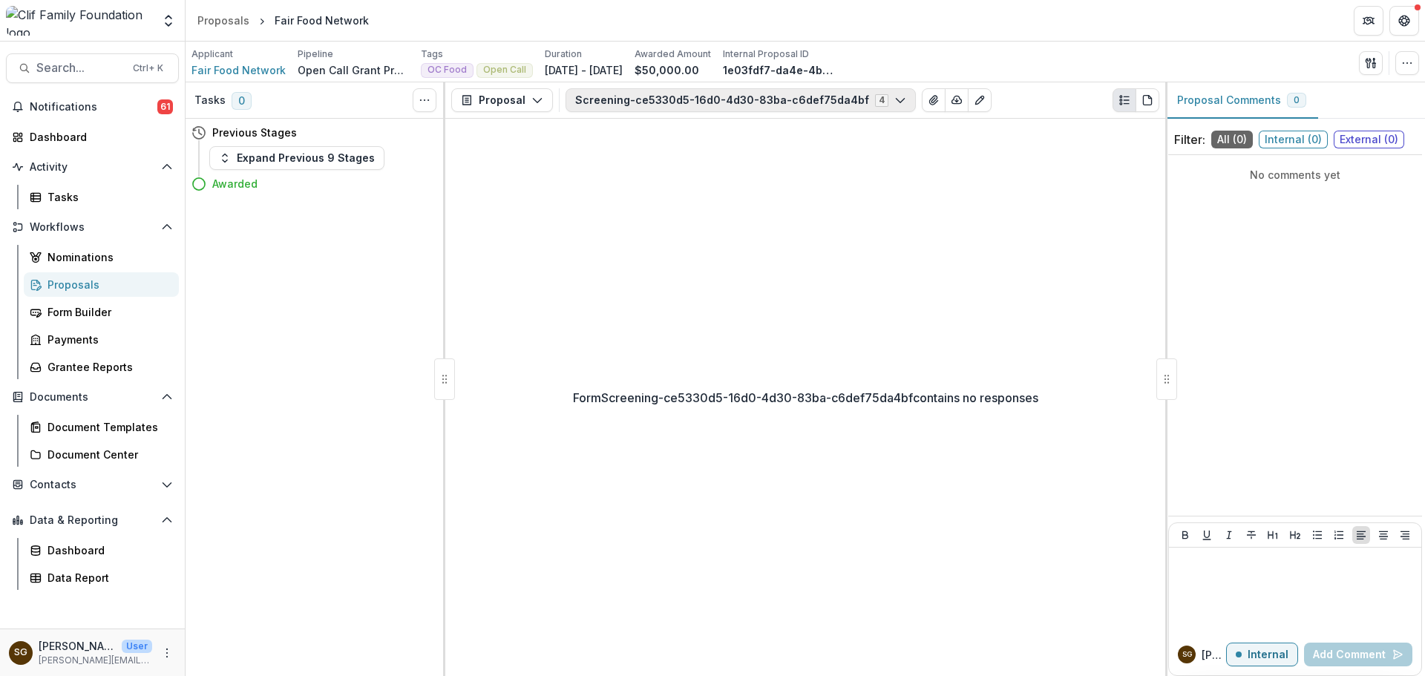
click at [646, 101] on button "Screening-ce5330d5-16d0-4d30-83ba-c6def75da4bf 4" at bounding box center [740, 100] width 350 height 24
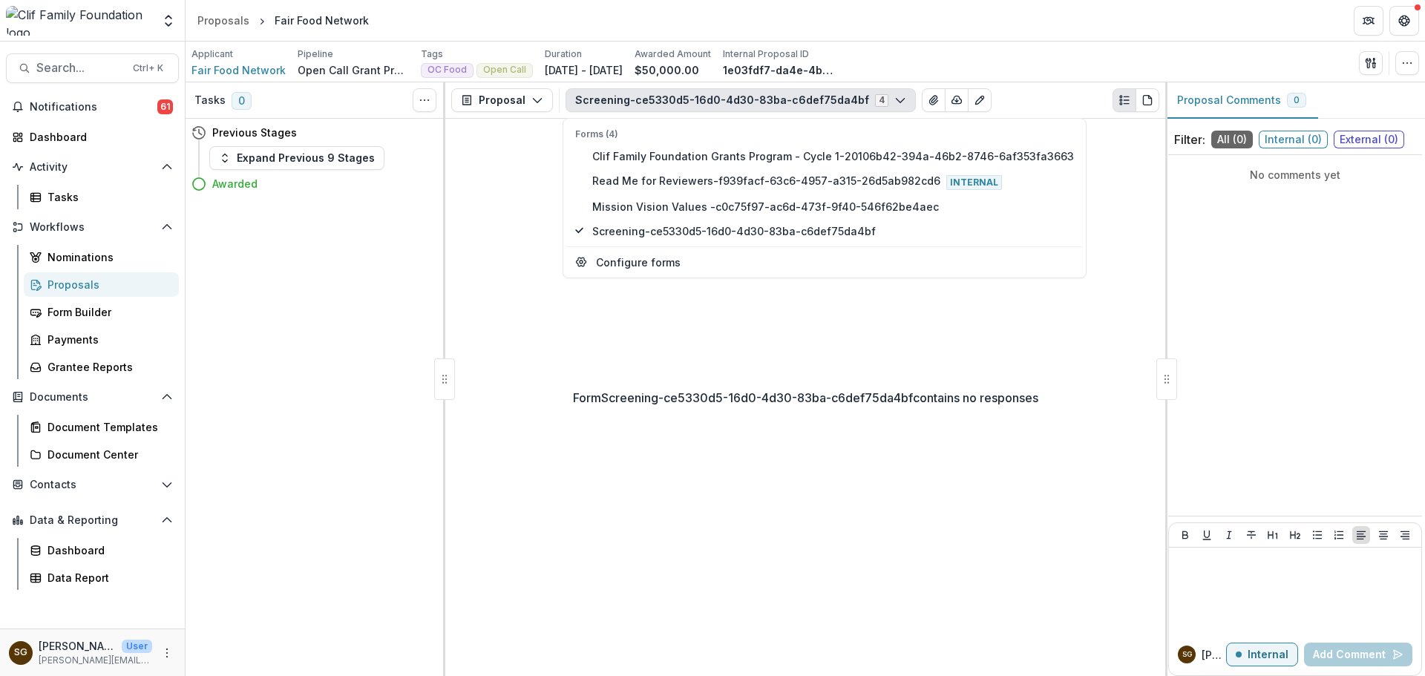
click at [509, 183] on div "Form Screening-ce5330d5-16d0-4d30-83ba-c6def75da4bf contains no responses" at bounding box center [805, 397] width 720 height 557
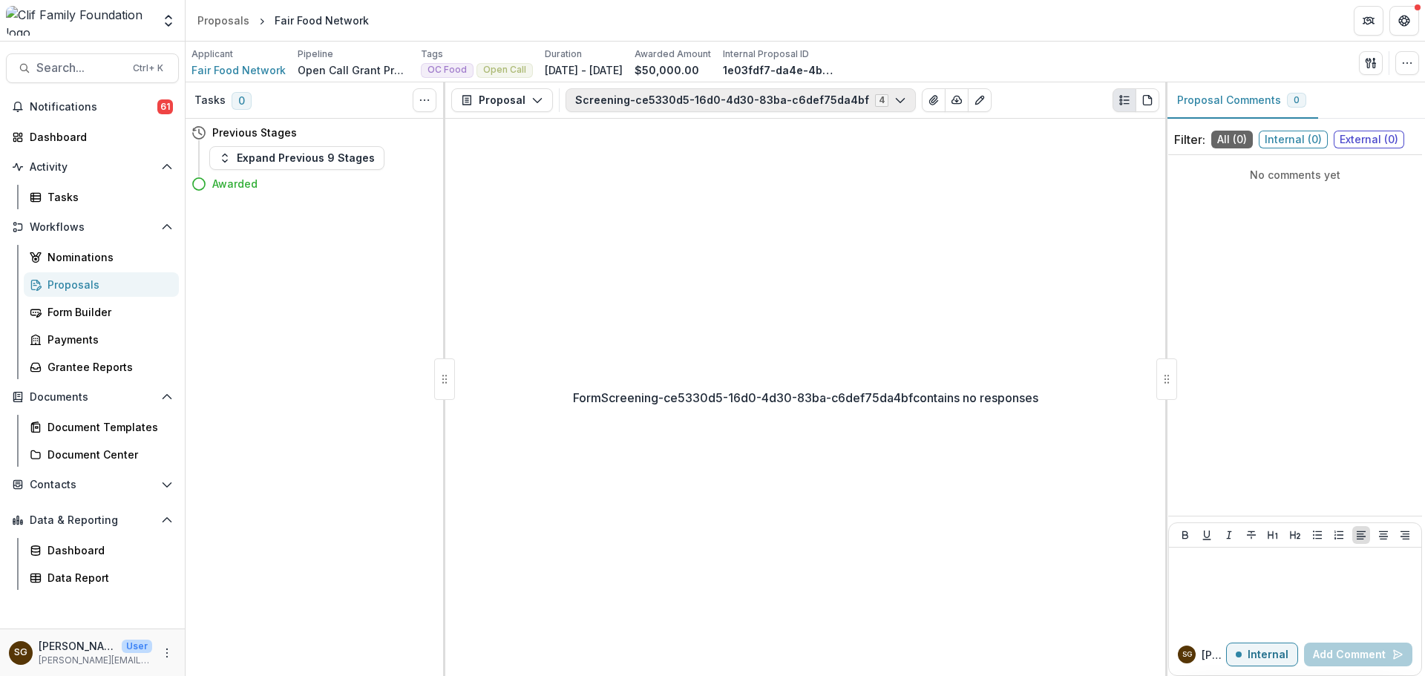
click at [687, 101] on button "Screening-ce5330d5-16d0-4d30-83ba-c6def75da4bf 4" at bounding box center [740, 100] width 350 height 24
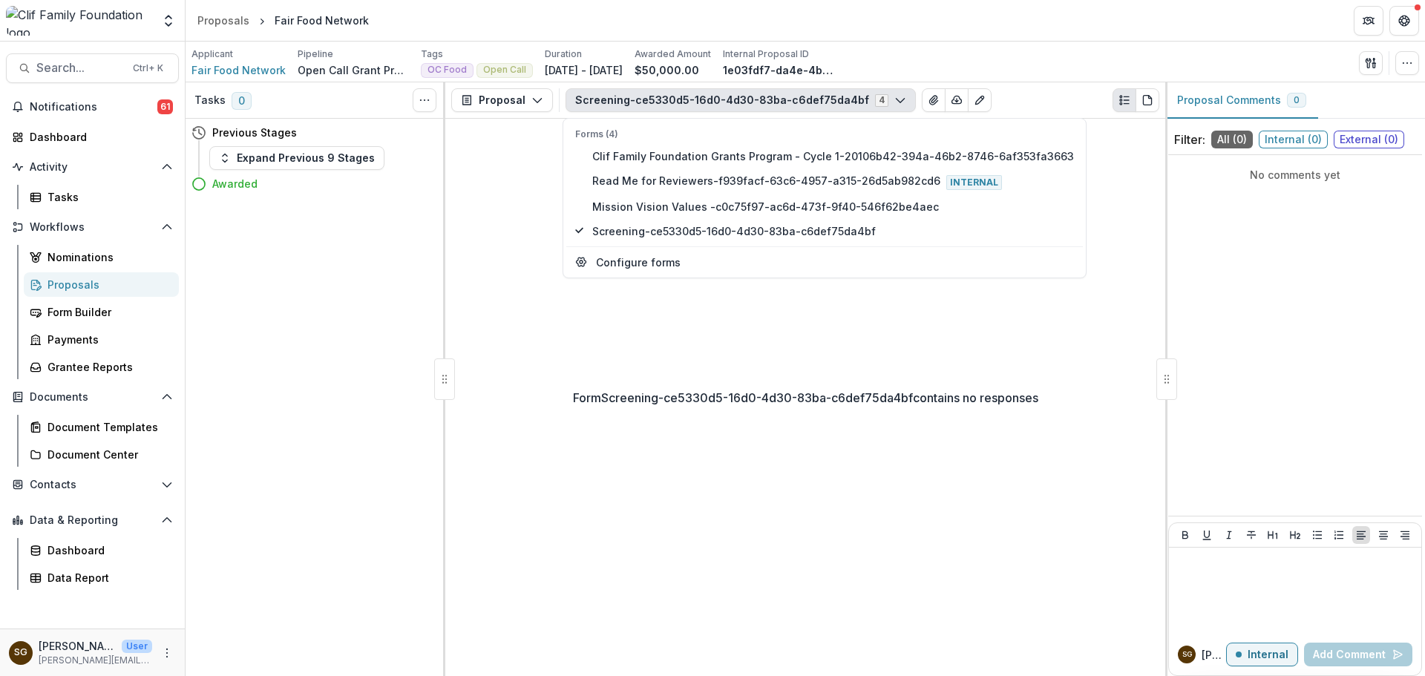
click at [698, 533] on div "Form Screening-ce5330d5-16d0-4d30-83ba-c6def75da4bf contains no responses" at bounding box center [805, 397] width 720 height 557
